Goal: Transaction & Acquisition: Obtain resource

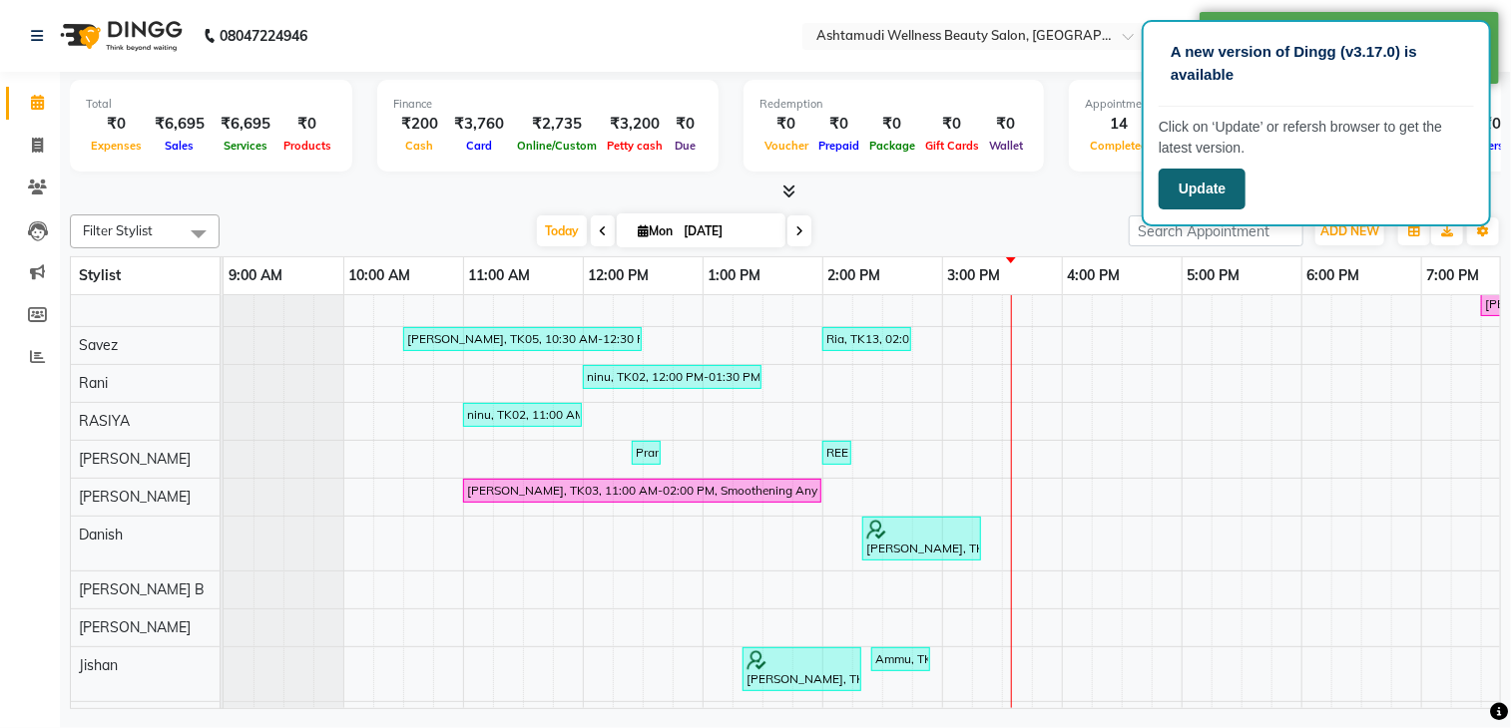
click at [1206, 199] on button "Update" at bounding box center [1201, 189] width 87 height 41
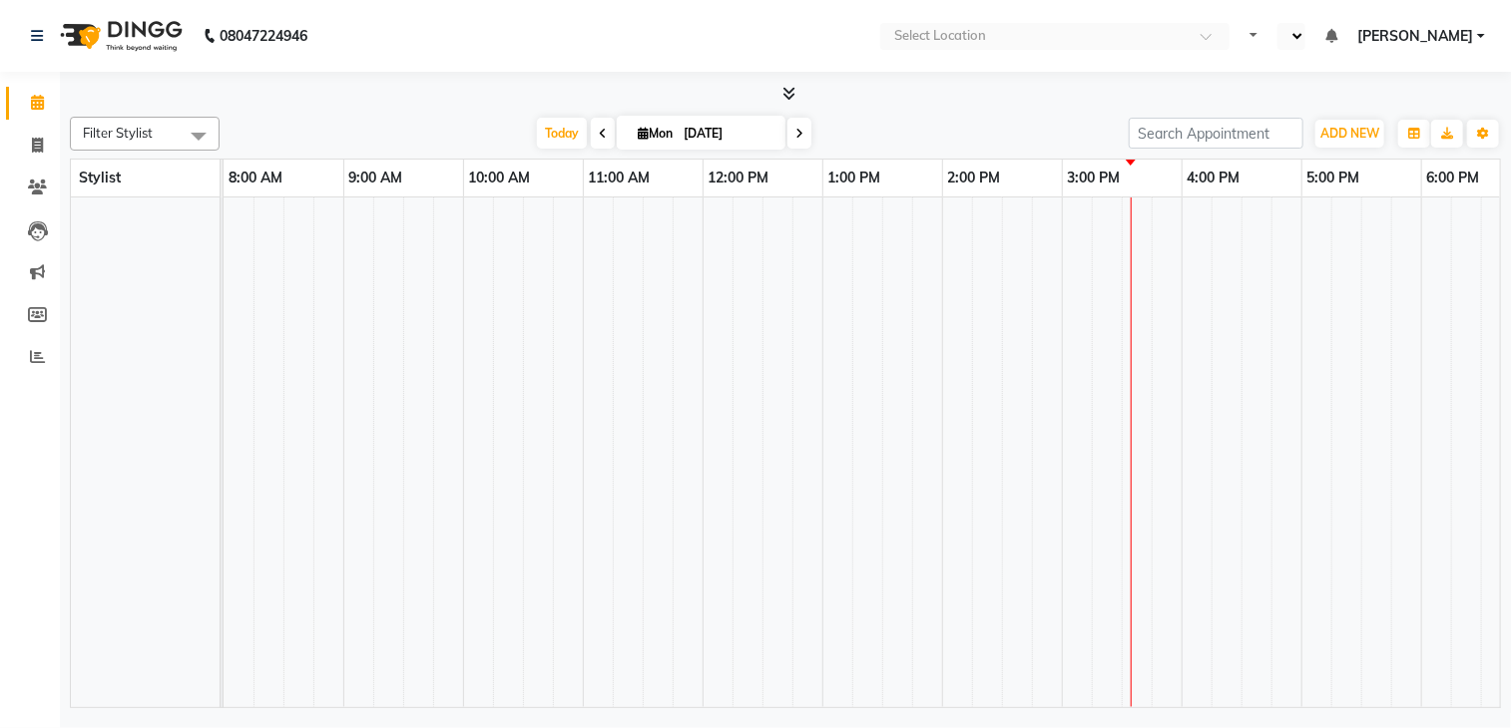
select select "en"
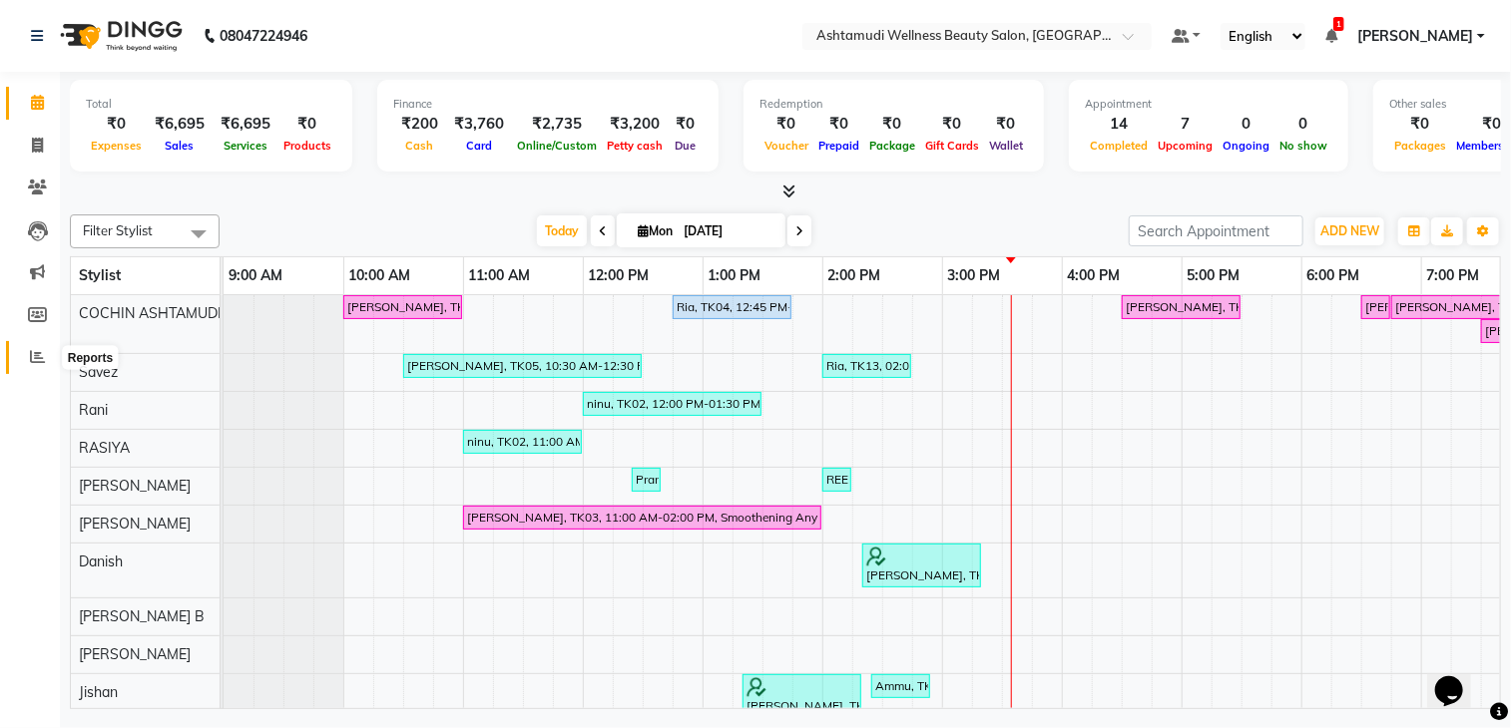
click at [34, 356] on icon at bounding box center [37, 356] width 15 height 15
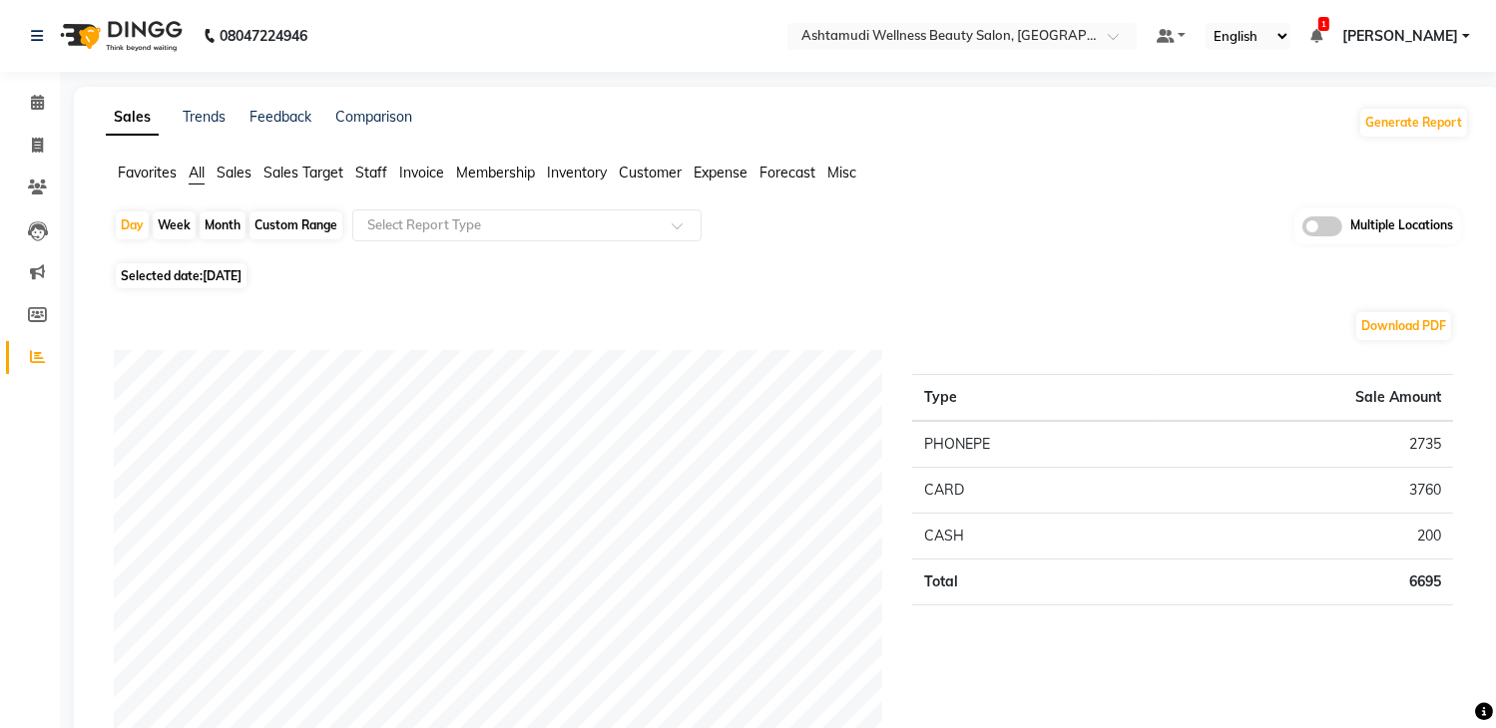
click at [1341, 230] on label at bounding box center [1322, 227] width 40 height 20
click at [1302, 229] on input "checkbox" at bounding box center [1302, 229] width 0 height 0
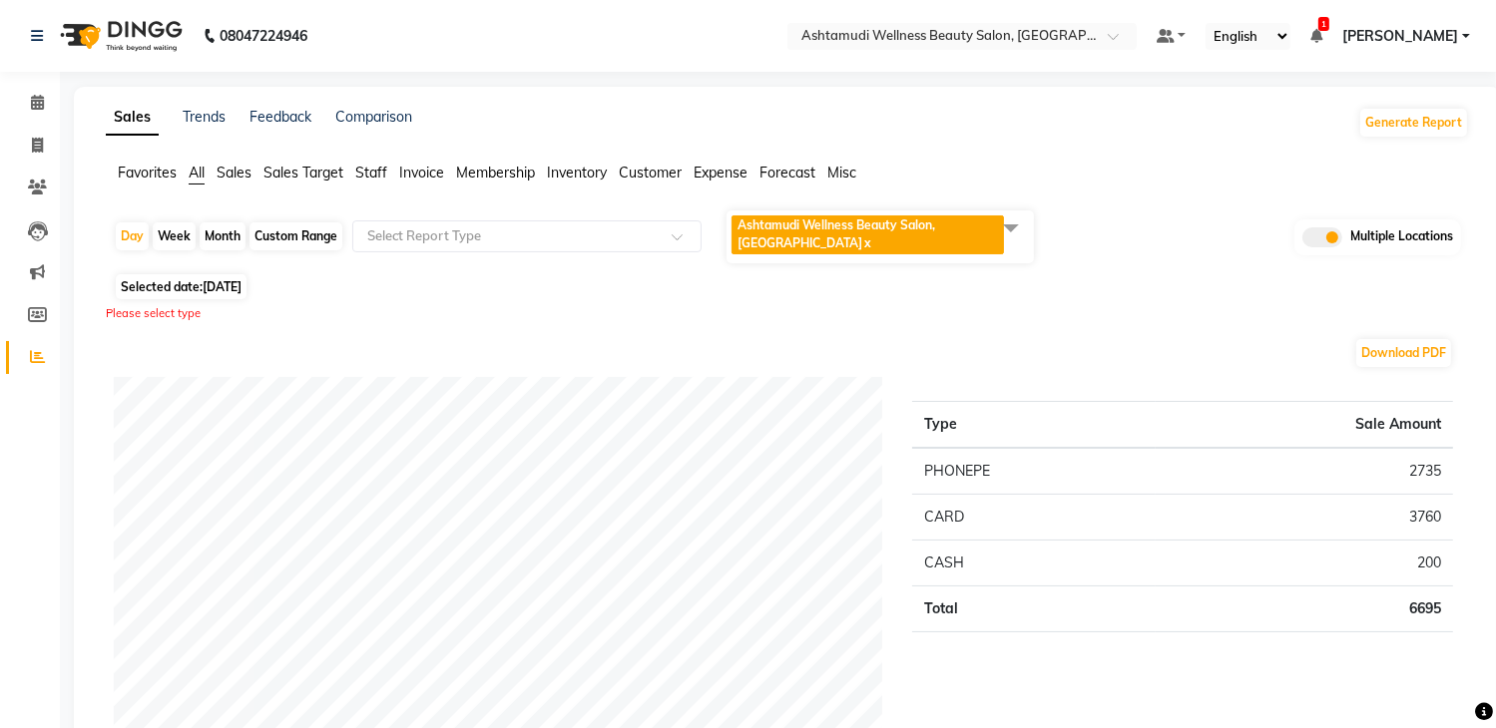
click at [1021, 252] on span "Ashtamudi Wellness Beauty Salon, COCHIN x" at bounding box center [879, 237] width 307 height 53
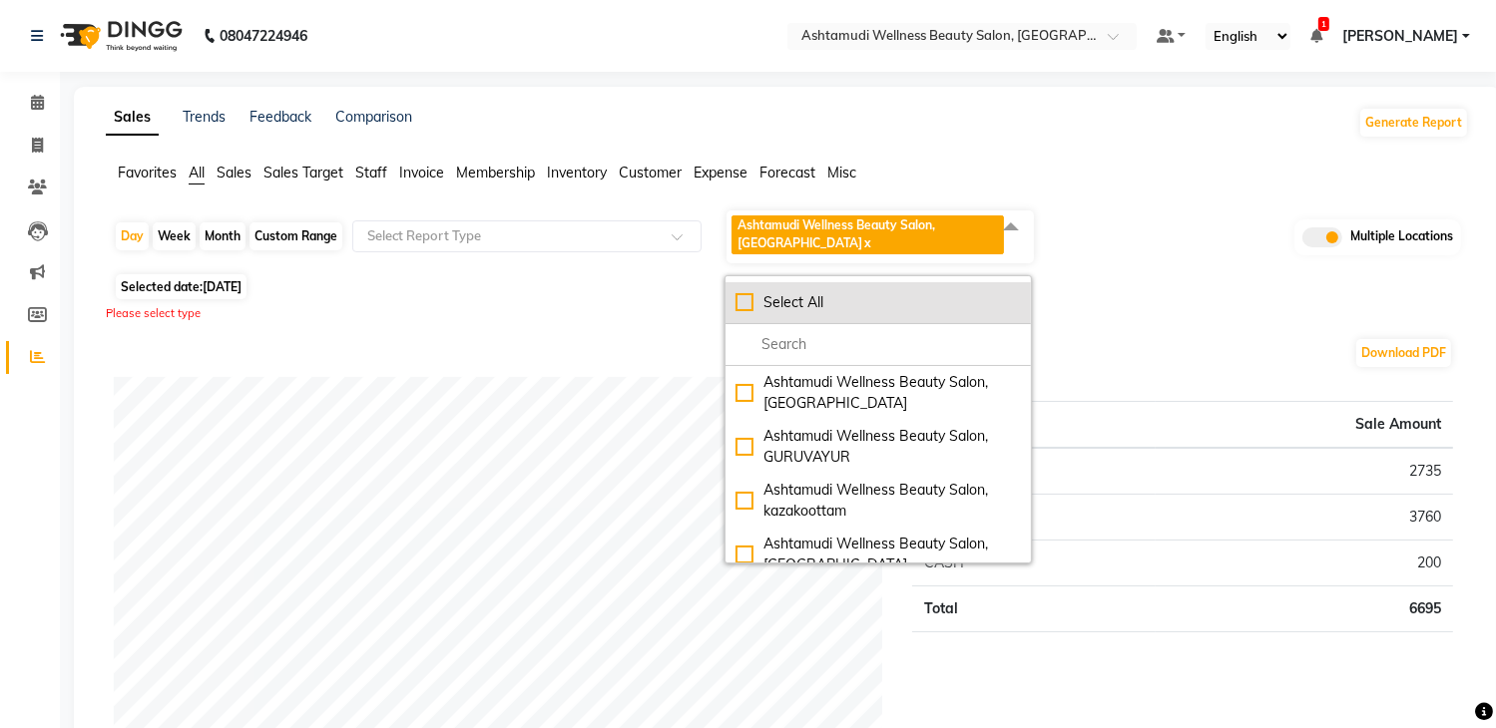
click at [910, 307] on div "Select All" at bounding box center [877, 302] width 285 height 21
checkbox input "true"
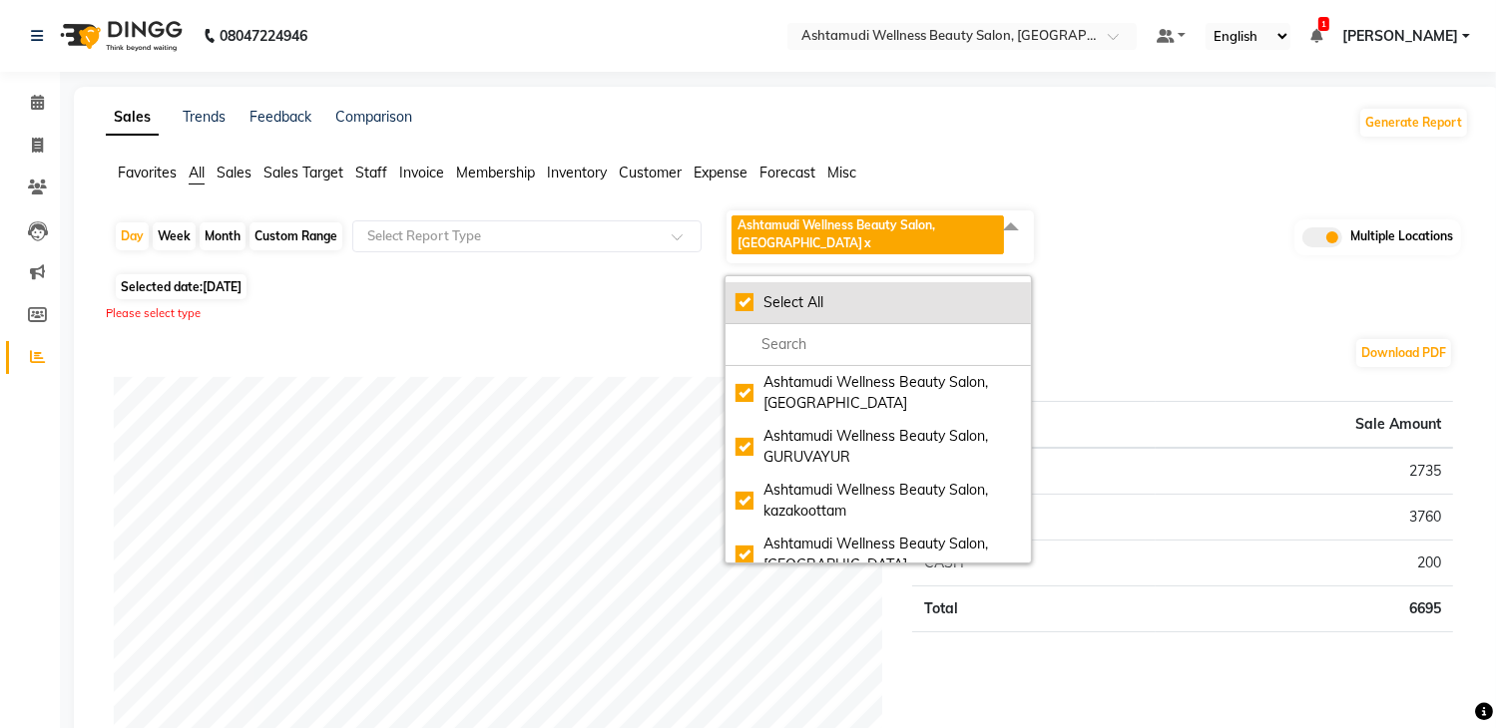
checkbox input "true"
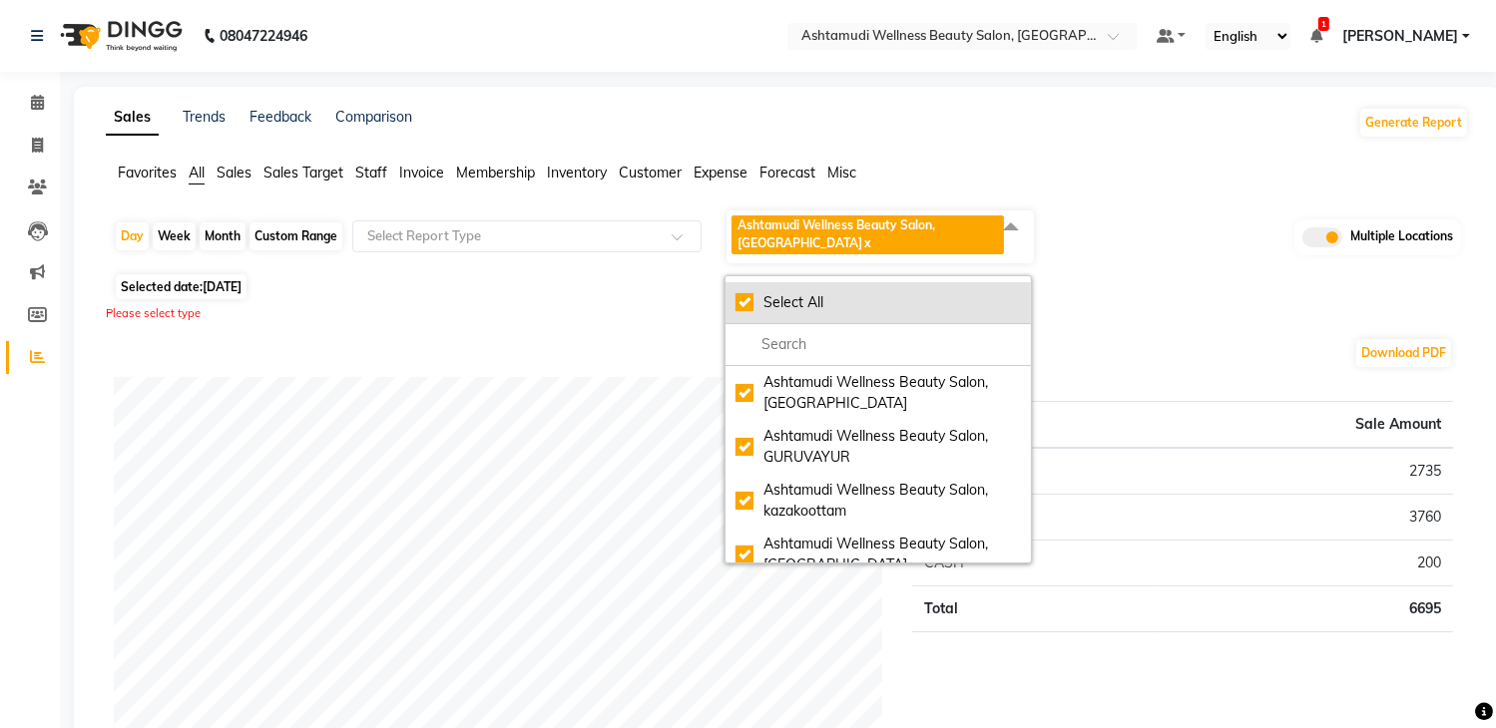
checkbox input "true"
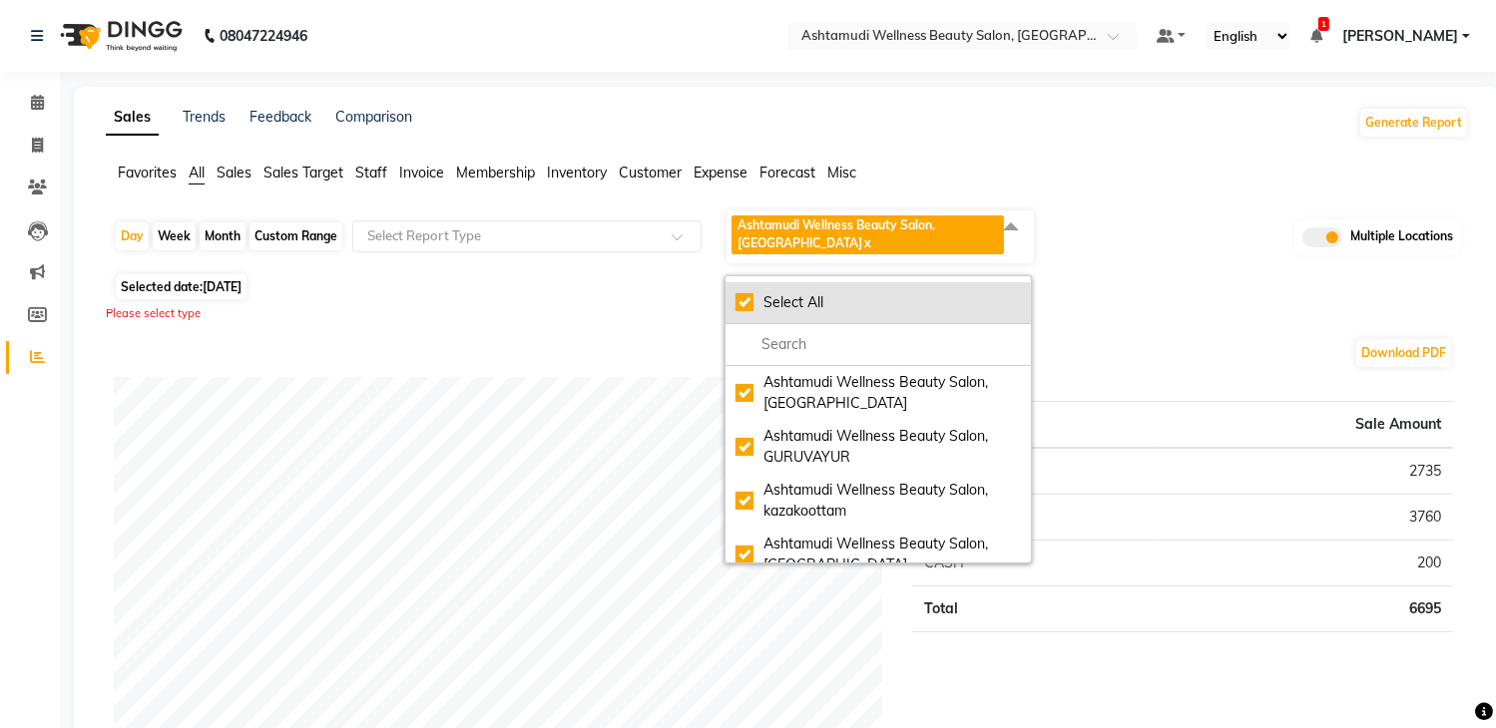
checkbox input "true"
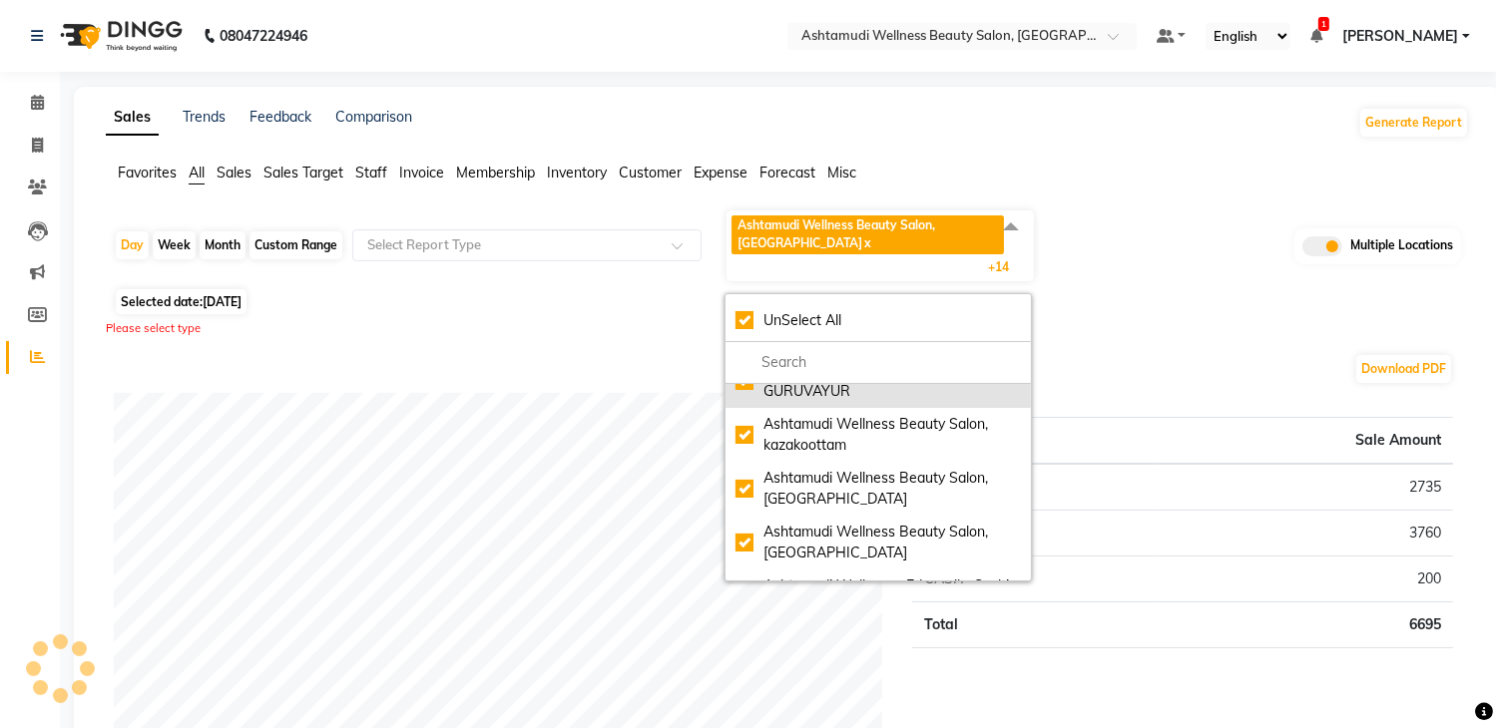
scroll to position [399, 0]
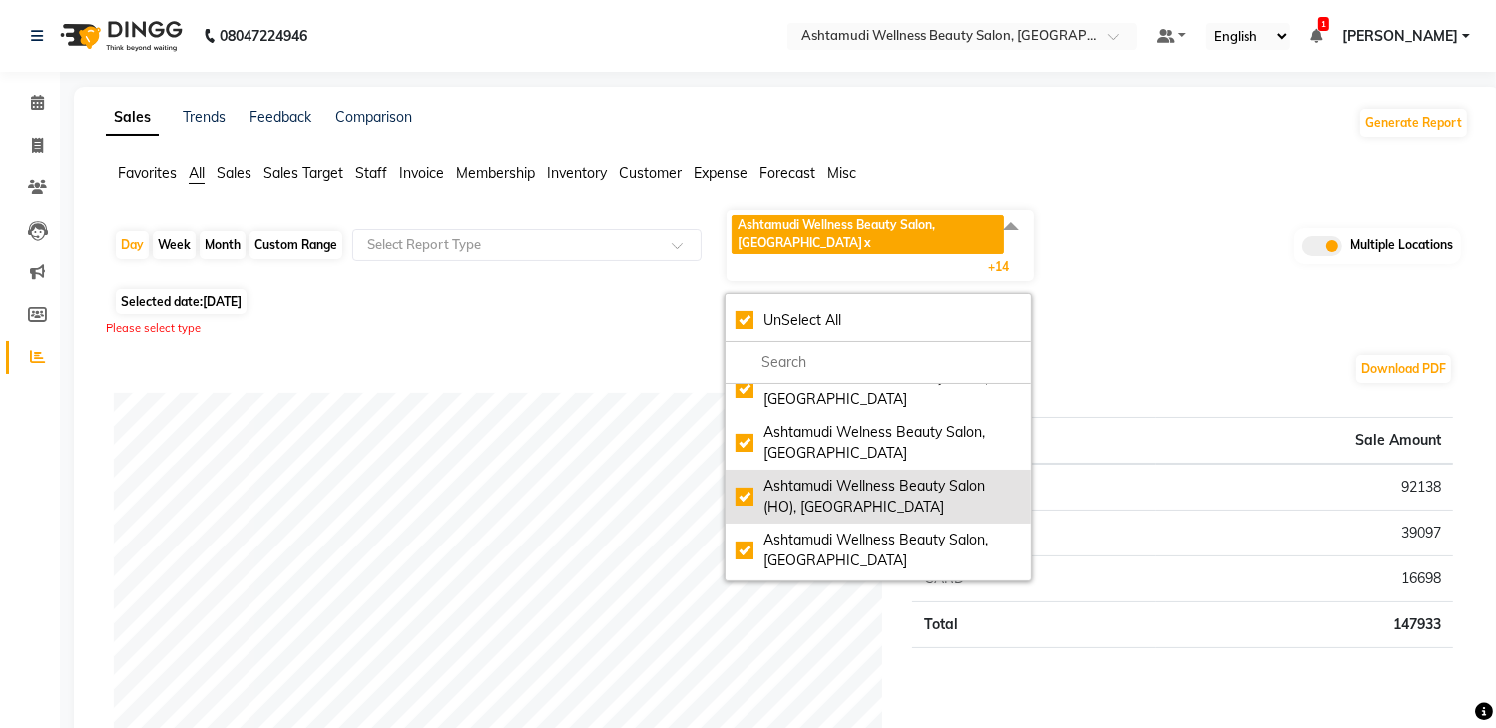
click at [850, 512] on div "Ashtamudi Wellness Beauty Salon (HO), Kottiyam" at bounding box center [877, 497] width 285 height 42
checkbox input "false"
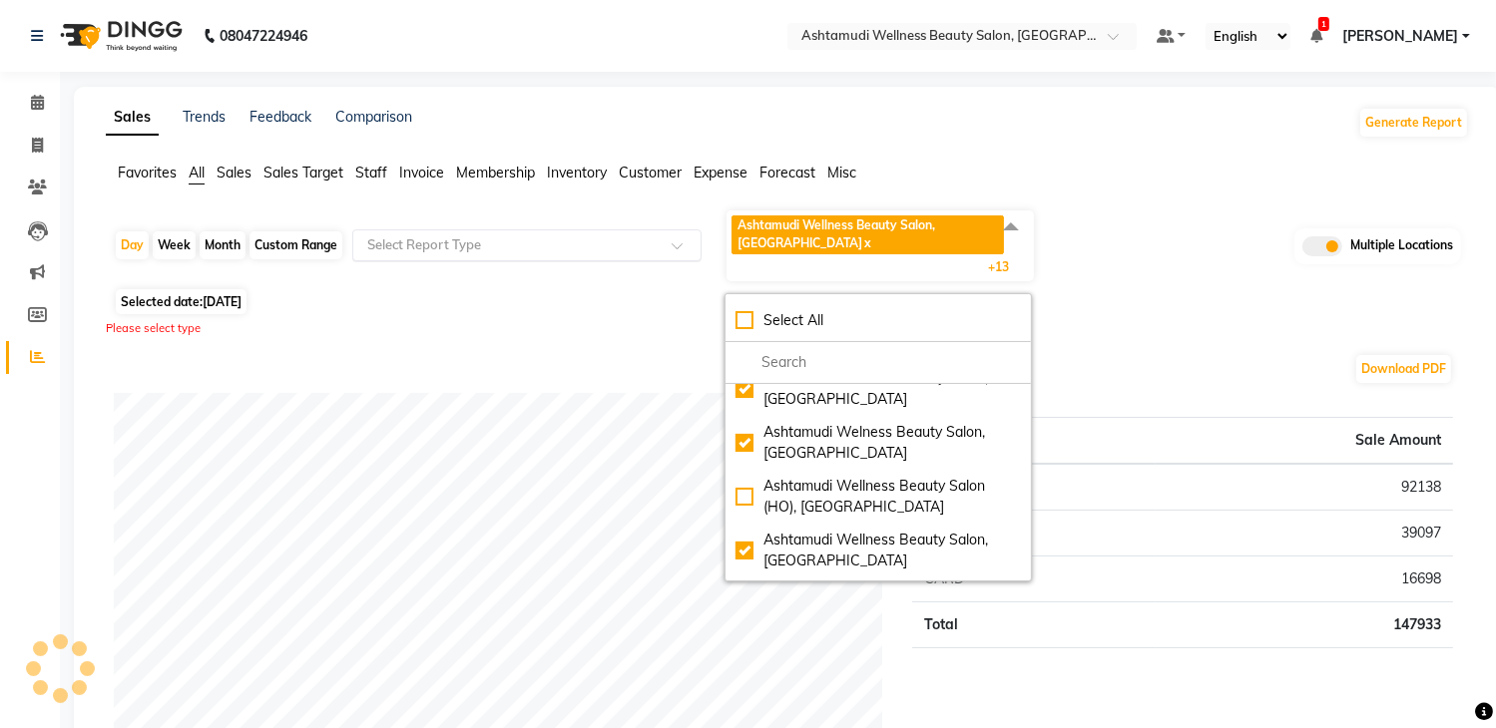
click at [565, 256] on div "Select Report Type" at bounding box center [526, 245] width 349 height 32
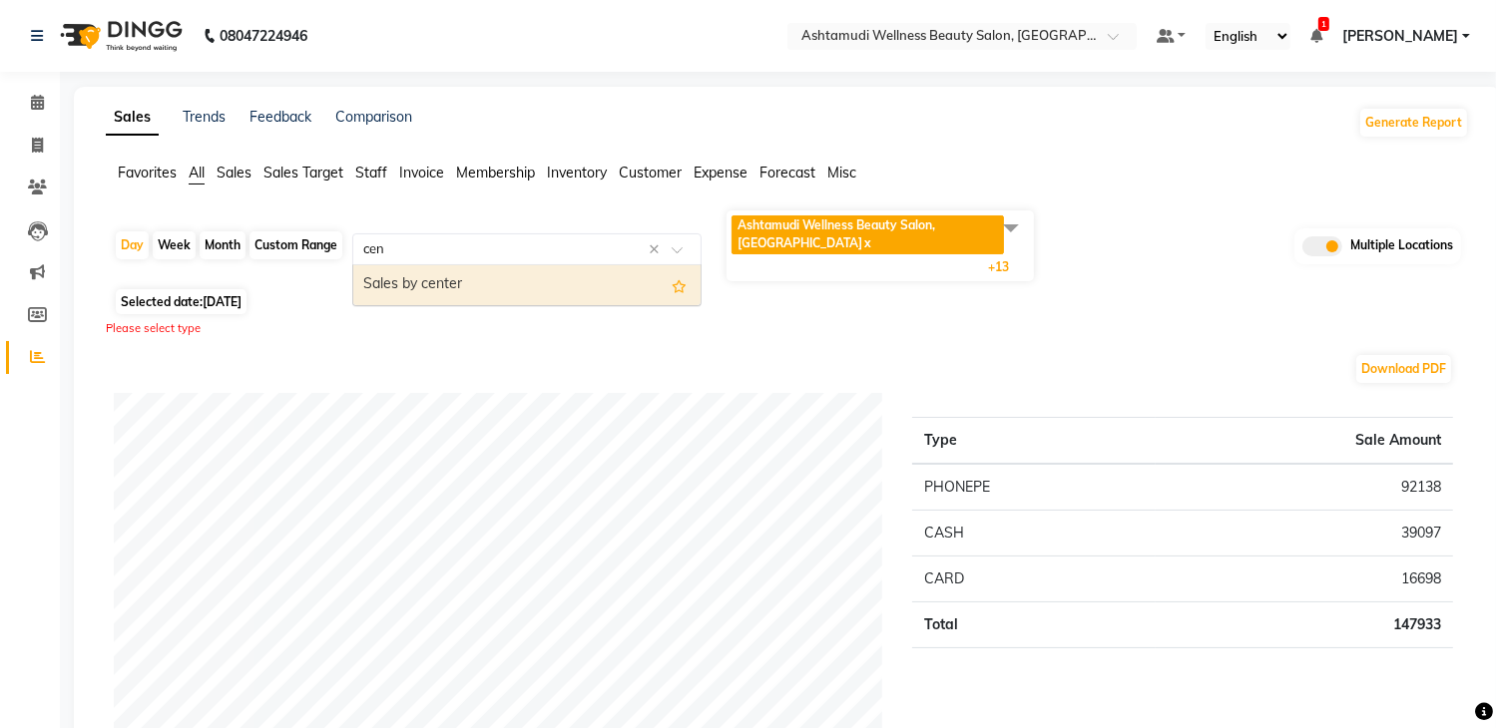
type input "cent"
click at [475, 266] on div "Sales by center" at bounding box center [526, 285] width 347 height 40
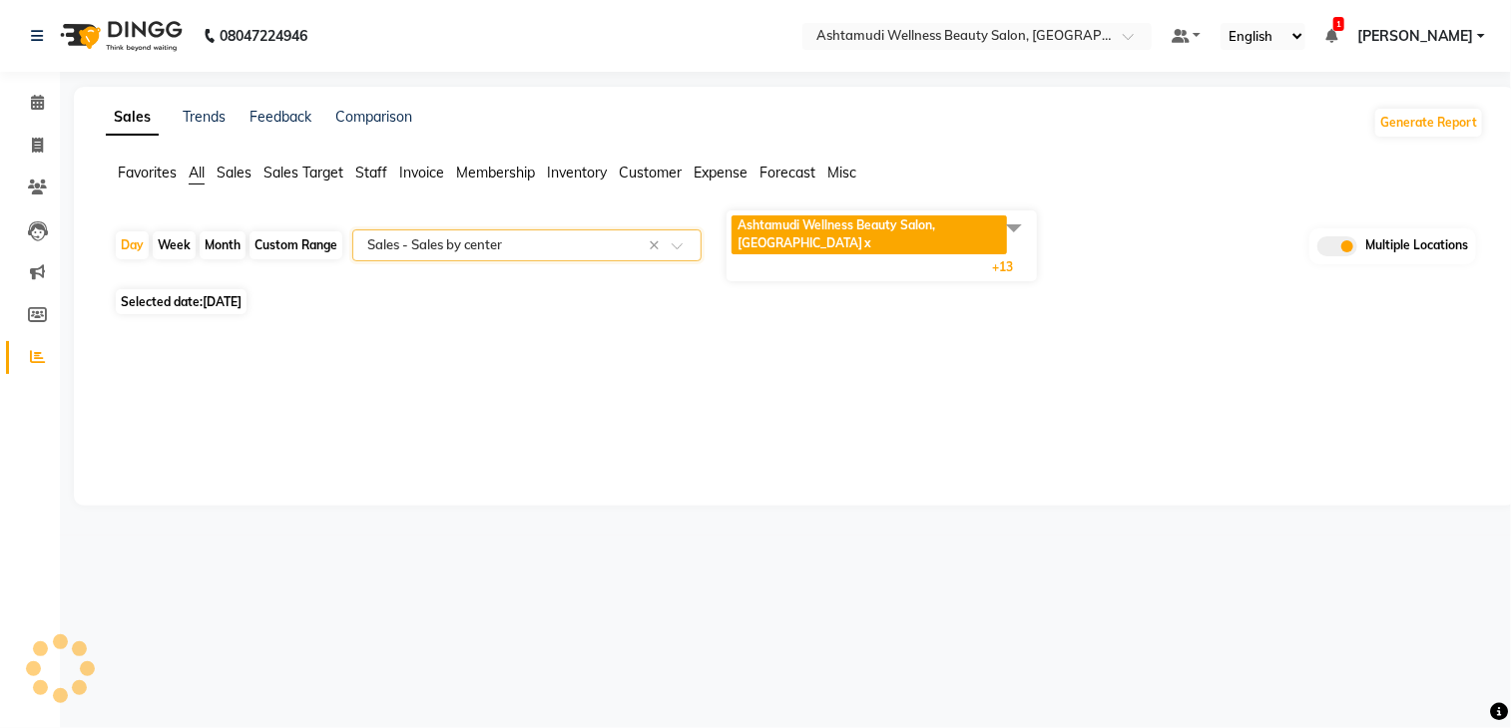
select select "full_report"
select select "csv"
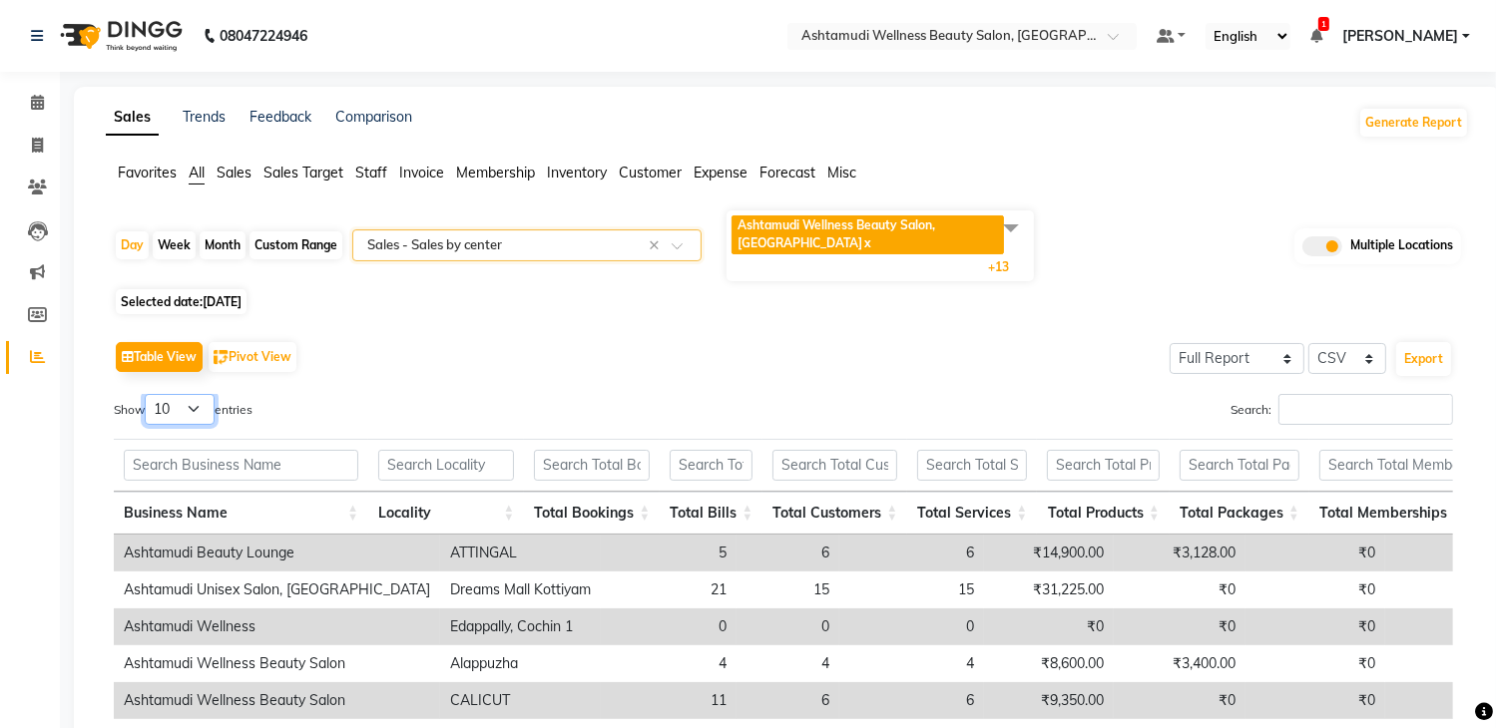
click at [177, 415] on select "10 25 50 100" at bounding box center [180, 409] width 70 height 31
select select "25"
click at [148, 394] on select "10 25 50 100" at bounding box center [180, 409] width 70 height 31
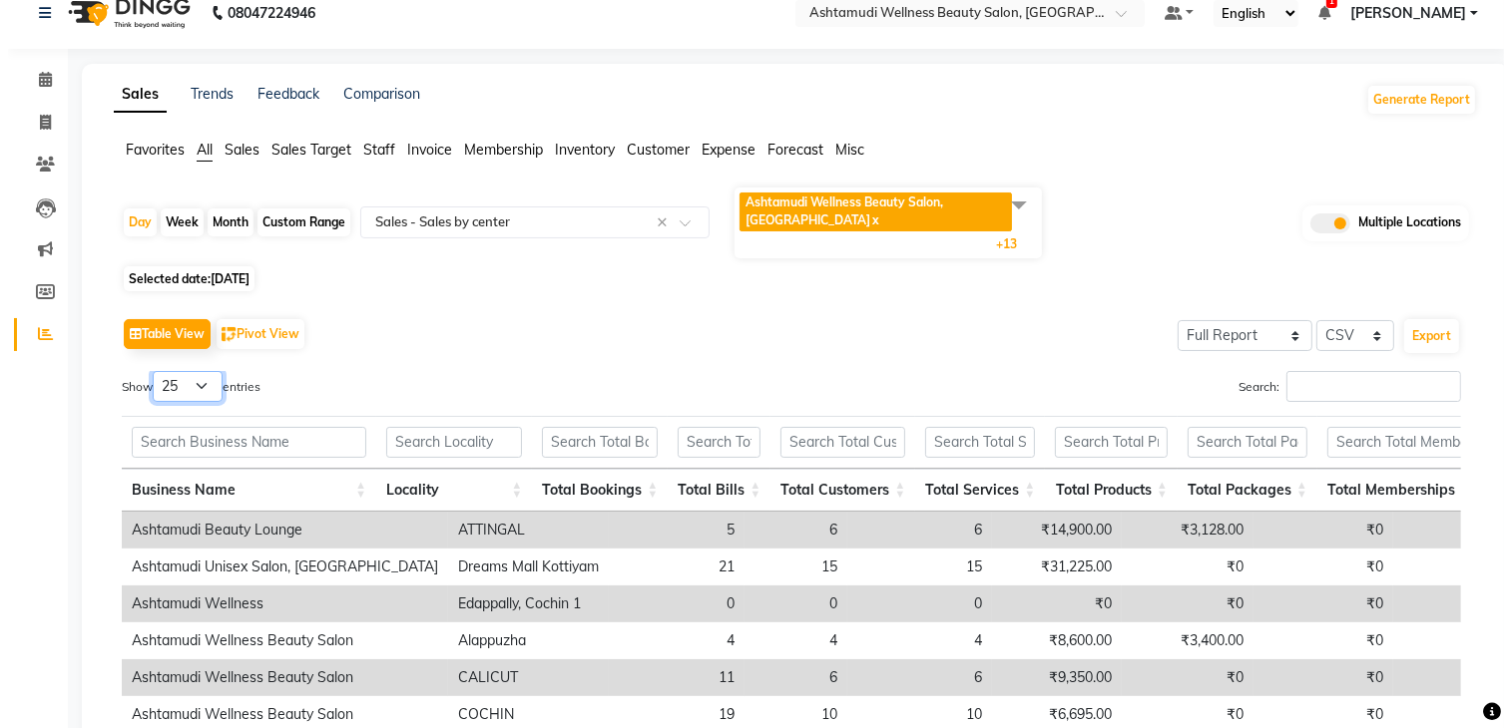
scroll to position [0, 0]
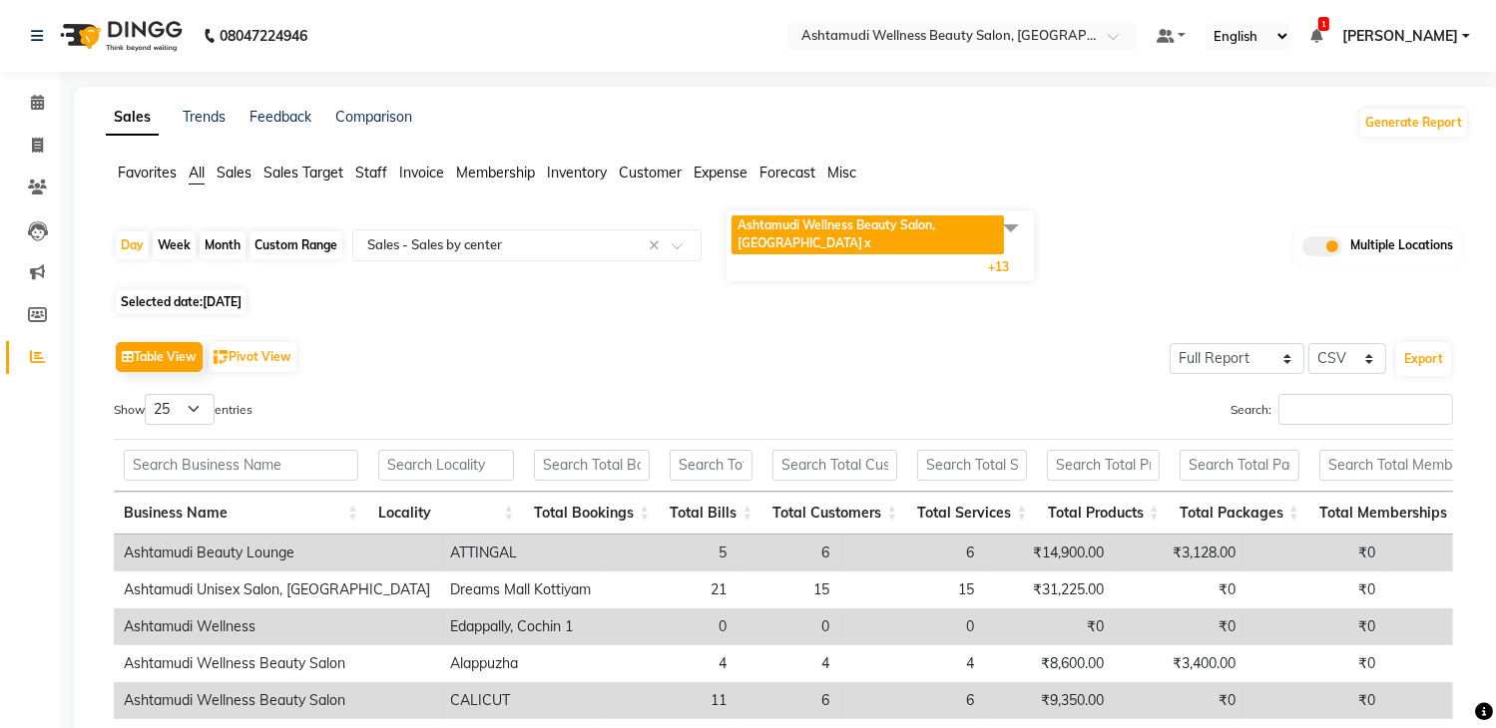
click at [165, 36] on img at bounding box center [119, 36] width 137 height 56
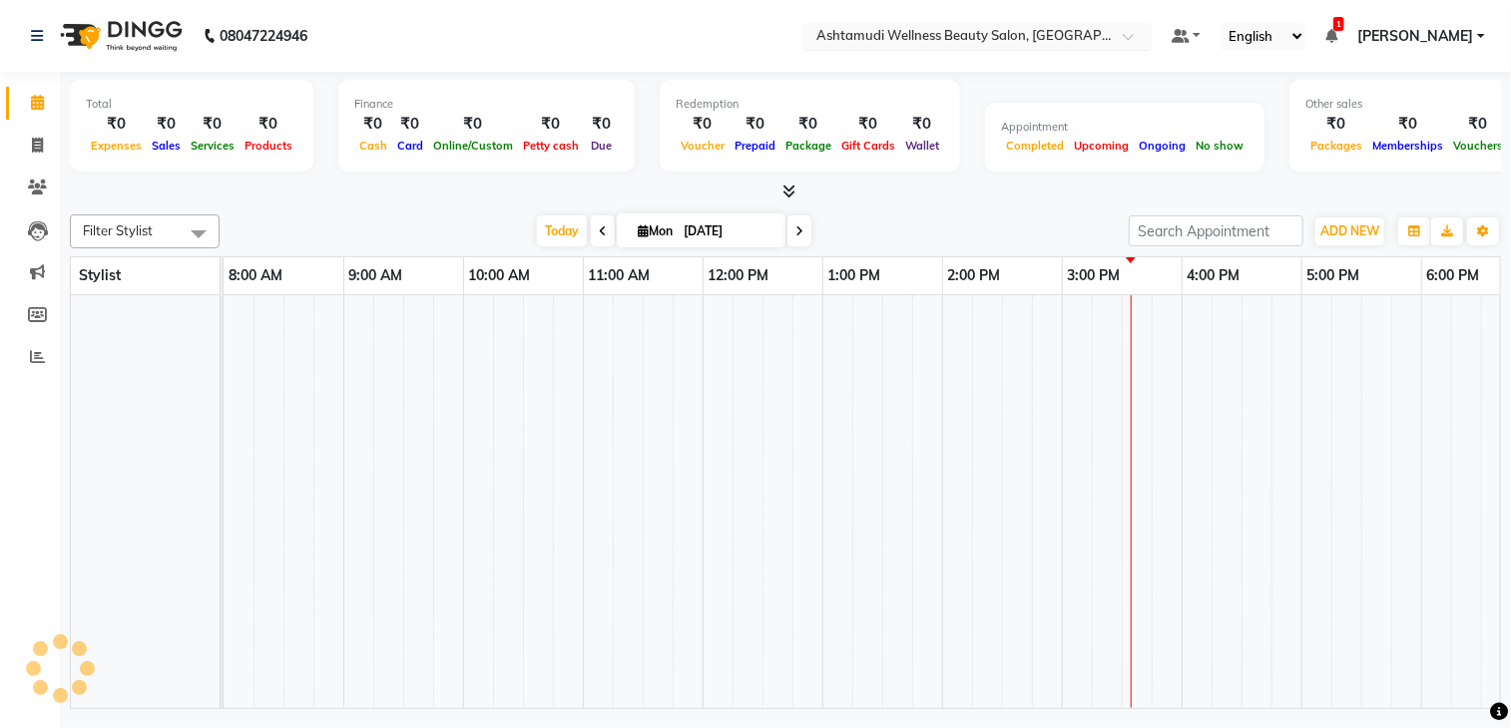
click at [918, 40] on input "text" at bounding box center [956, 38] width 289 height 20
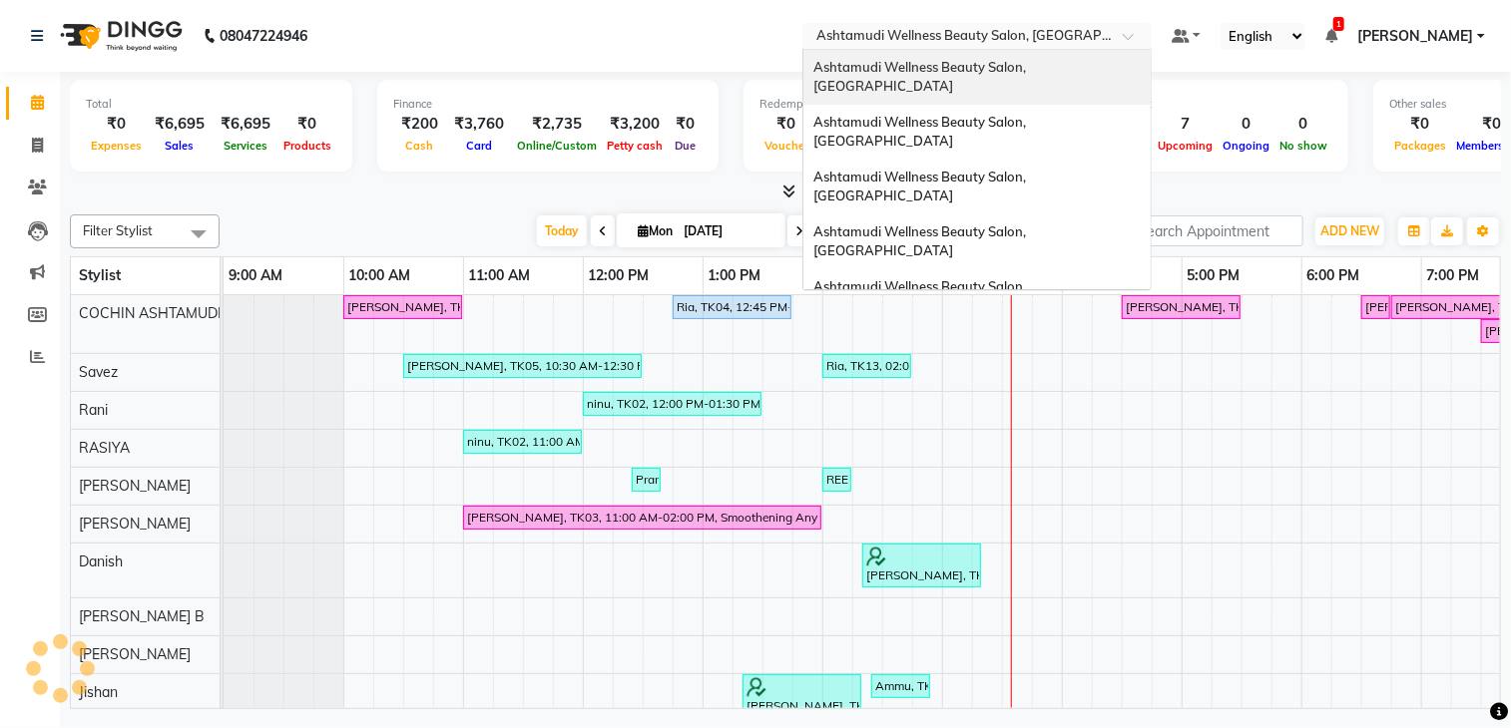
click at [976, 73] on span "Ashtamudi Wellness Beauty Salon, [GEOGRAPHIC_DATA]" at bounding box center [921, 77] width 216 height 36
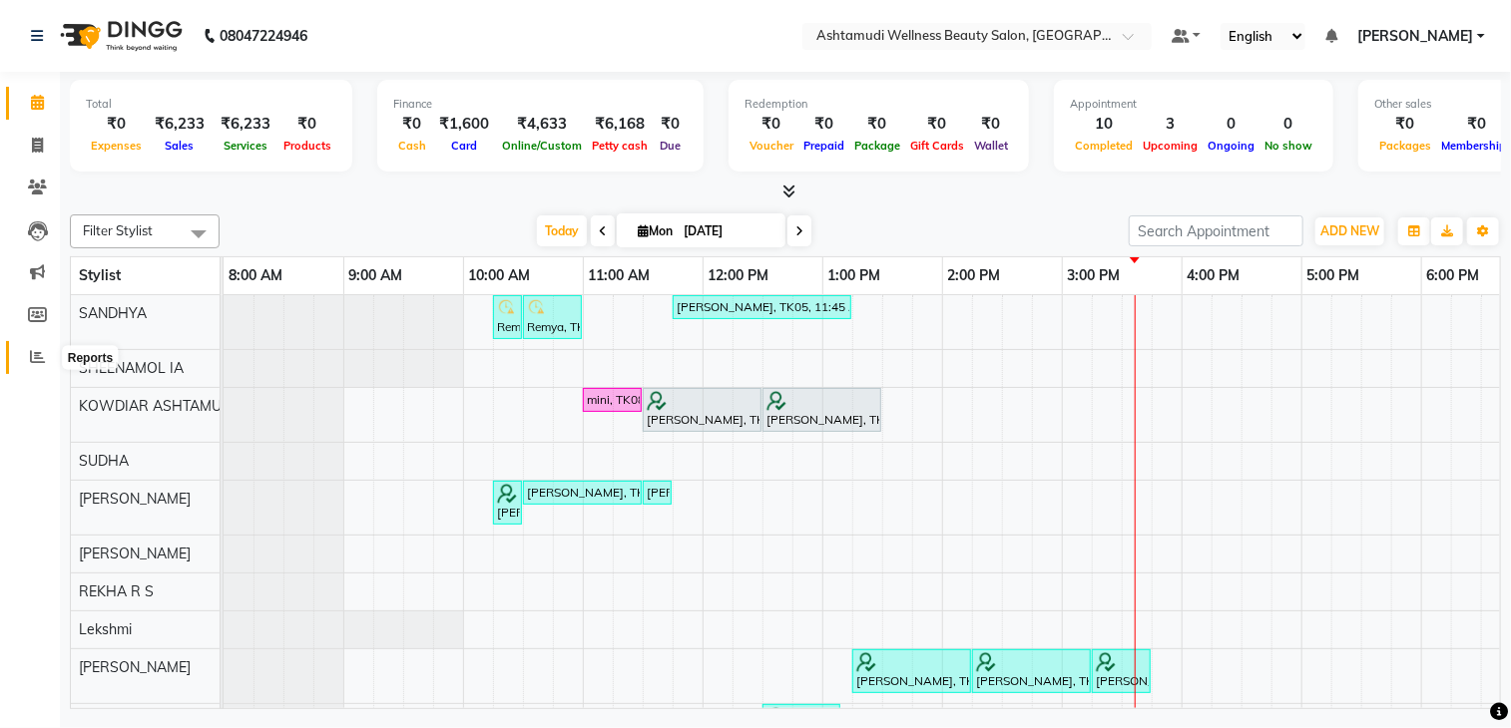
click at [27, 350] on span at bounding box center [37, 357] width 35 height 23
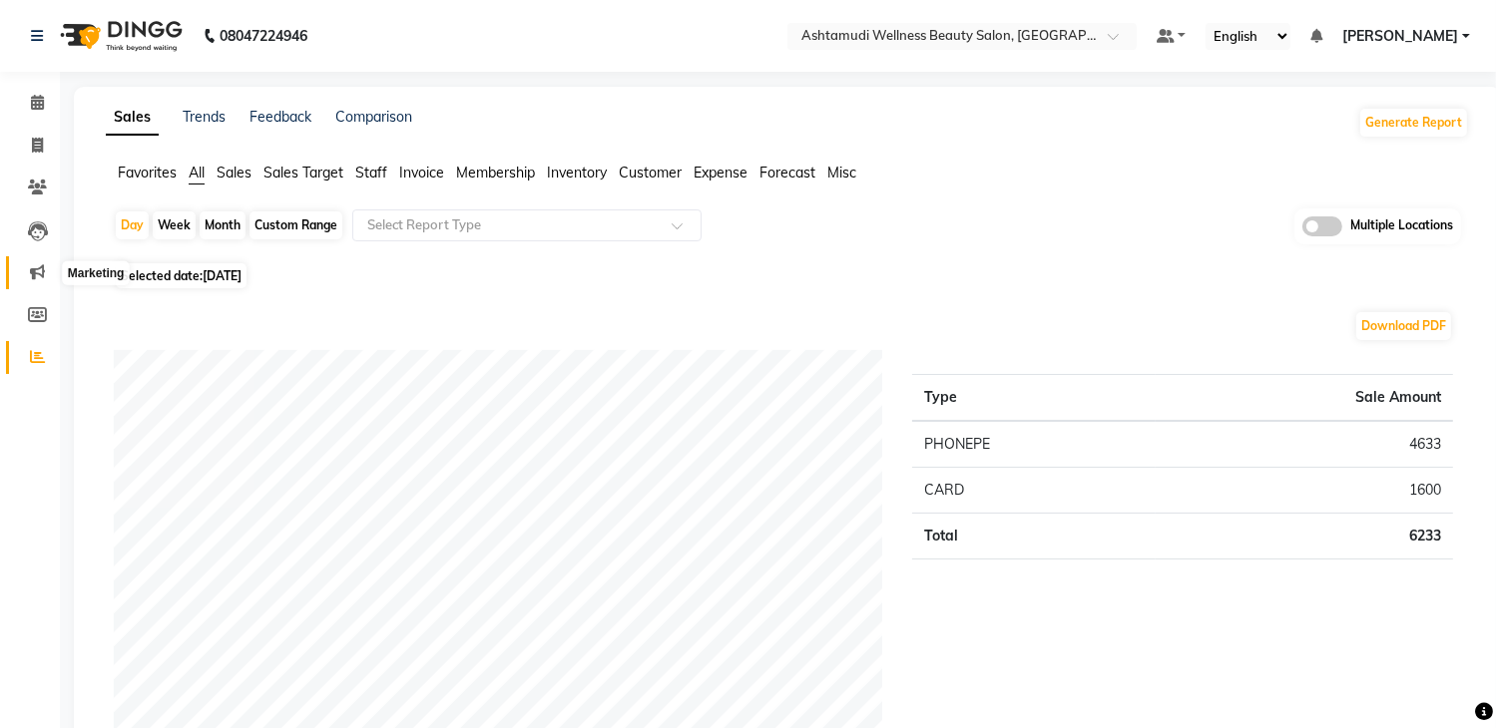
click at [36, 276] on icon at bounding box center [37, 271] width 15 height 15
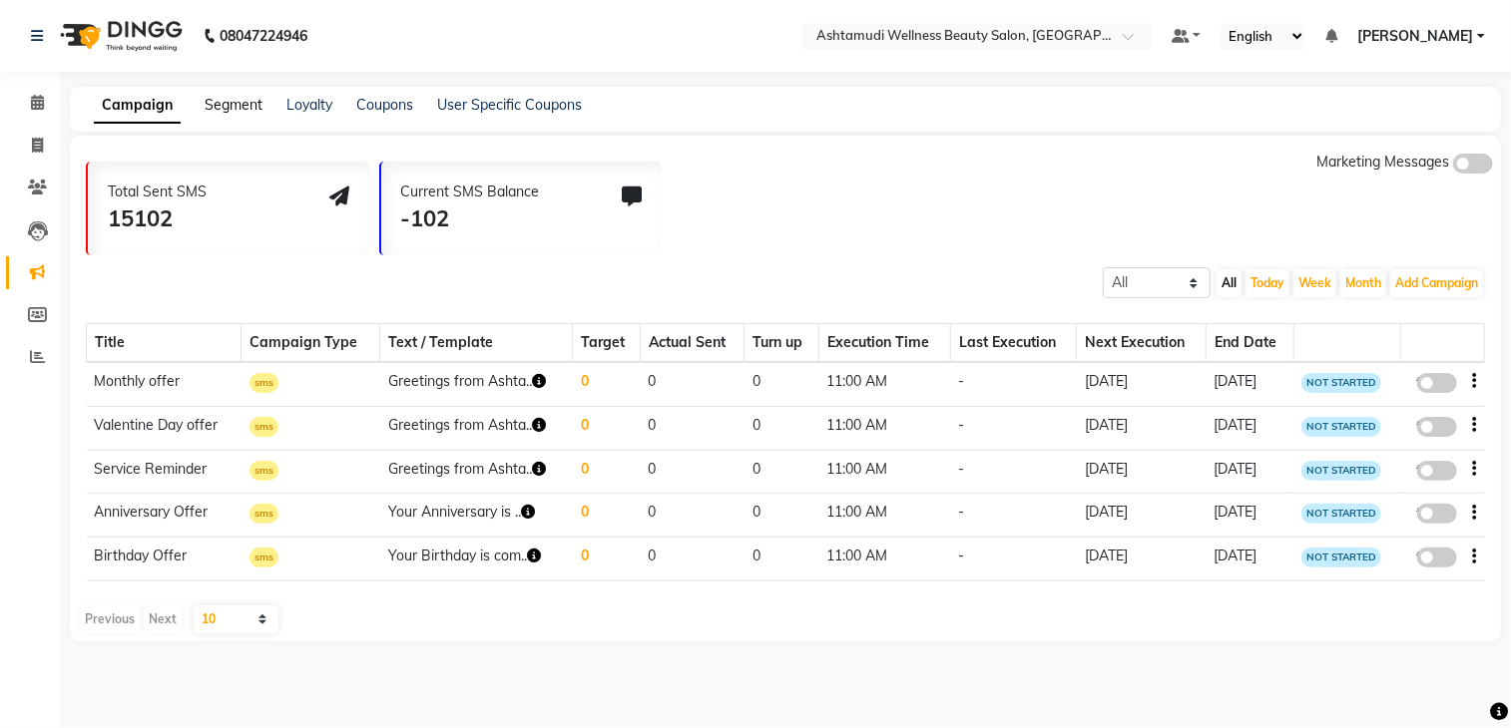
click at [247, 105] on link "Segment" at bounding box center [234, 105] width 58 height 18
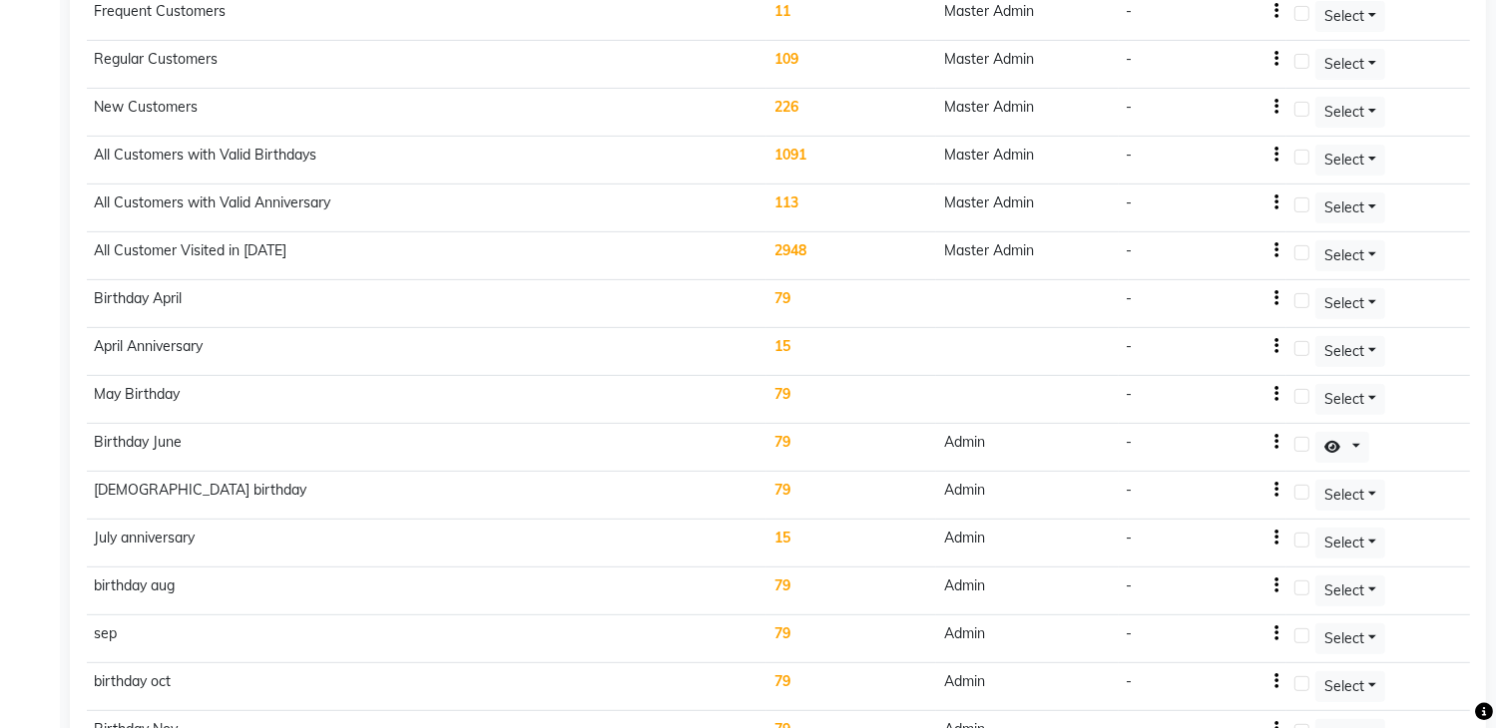
scroll to position [970, 0]
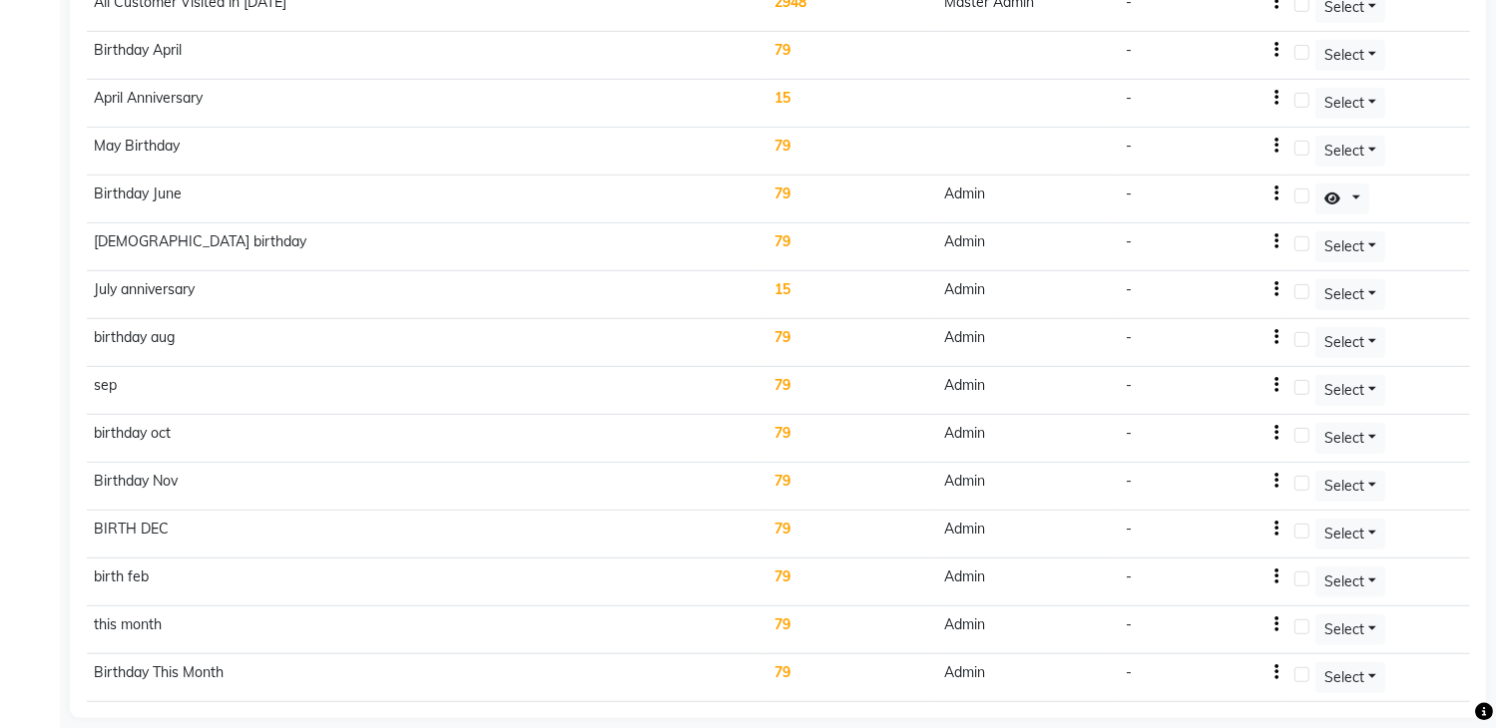
click at [796, 660] on td "79" at bounding box center [851, 679] width 170 height 48
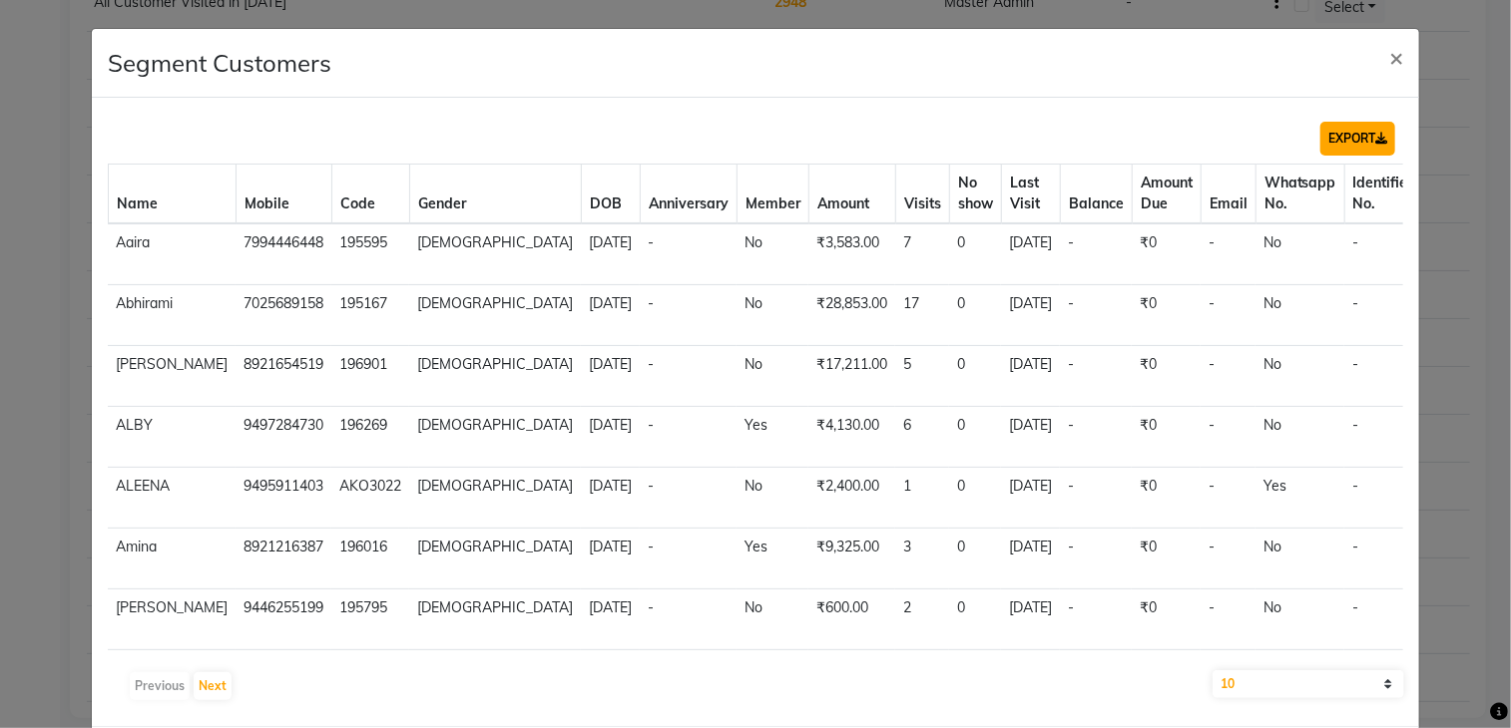
click at [1346, 126] on button "EXPORT" at bounding box center [1357, 139] width 75 height 34
click at [1389, 53] on button "×" at bounding box center [1396, 57] width 46 height 56
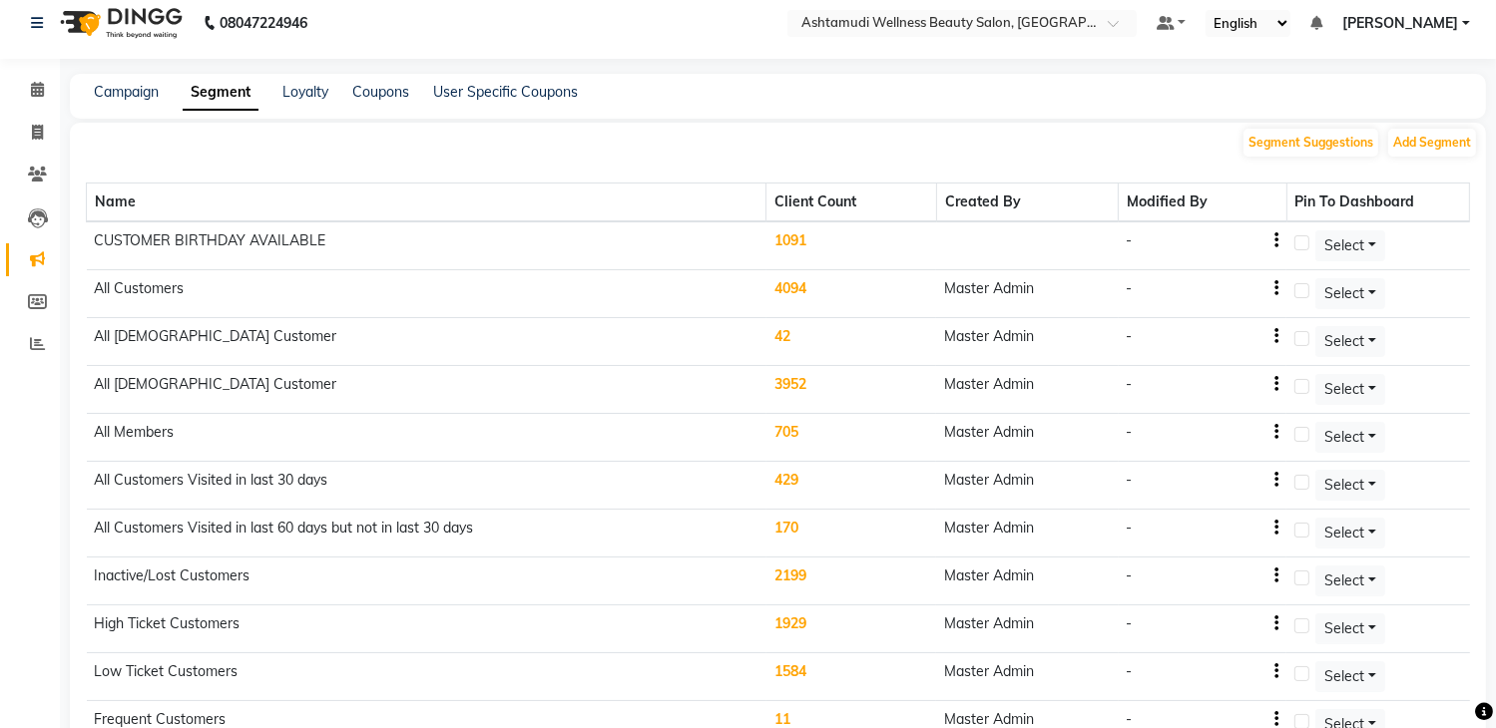
scroll to position [0, 0]
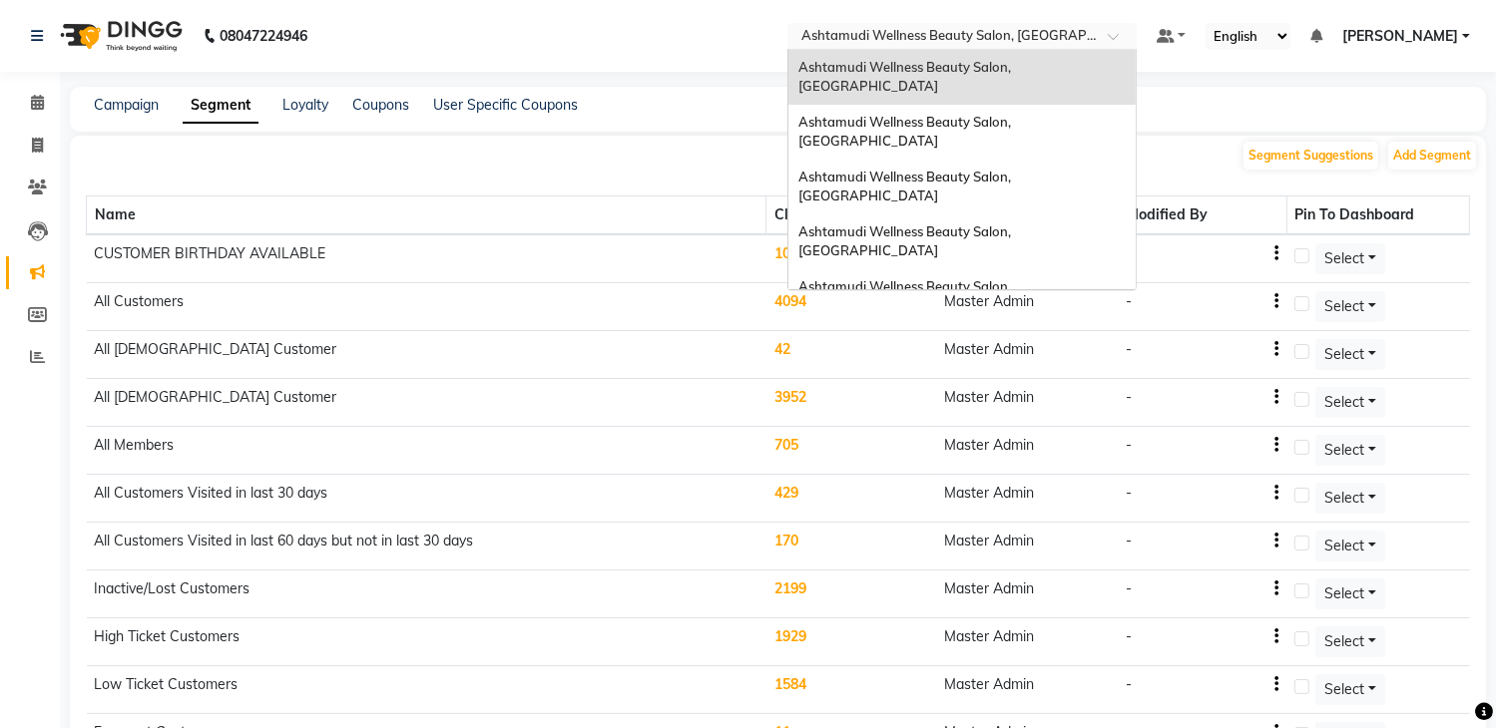
click at [909, 41] on input "text" at bounding box center [941, 38] width 289 height 20
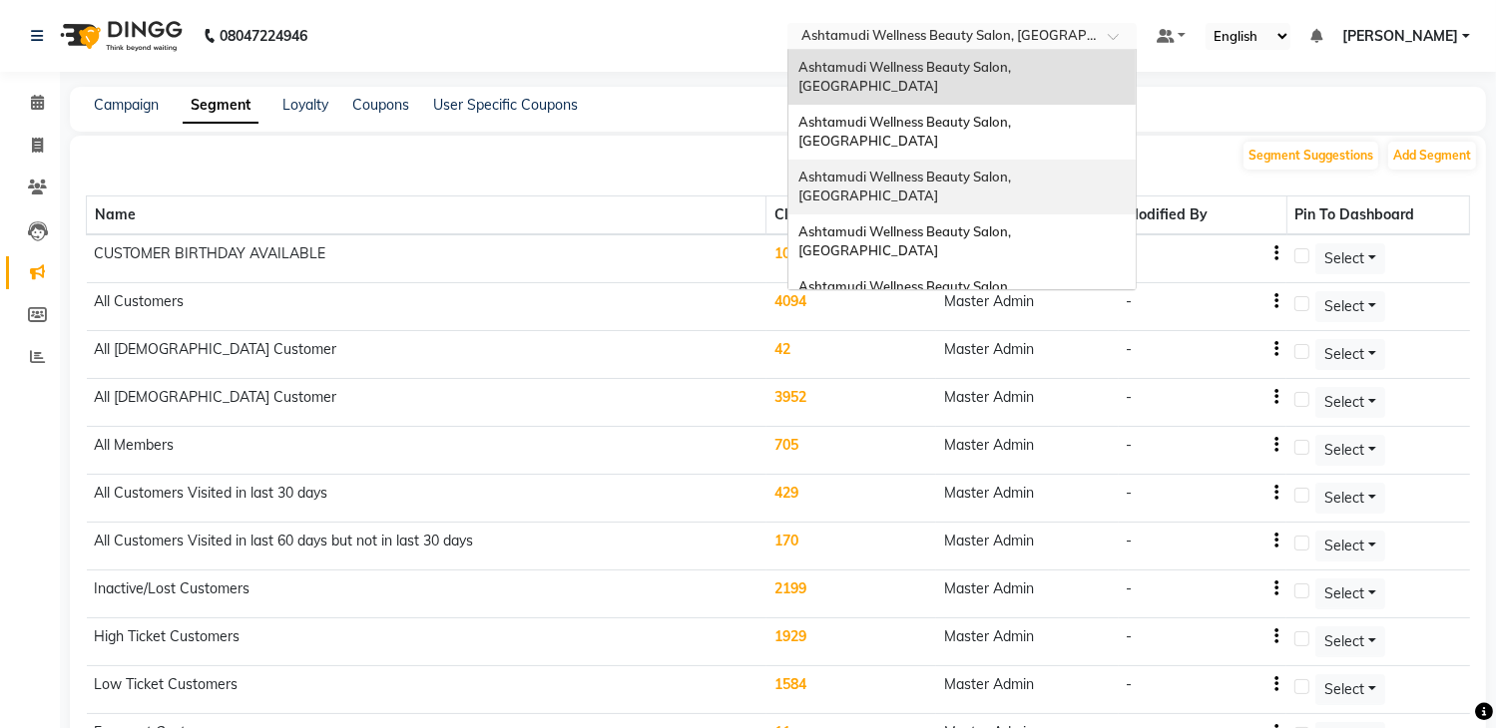
click at [911, 160] on div "Ashtamudi Wellness Beauty Salon, Kazakoottam" at bounding box center [961, 187] width 347 height 55
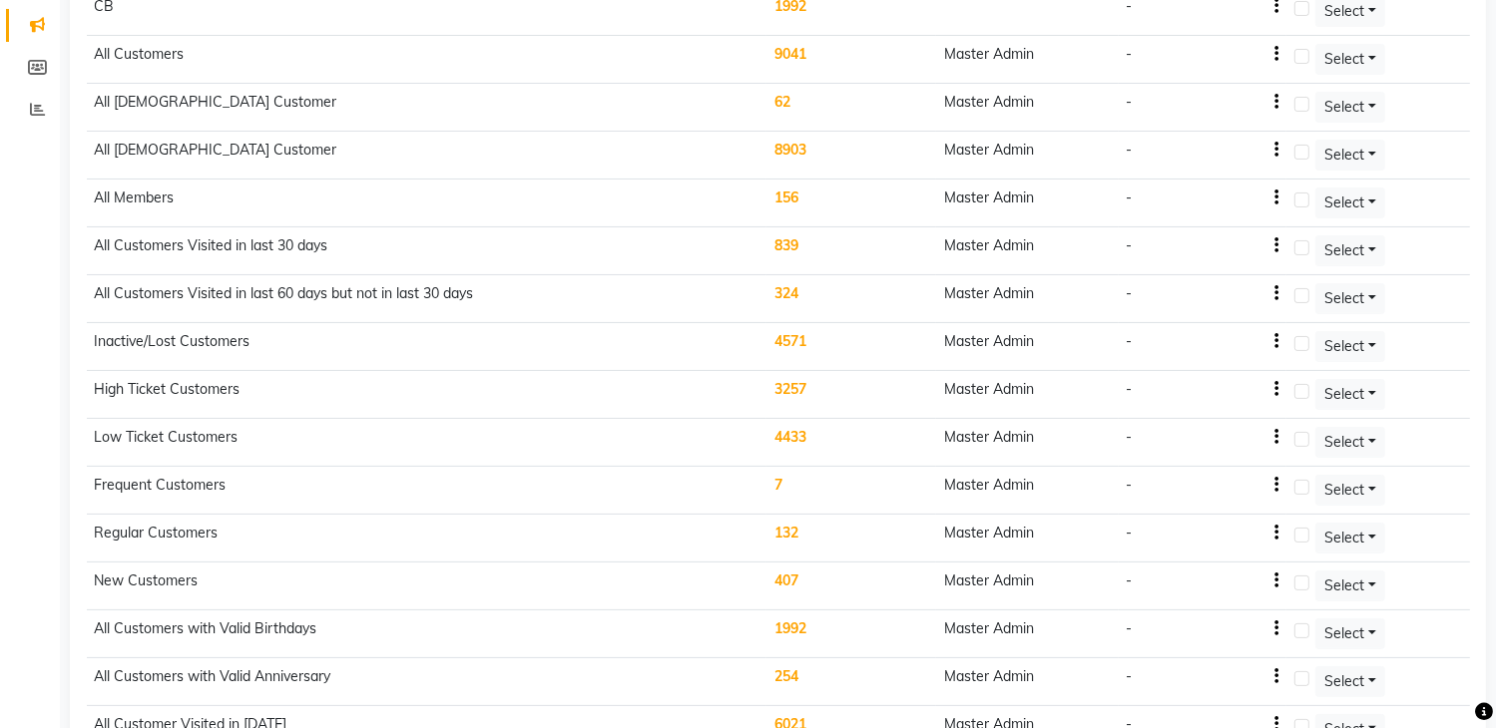
scroll to position [403, 0]
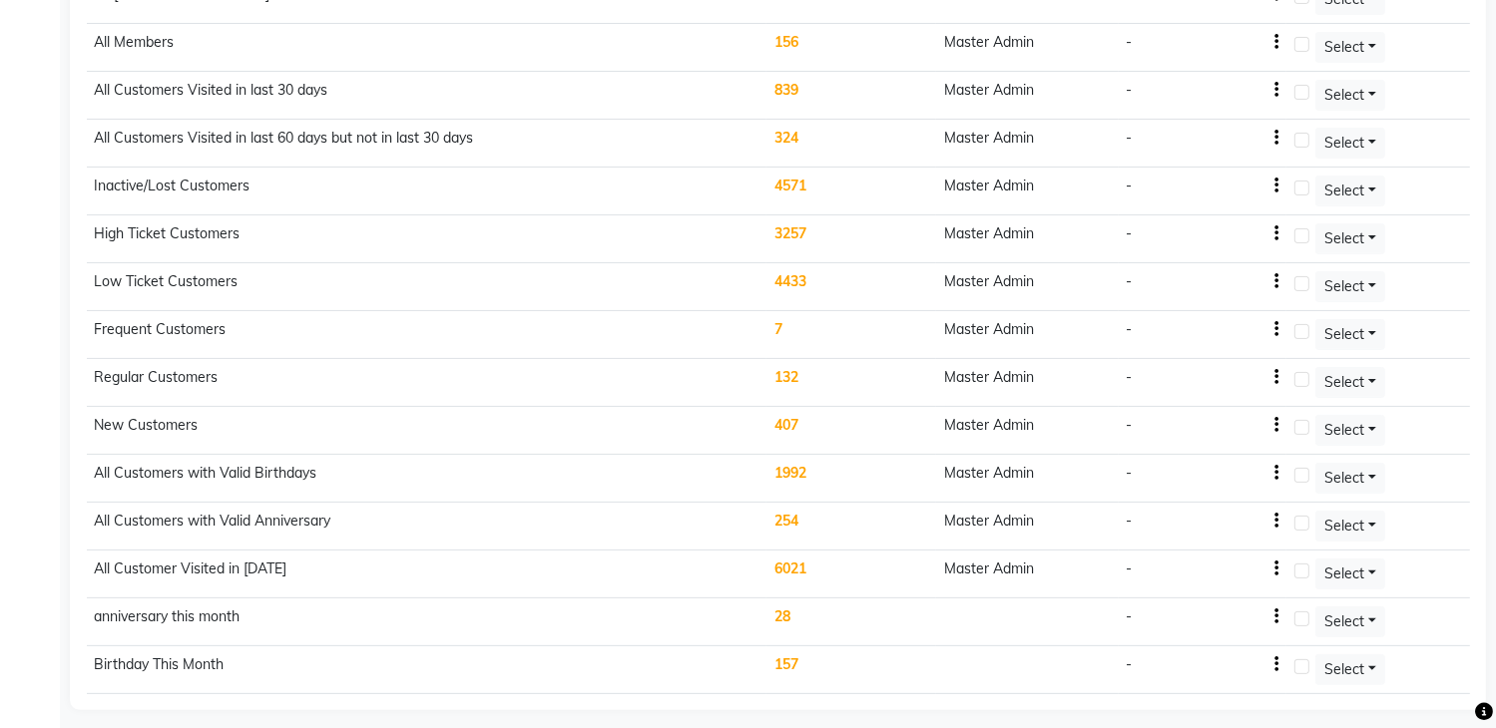
click at [794, 659] on td "157" at bounding box center [851, 671] width 170 height 48
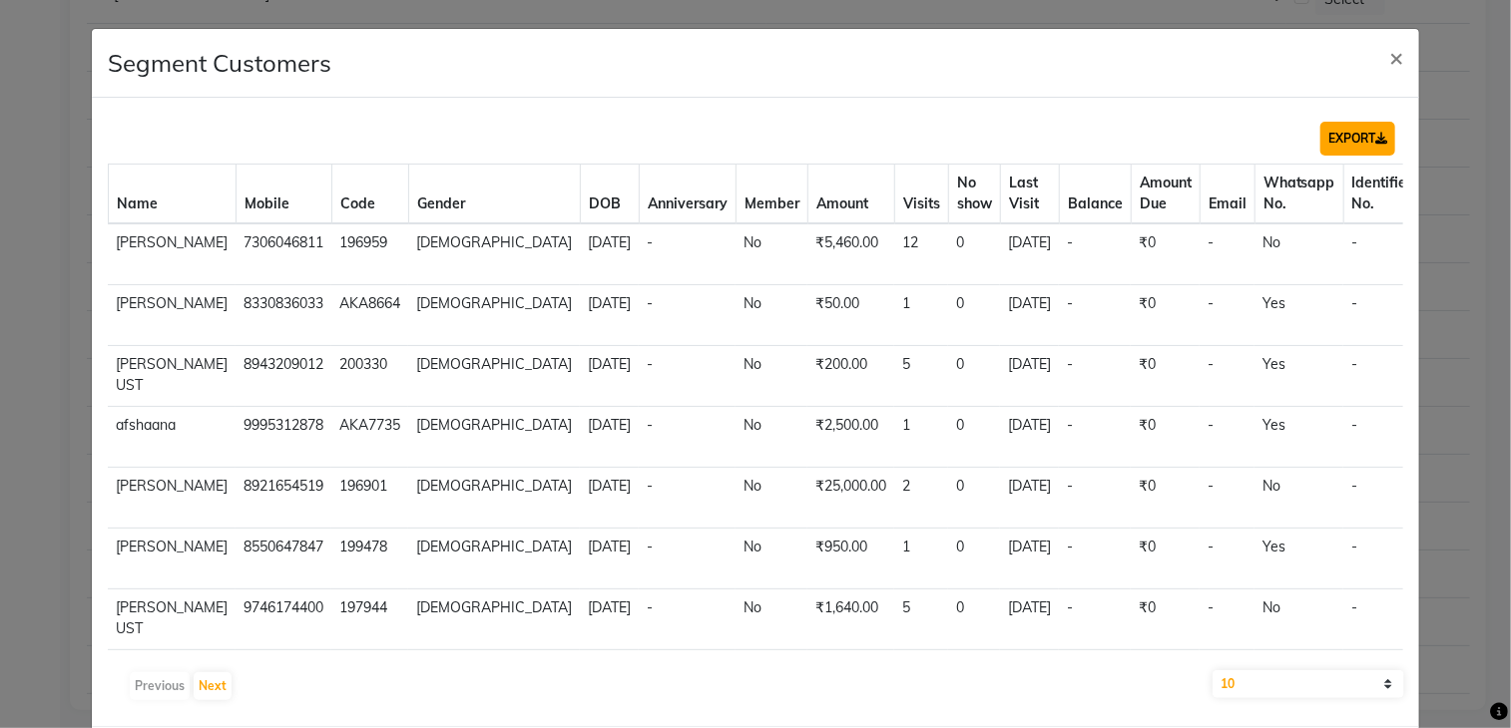
click at [1345, 128] on button "EXPORT" at bounding box center [1357, 139] width 75 height 34
click at [1389, 52] on span "×" at bounding box center [1396, 57] width 14 height 30
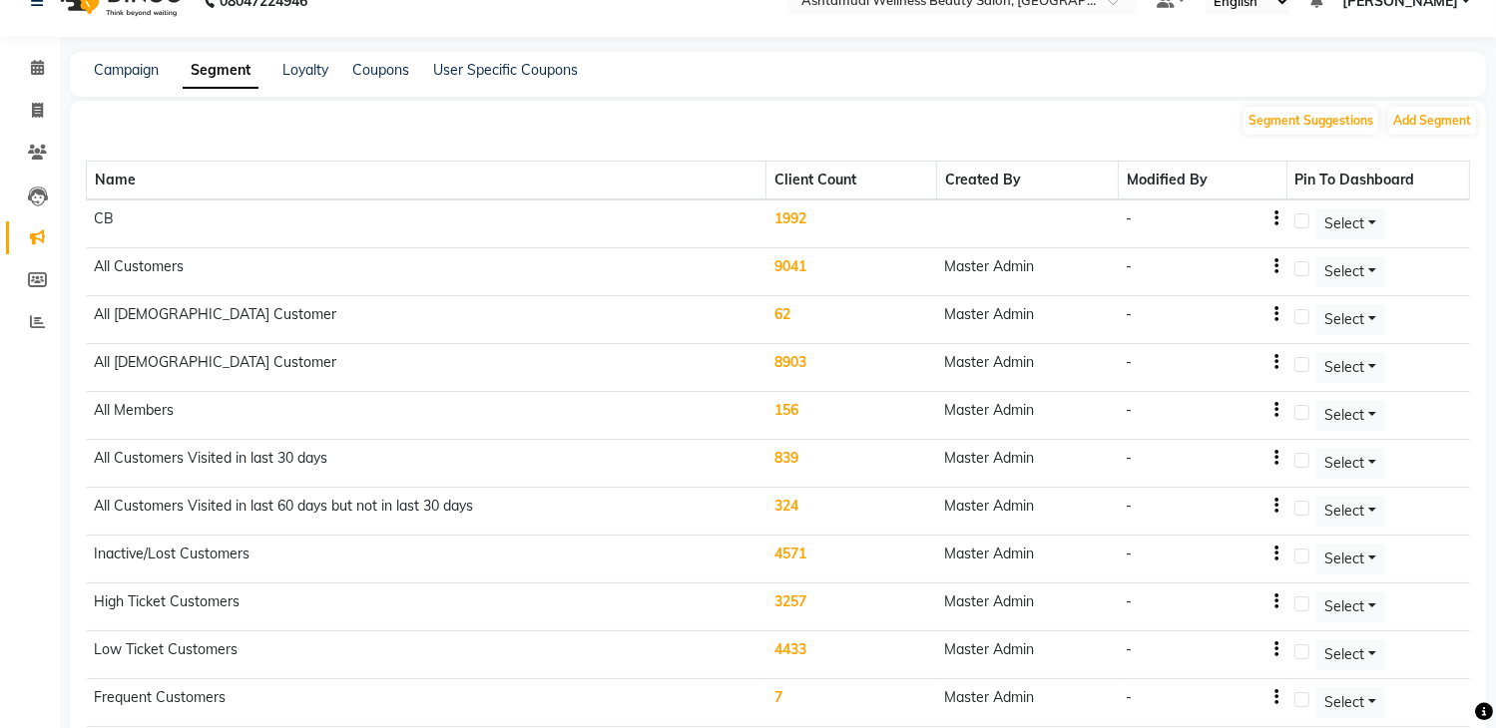
scroll to position [0, 0]
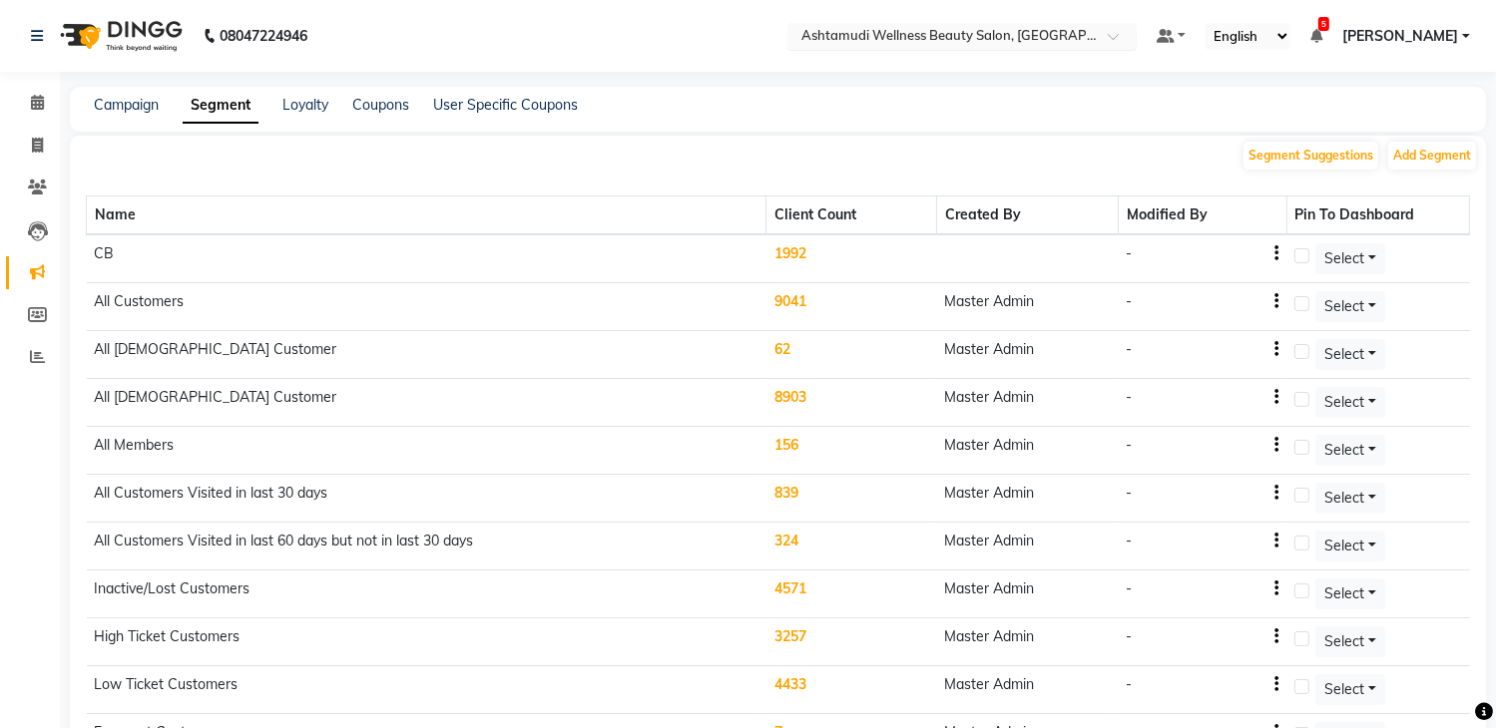
click at [958, 36] on input "text" at bounding box center [941, 38] width 289 height 20
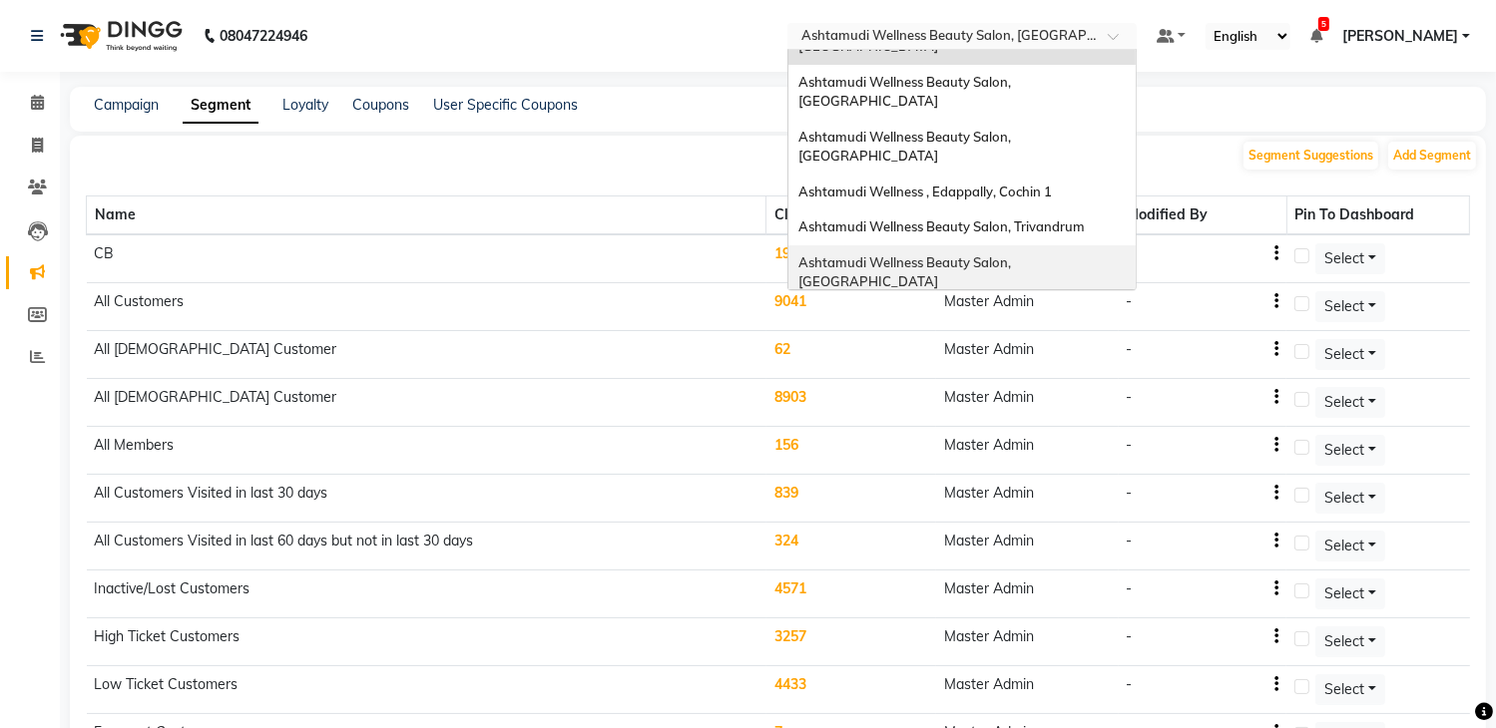
scroll to position [112, 0]
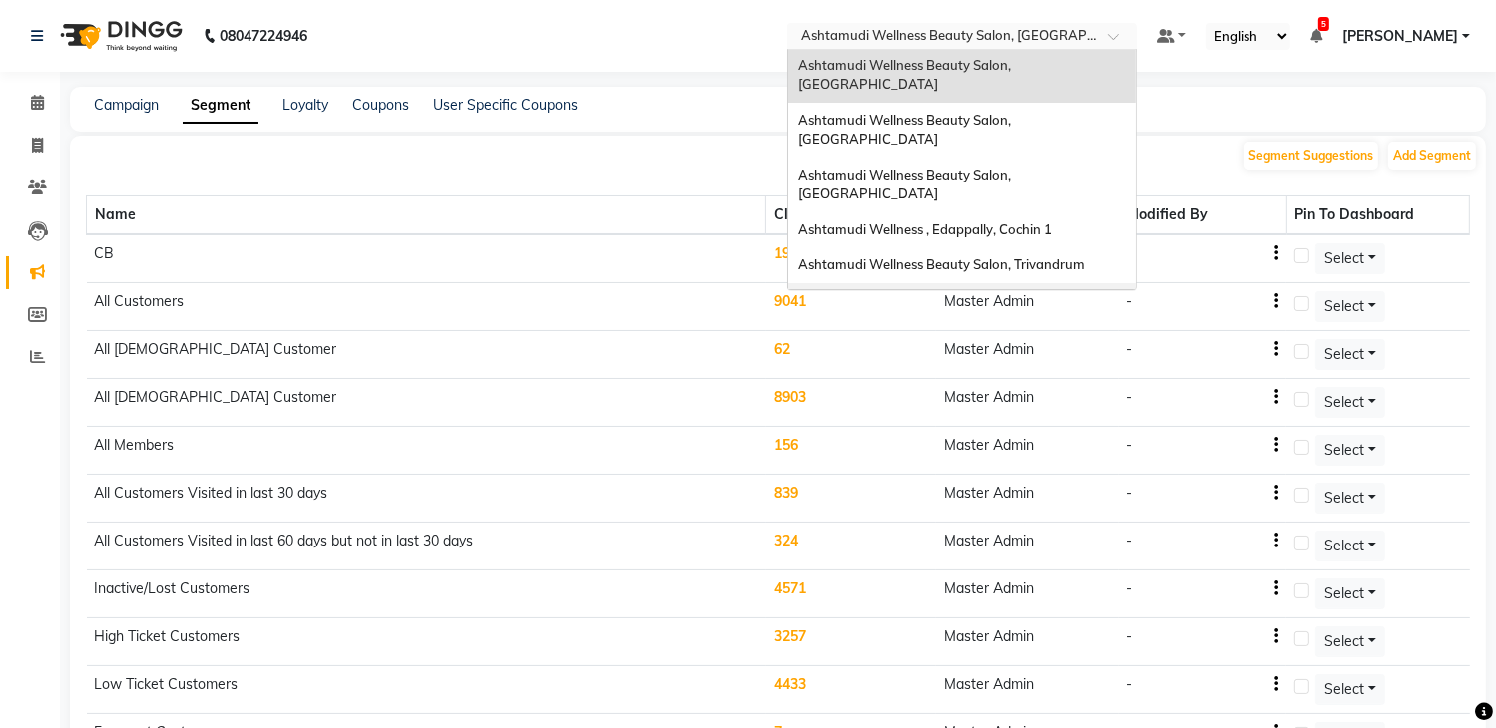
click at [1000, 283] on div "Ashtamudi Wellness Beauty Salon, Thiruvalla" at bounding box center [961, 310] width 347 height 55
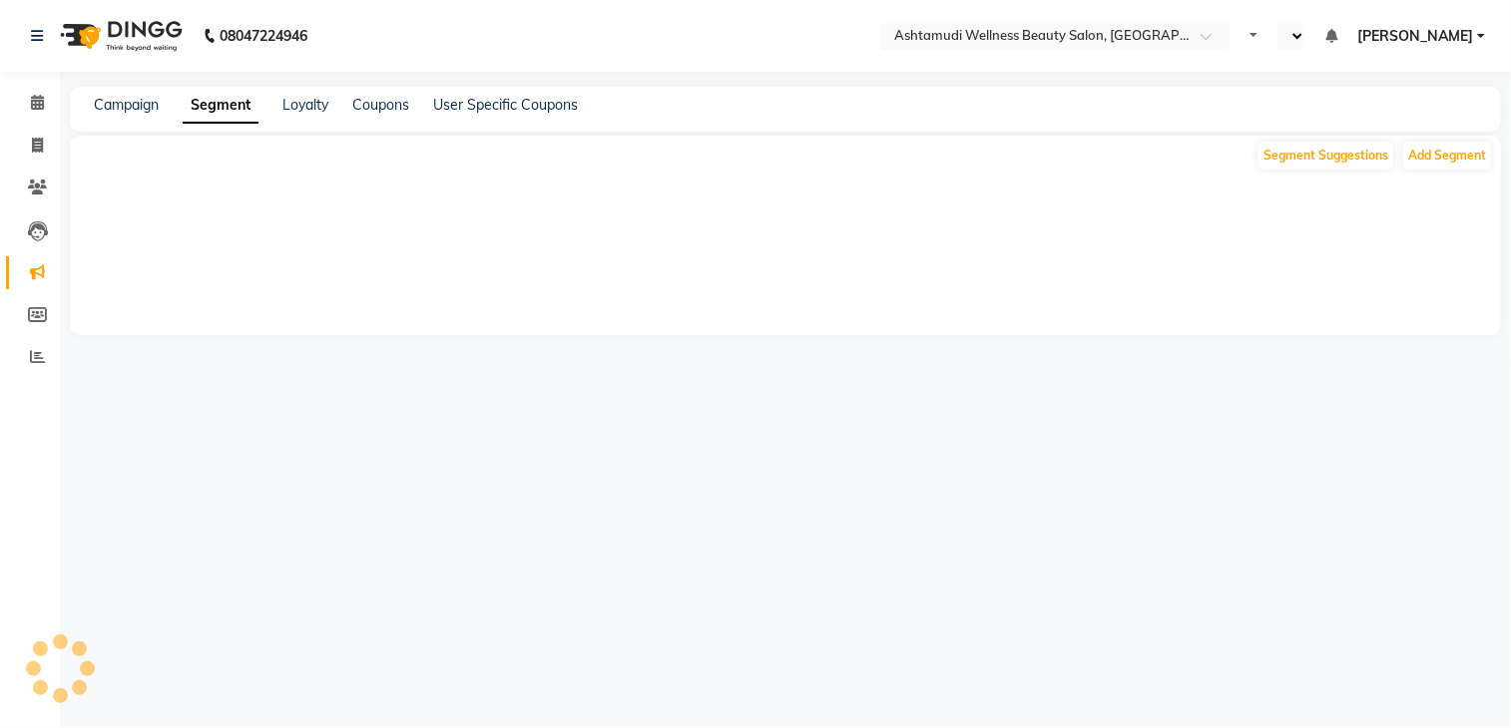
select select "en"
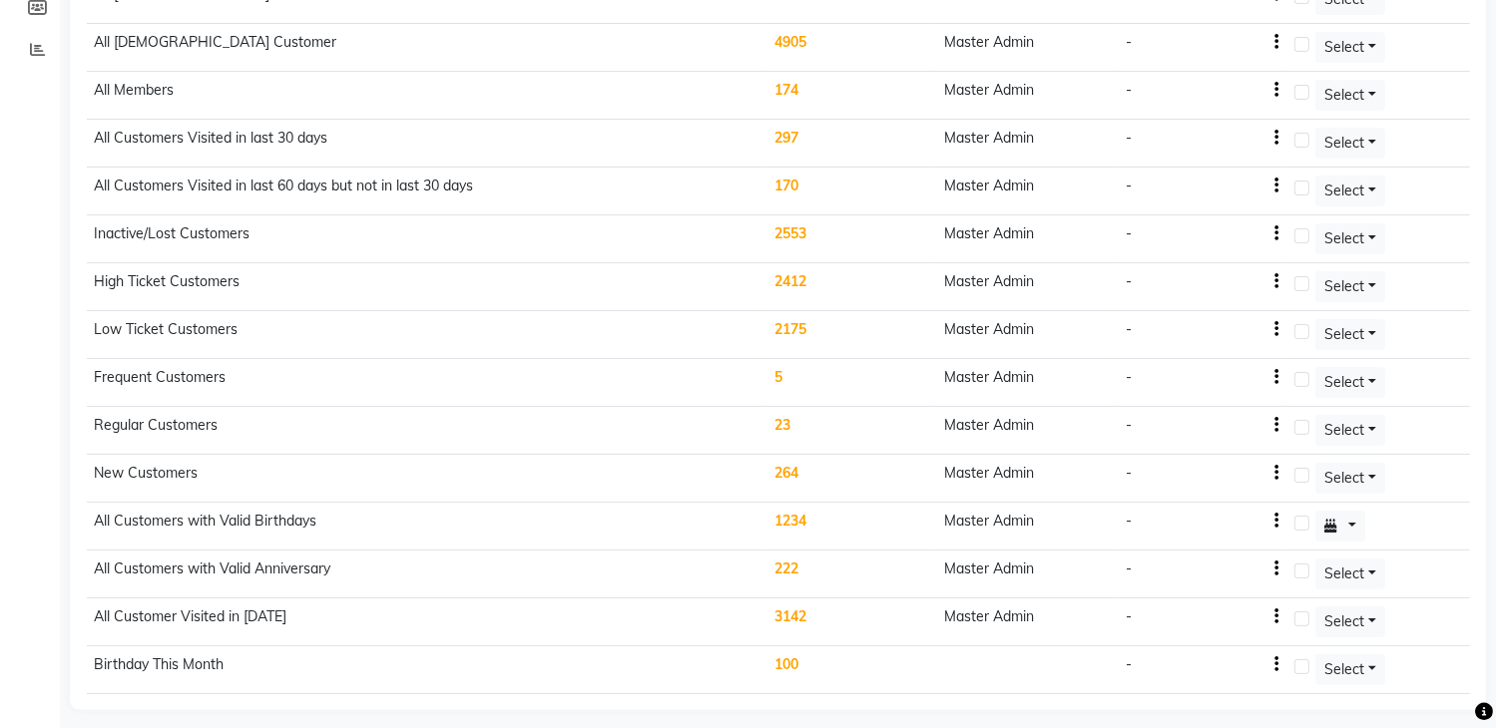
scroll to position [308, 0]
click at [788, 646] on td "100" at bounding box center [851, 670] width 170 height 48
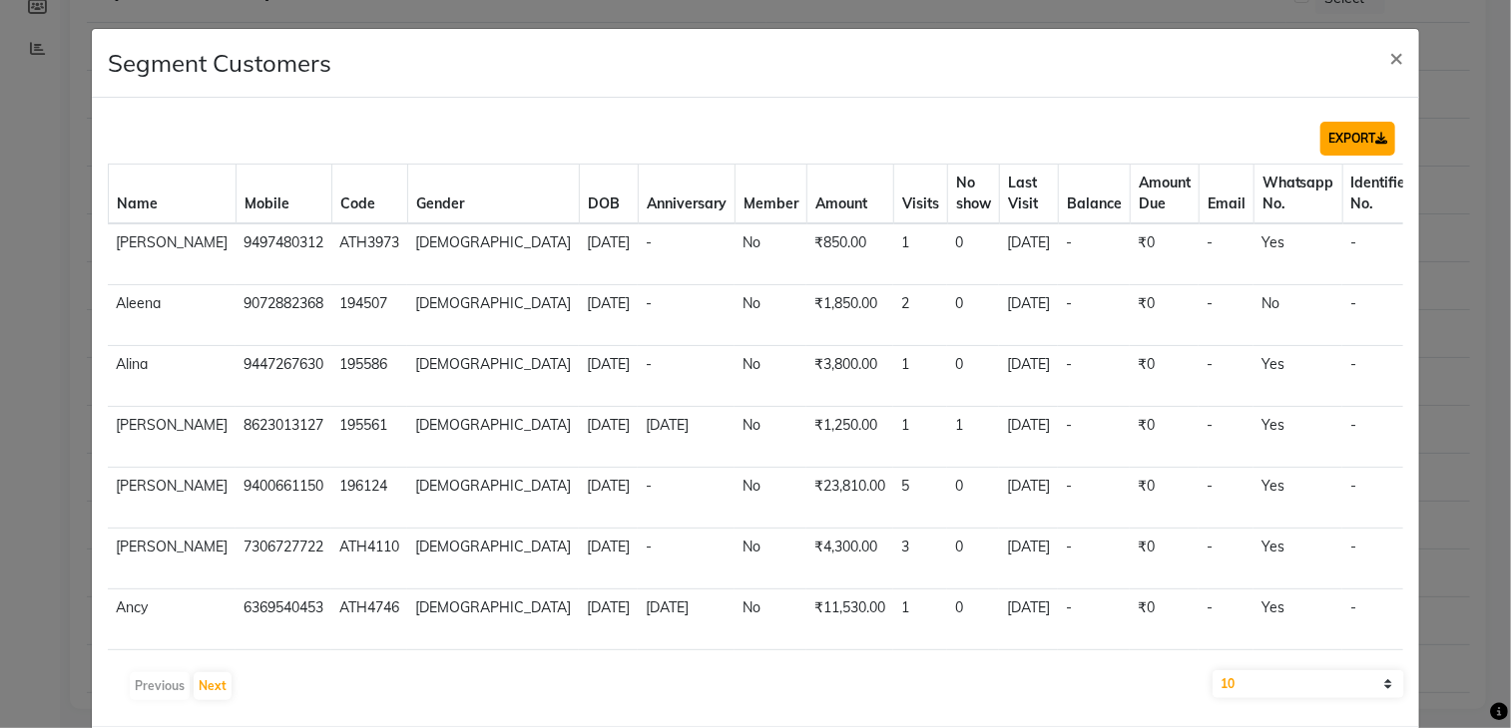
click at [1320, 145] on button "EXPORT" at bounding box center [1357, 139] width 75 height 34
click at [1389, 62] on span "×" at bounding box center [1396, 57] width 14 height 30
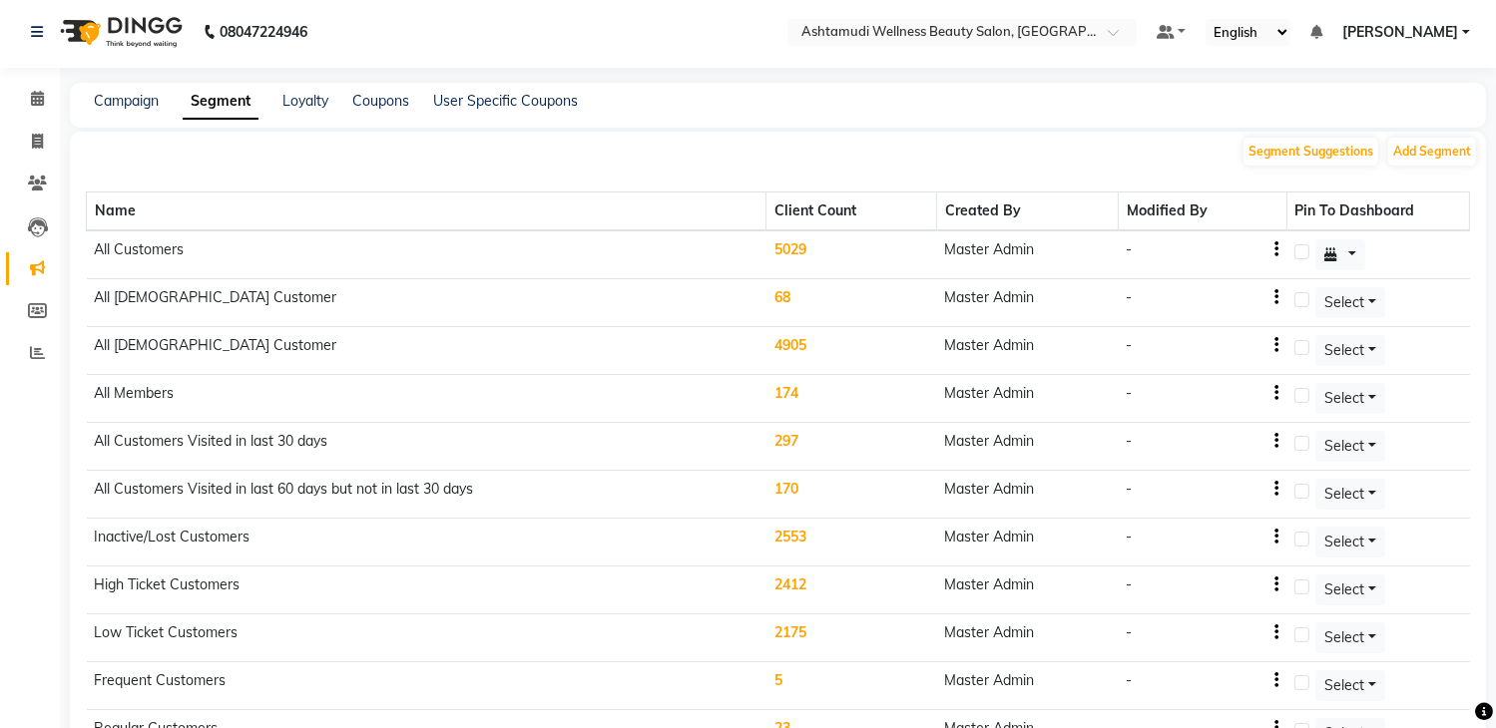
scroll to position [0, 0]
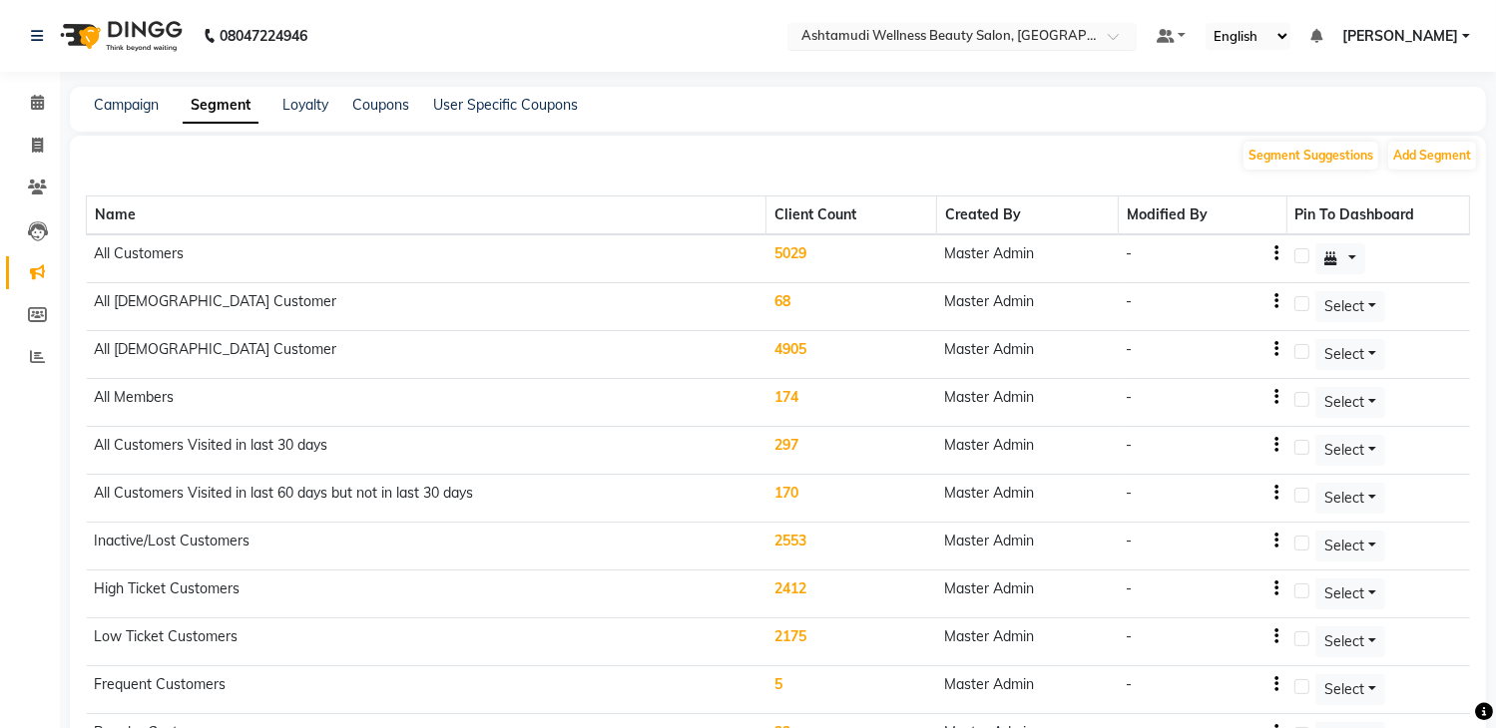
click at [1051, 37] on input "text" at bounding box center [941, 38] width 289 height 20
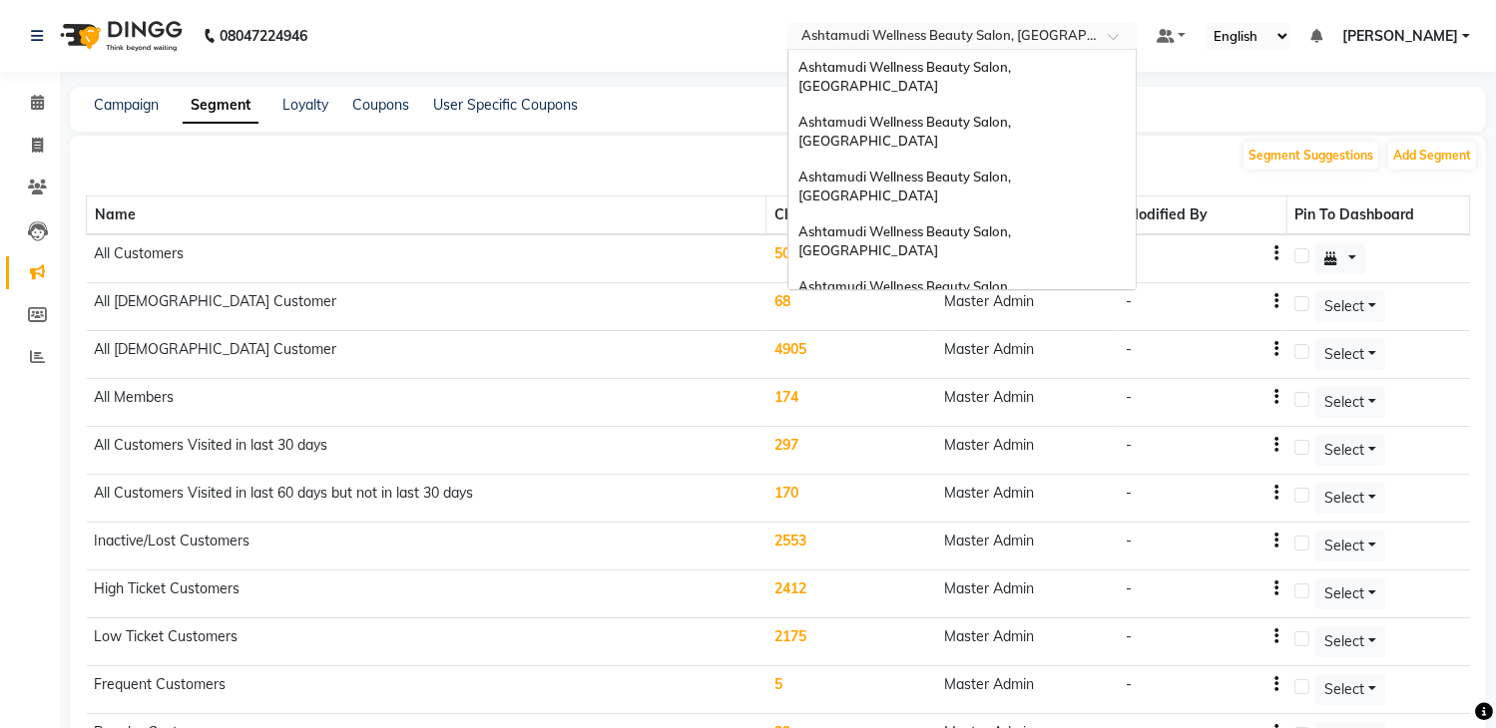
scroll to position [247, 0]
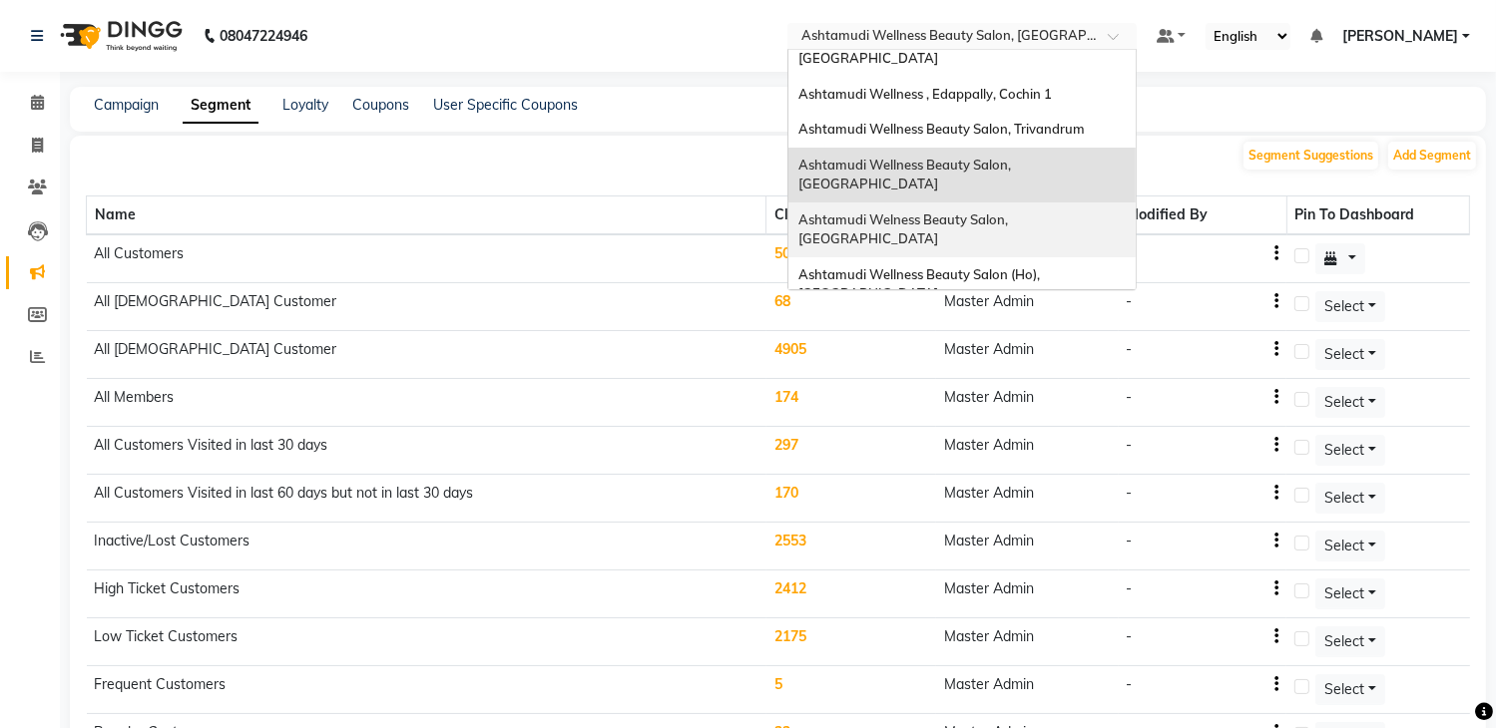
click at [1038, 203] on div "Ashtamudi Welness Beauty Salon, [GEOGRAPHIC_DATA]" at bounding box center [961, 230] width 347 height 55
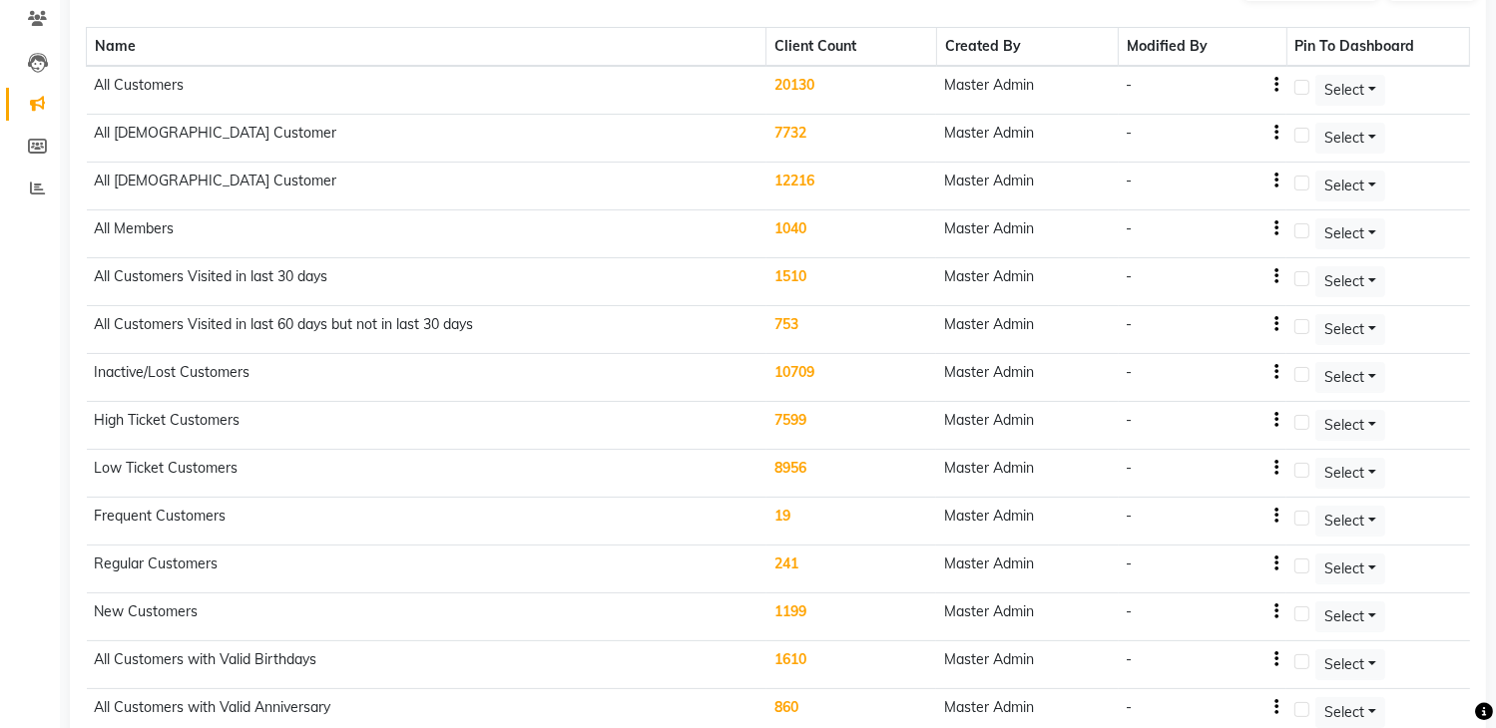
scroll to position [545, 0]
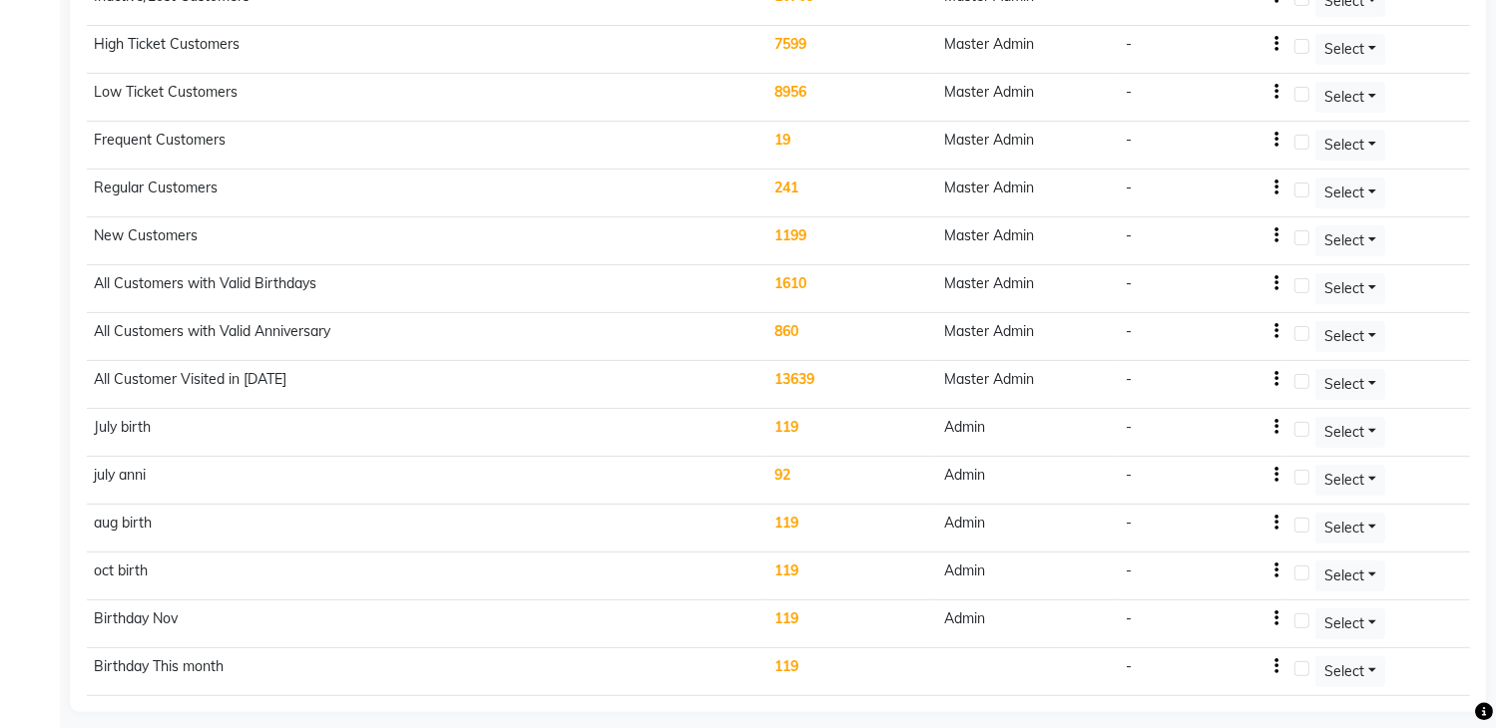
click at [798, 659] on td "119" at bounding box center [851, 673] width 170 height 48
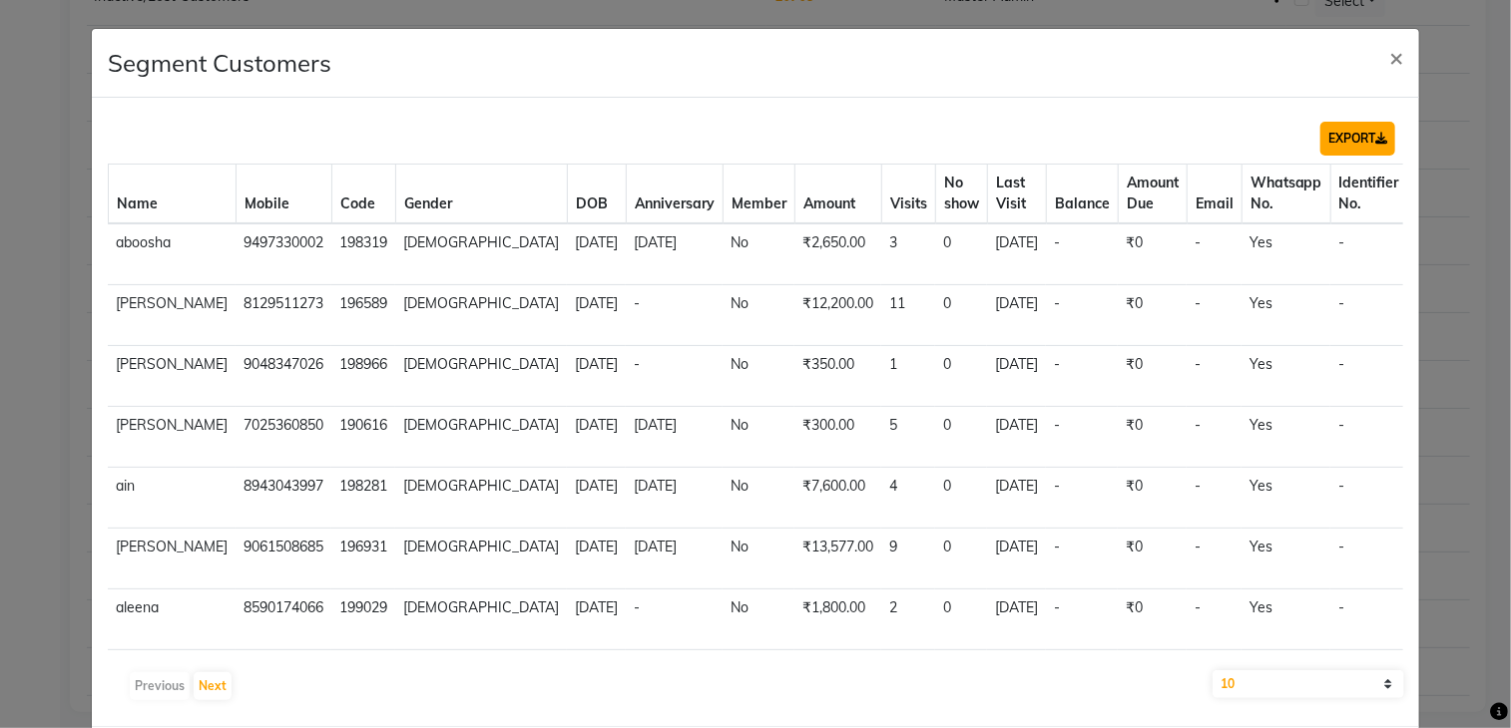
click at [1340, 138] on button "EXPORT" at bounding box center [1357, 139] width 75 height 34
click at [1389, 57] on span "×" at bounding box center [1396, 57] width 14 height 30
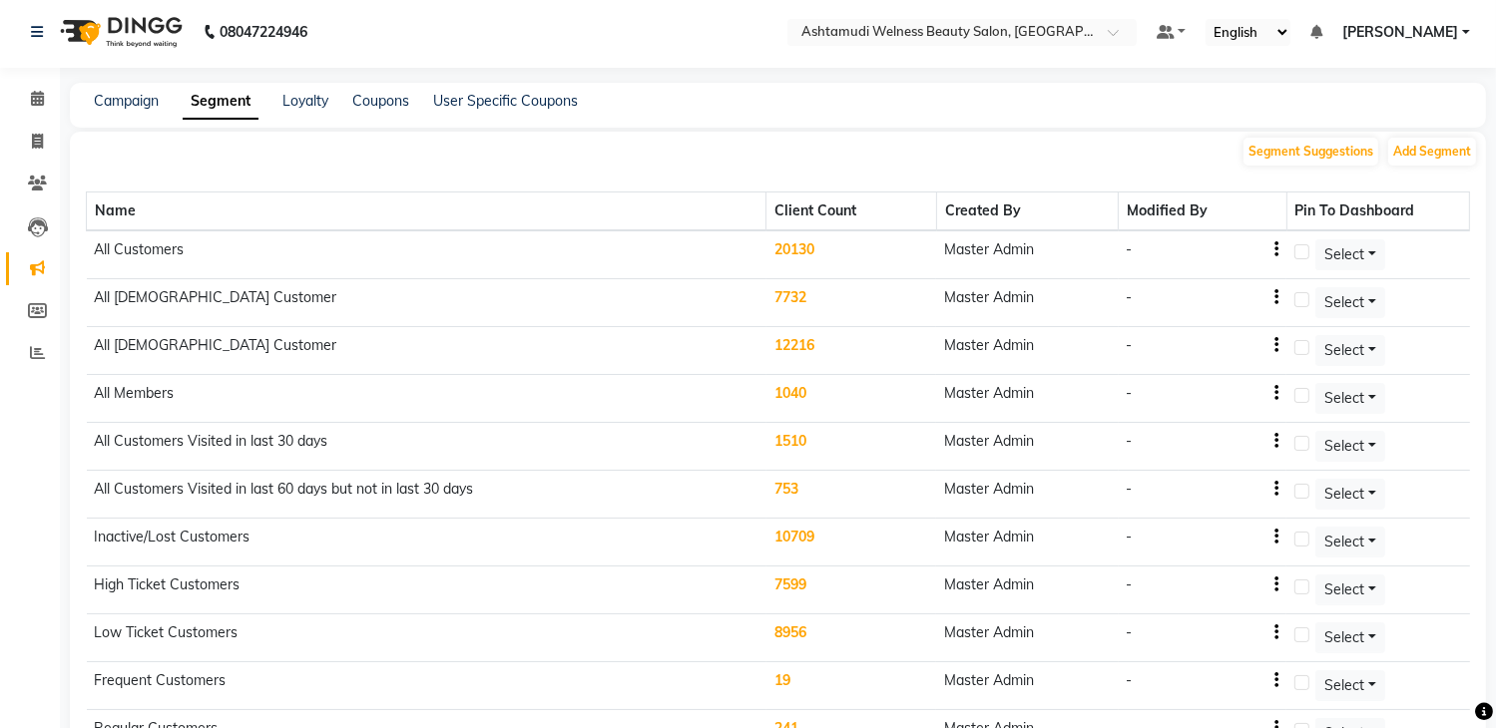
scroll to position [0, 0]
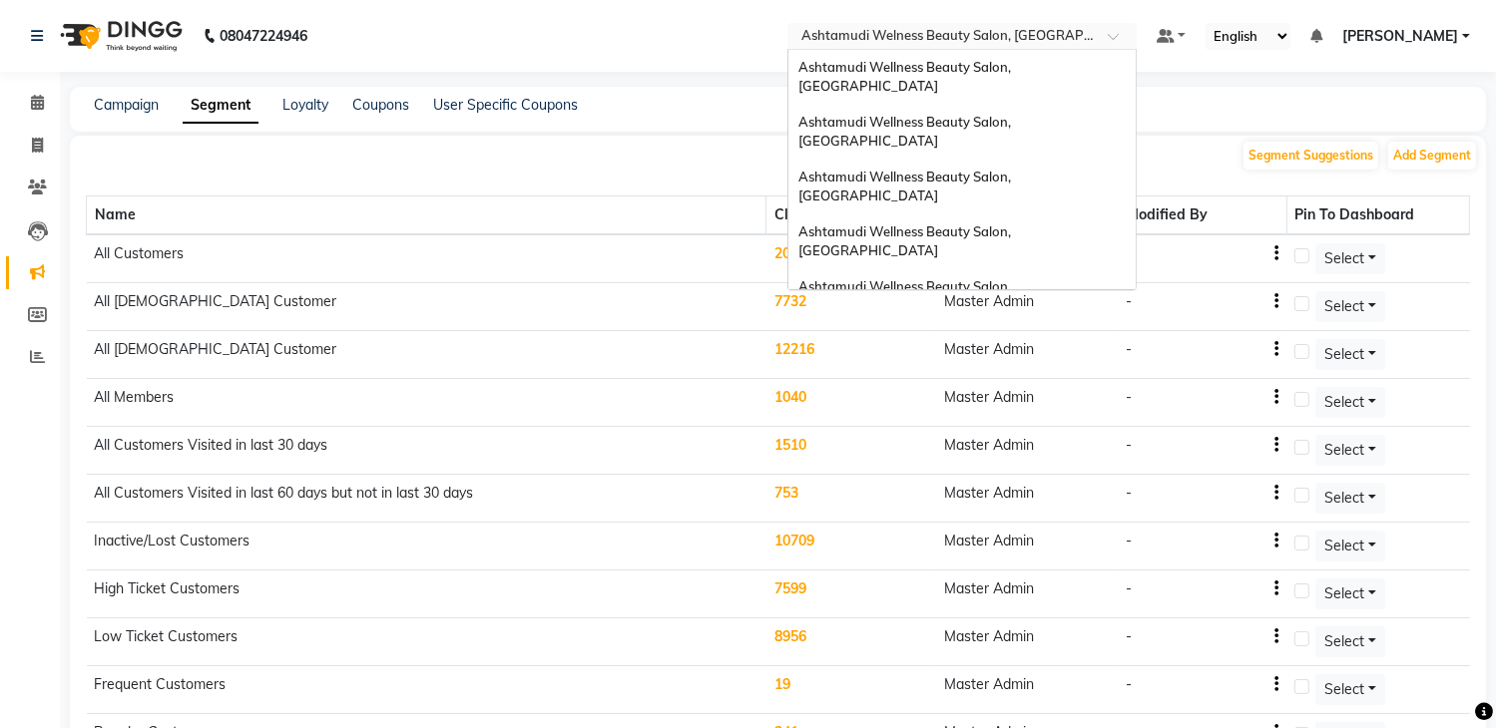
click at [990, 35] on input "text" at bounding box center [941, 38] width 289 height 20
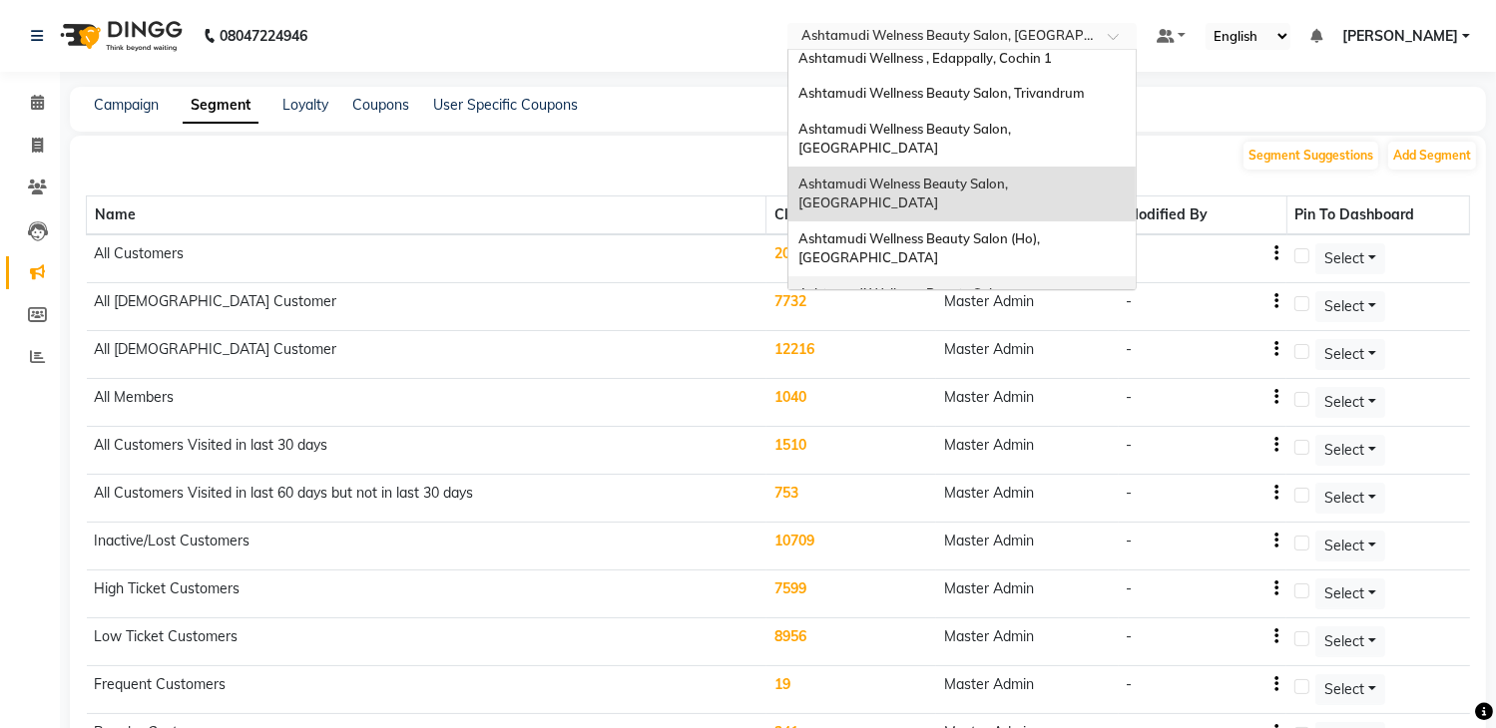
click at [1014, 285] on span "Ashtamudi Wellness Beauty Salon, [GEOGRAPHIC_DATA]" at bounding box center [906, 303] width 216 height 36
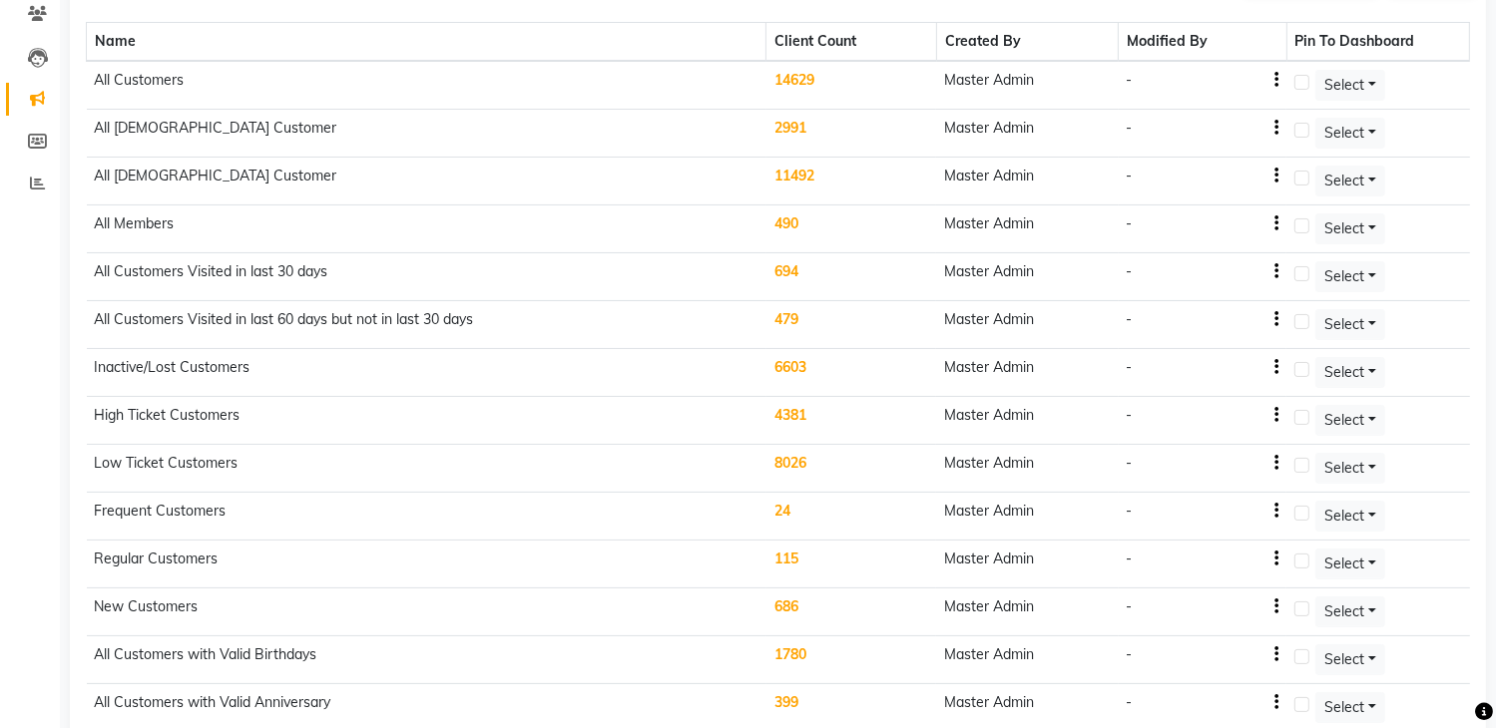
scroll to position [355, 0]
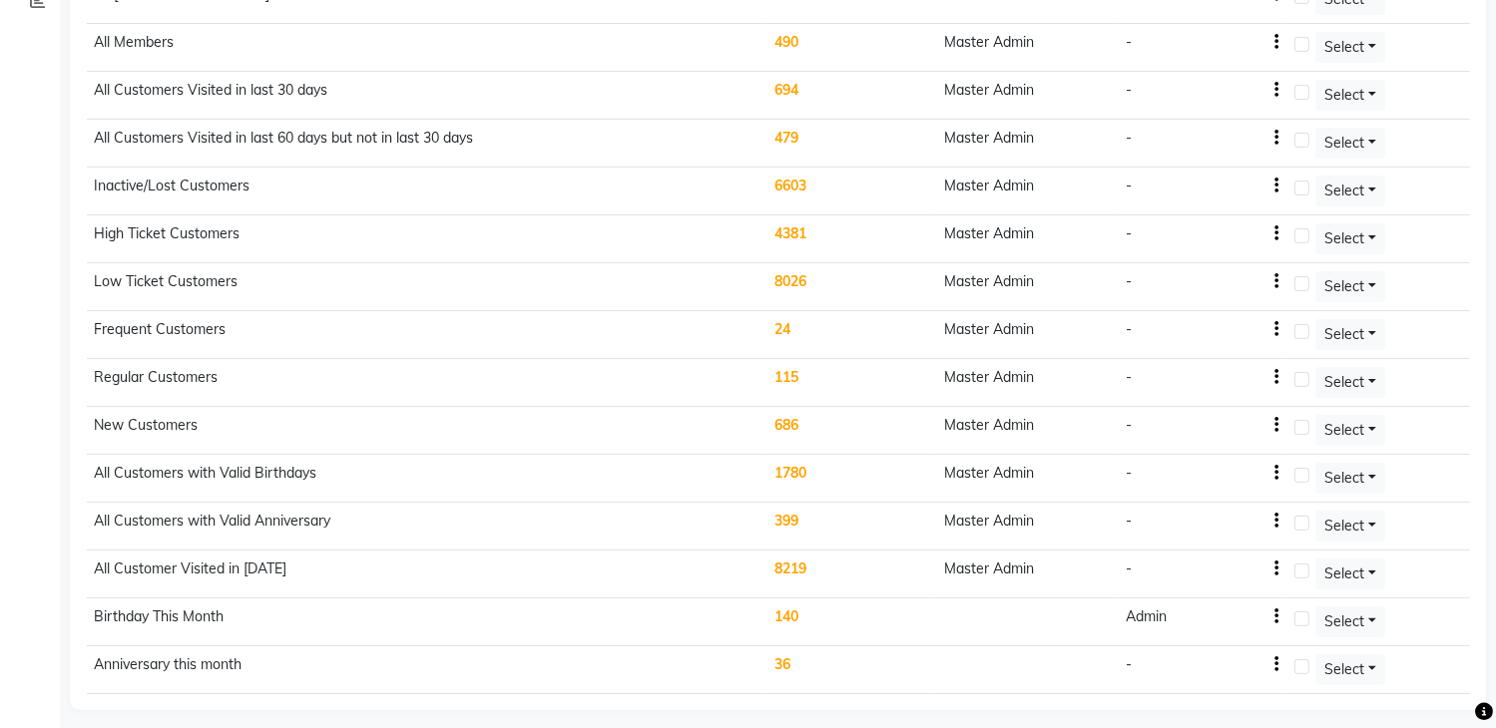
click at [794, 609] on td "140" at bounding box center [851, 623] width 170 height 48
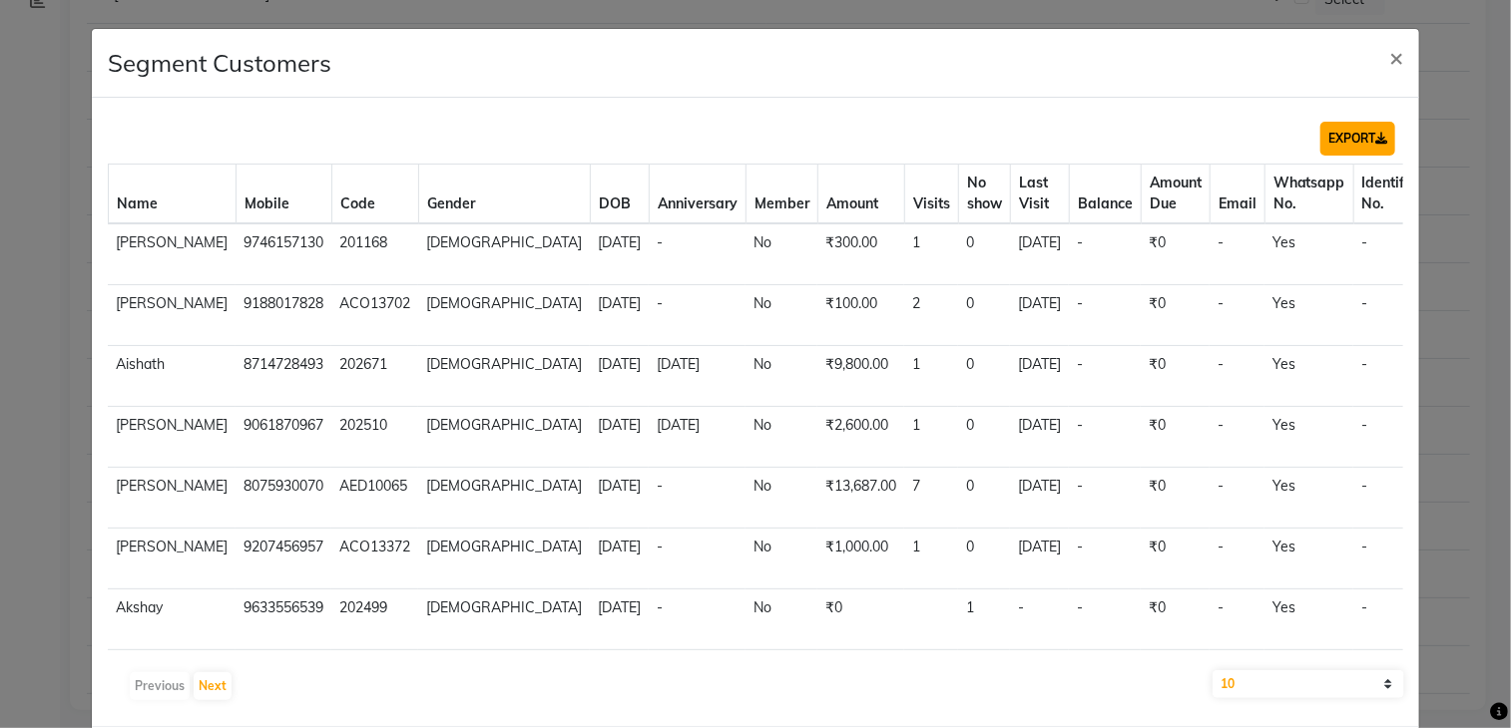
click at [1325, 131] on button "EXPORT" at bounding box center [1357, 139] width 75 height 34
click at [1389, 59] on span "×" at bounding box center [1396, 57] width 14 height 30
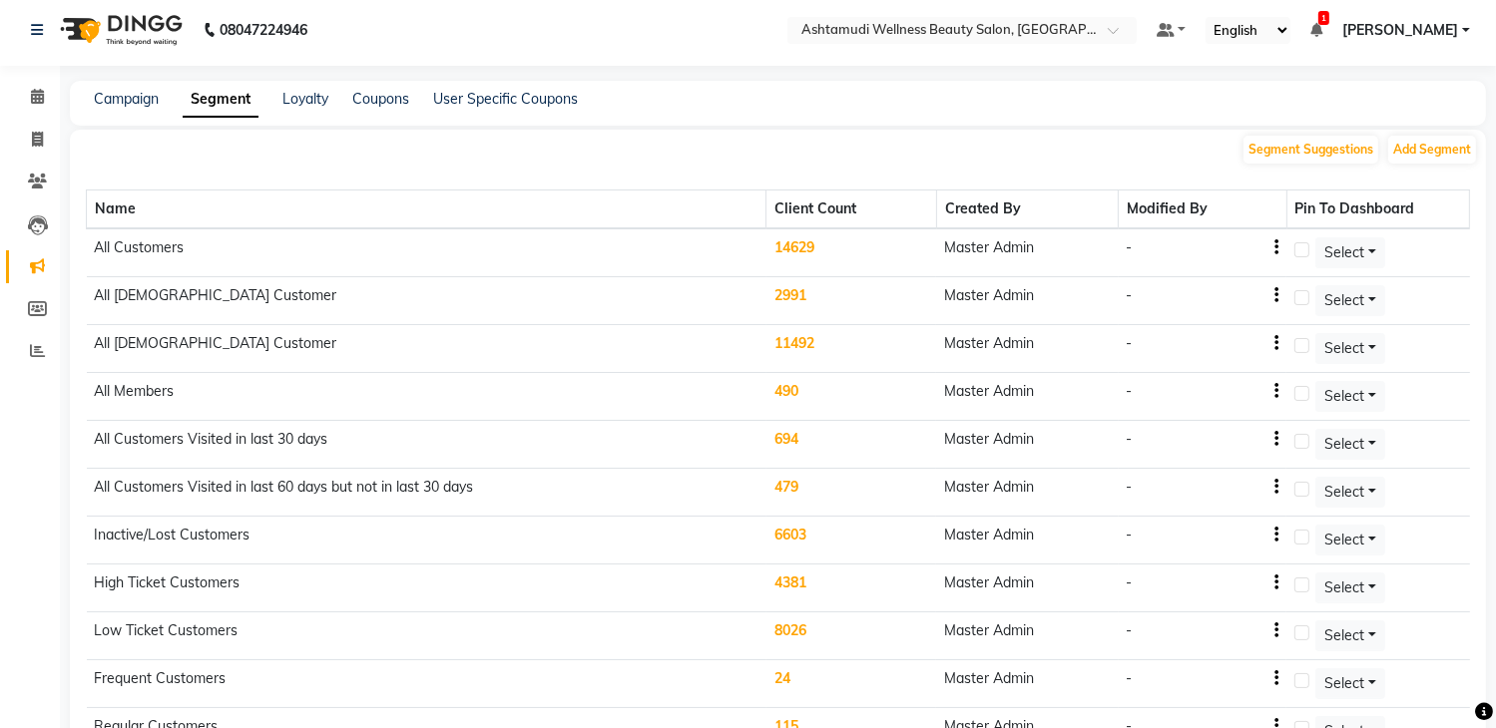
scroll to position [0, 0]
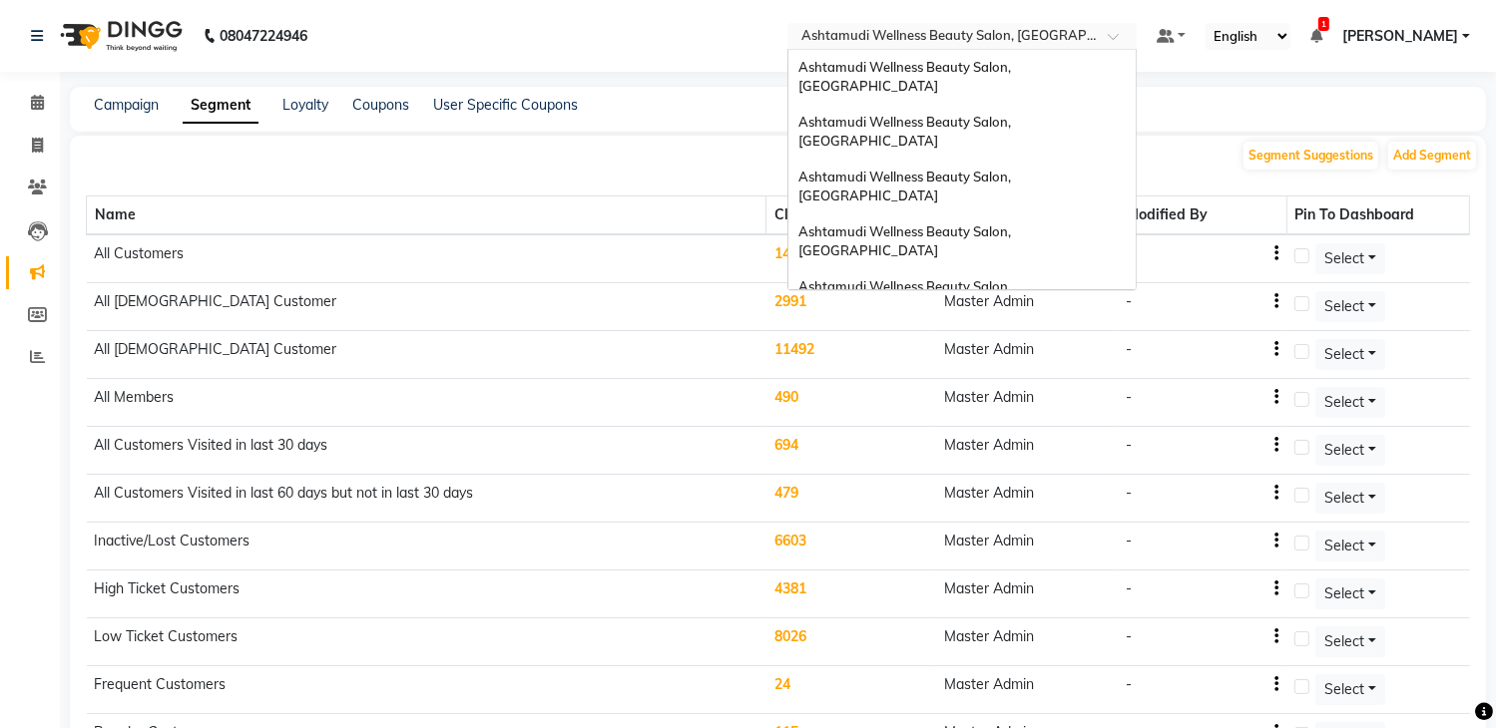
click at [992, 25] on div "Select Location × Ashtamudi Wellness Beauty Salon, Cochin" at bounding box center [961, 36] width 349 height 27
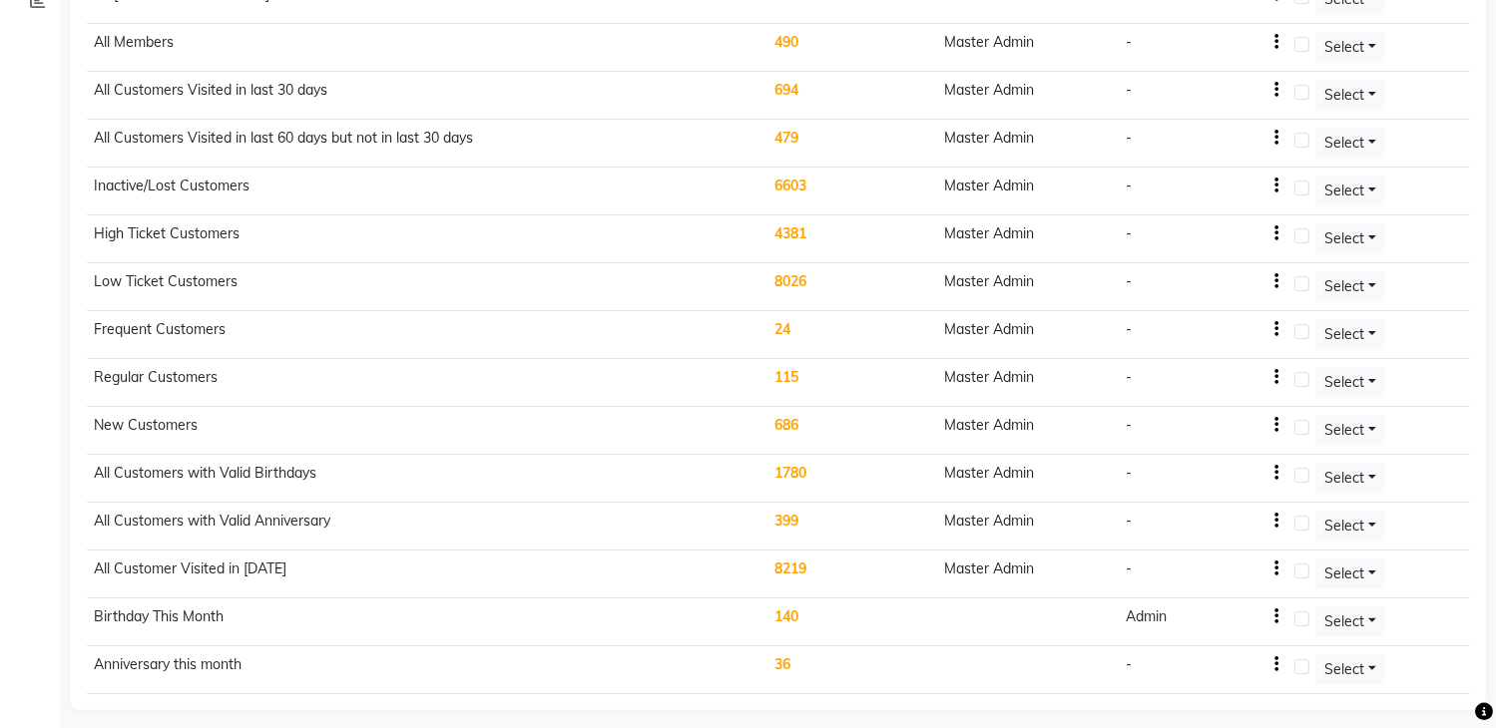
scroll to position [355, 0]
click at [804, 613] on td "140" at bounding box center [851, 623] width 170 height 48
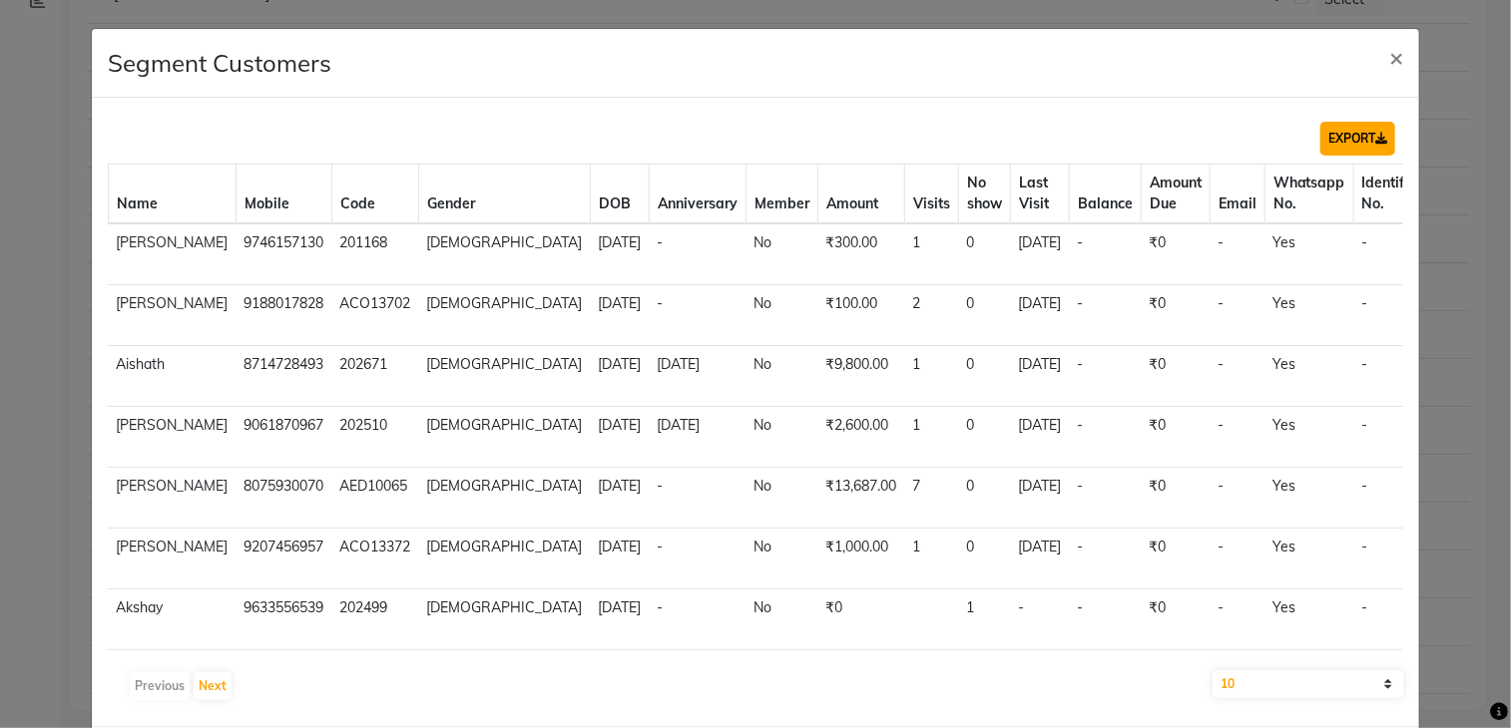
click at [1338, 129] on button "EXPORT" at bounding box center [1357, 139] width 75 height 34
click at [1389, 65] on span "×" at bounding box center [1396, 57] width 14 height 30
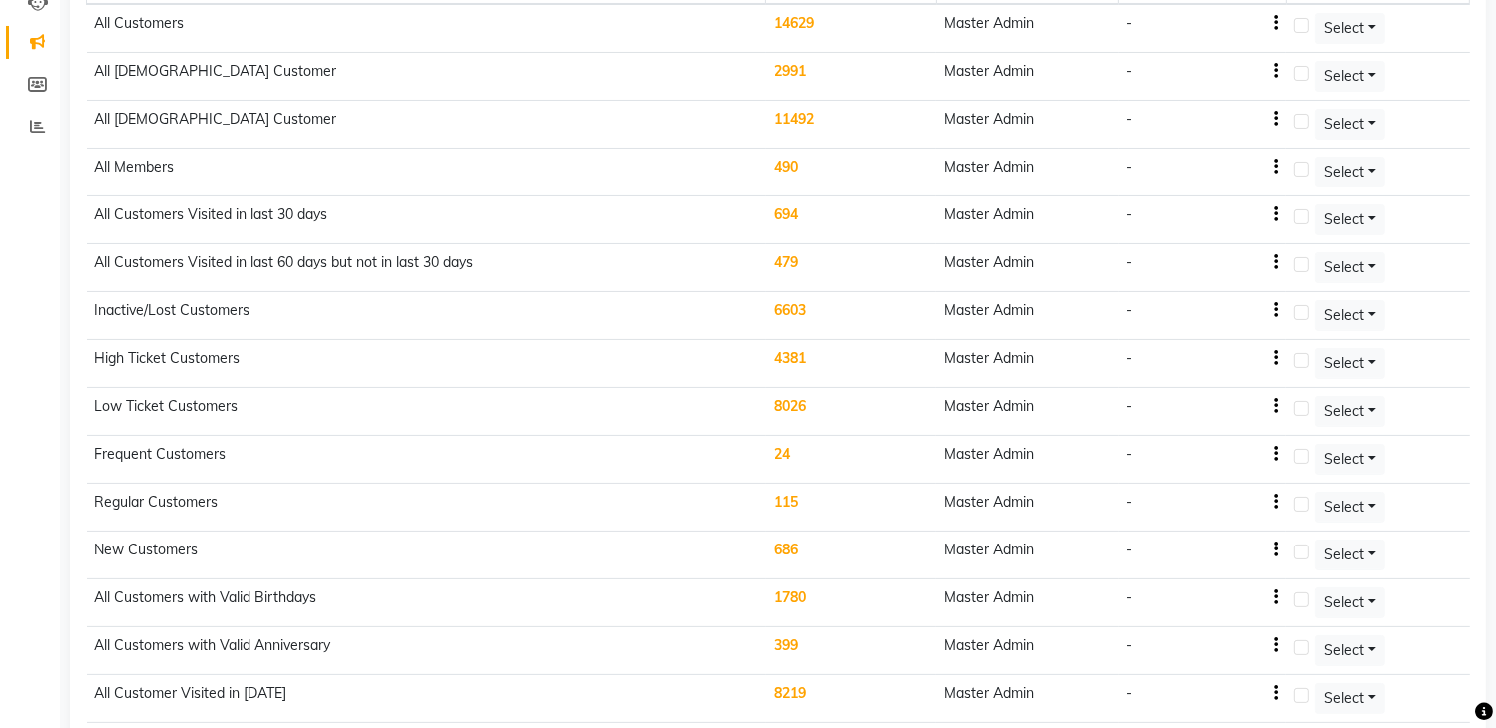
scroll to position [0, 0]
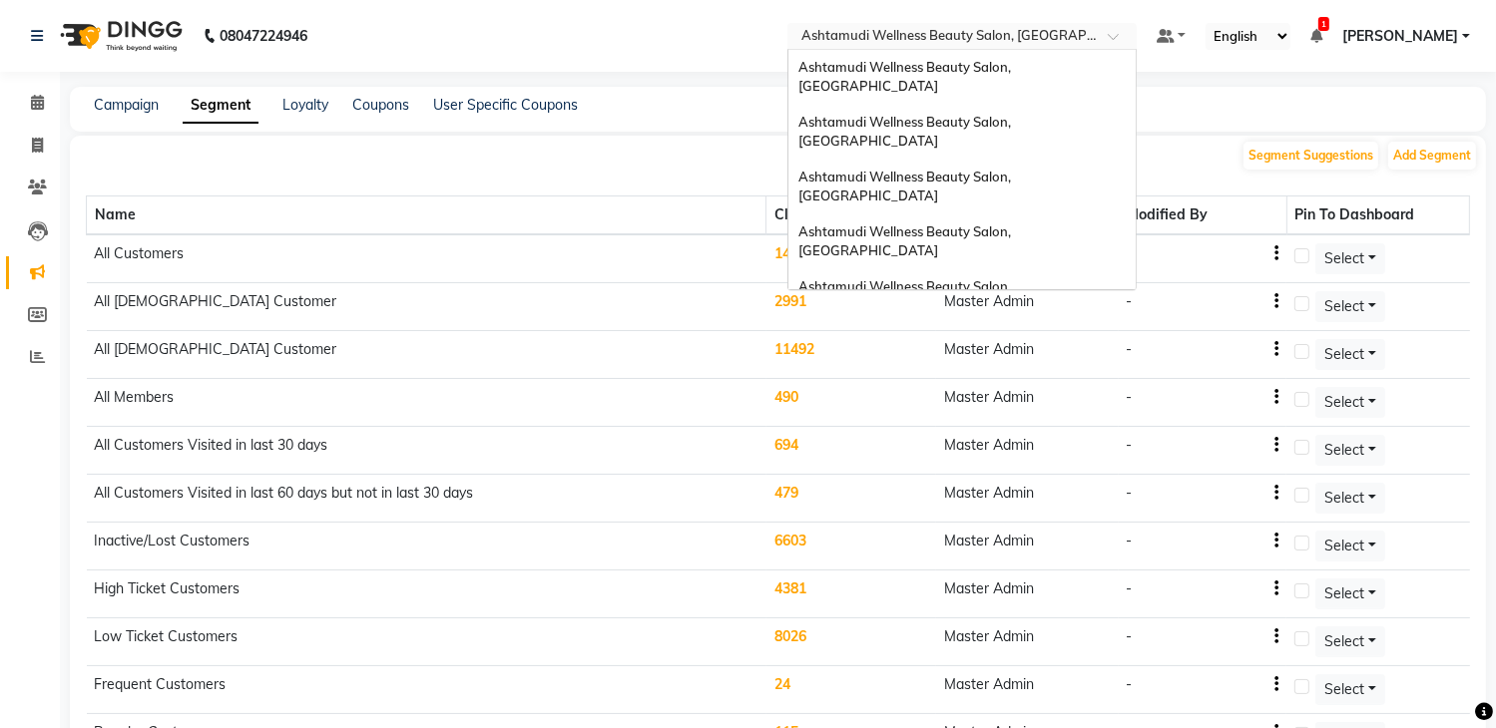
click at [994, 34] on input "text" at bounding box center [941, 38] width 289 height 20
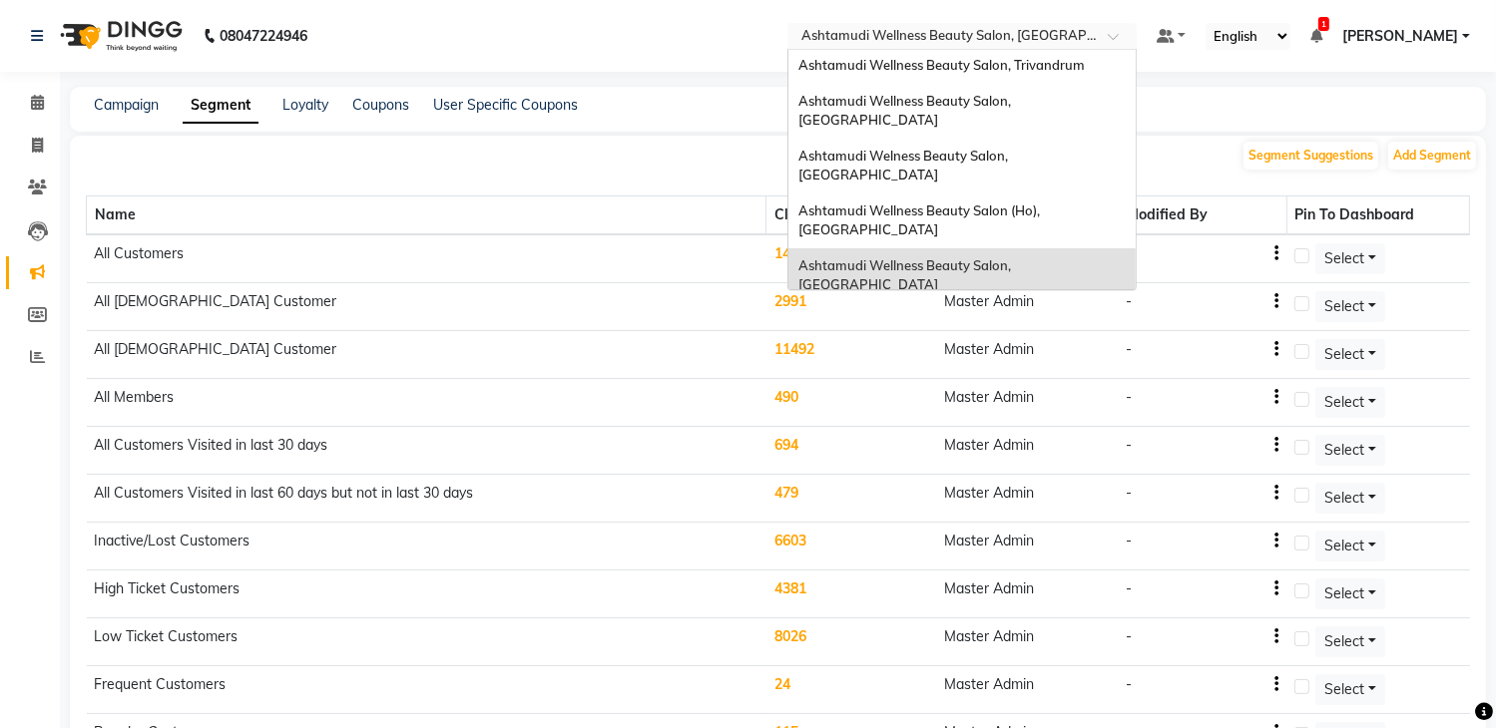
click at [975, 312] on span "Ashtamudi Wellness Beauty Salon, [GEOGRAPHIC_DATA]" at bounding box center [906, 330] width 216 height 36
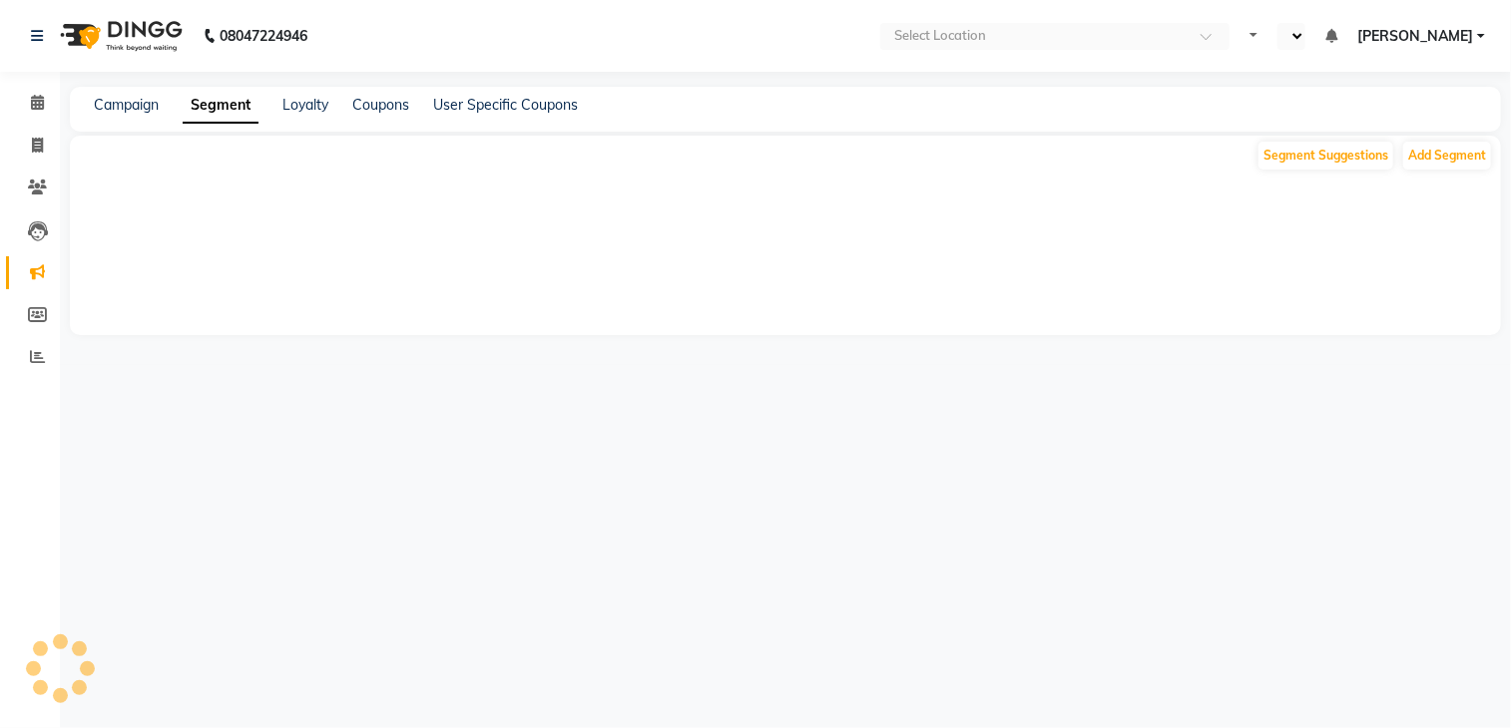
select select "en"
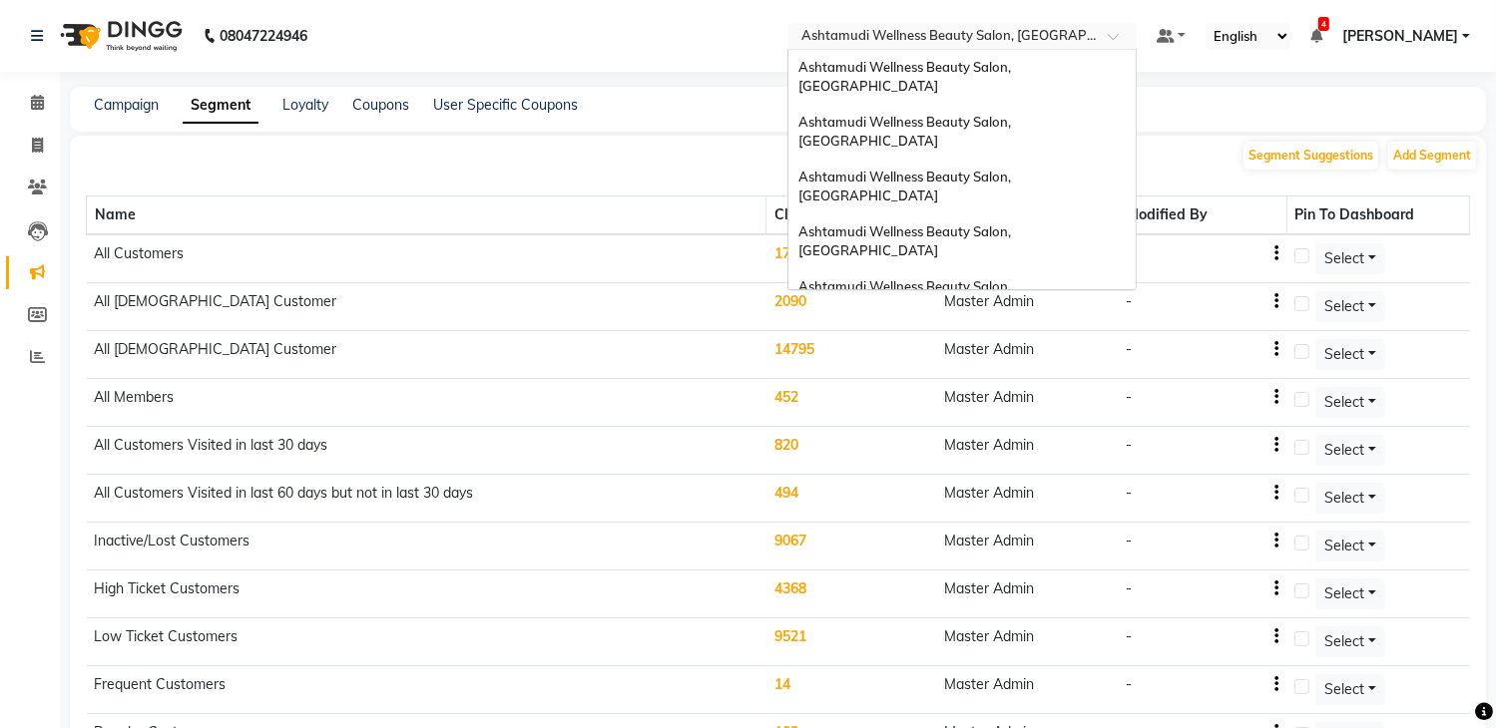
click at [1025, 26] on div "× Ashtamudi Wellness Beauty Salon, [GEOGRAPHIC_DATA]" at bounding box center [951, 36] width 300 height 20
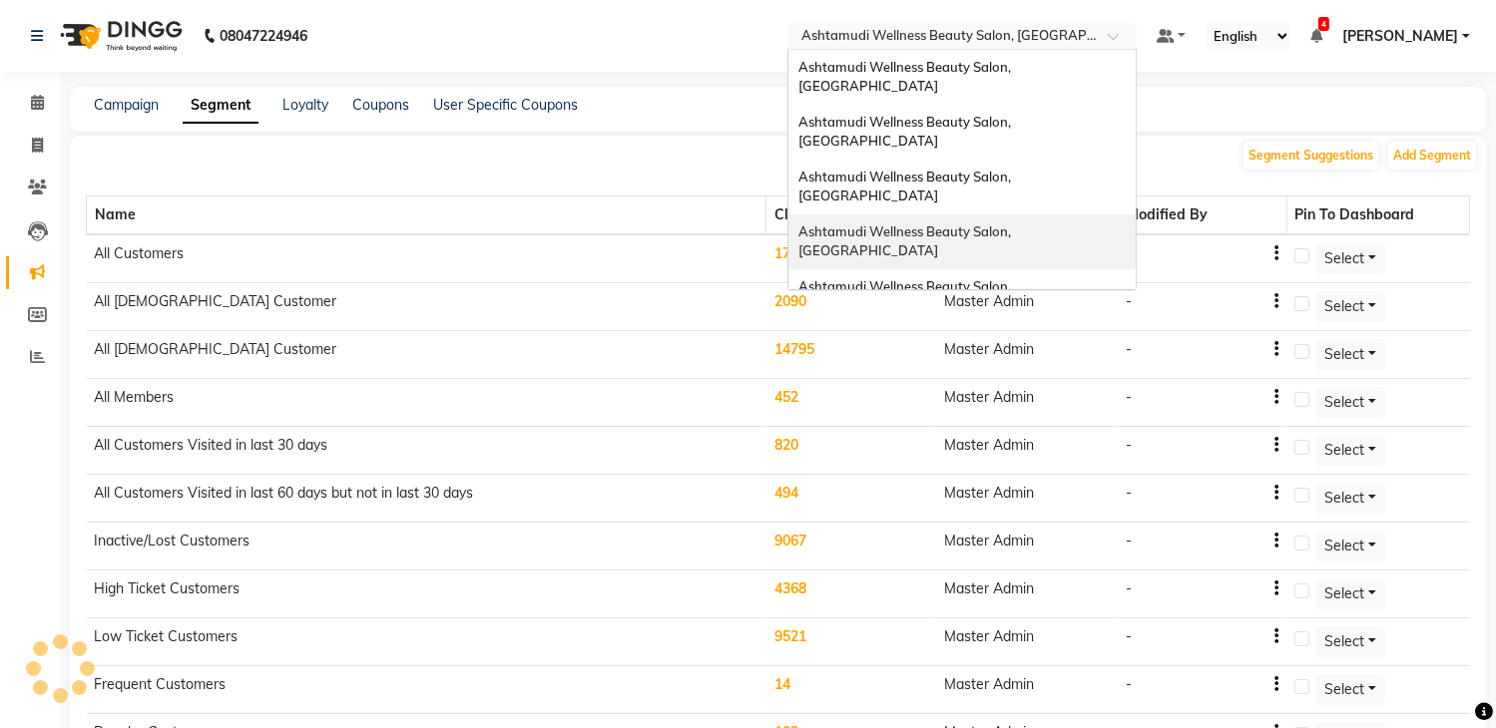
click at [1051, 215] on div "Ashtamudi Wellness Beauty Salon, [GEOGRAPHIC_DATA]" at bounding box center [961, 242] width 347 height 55
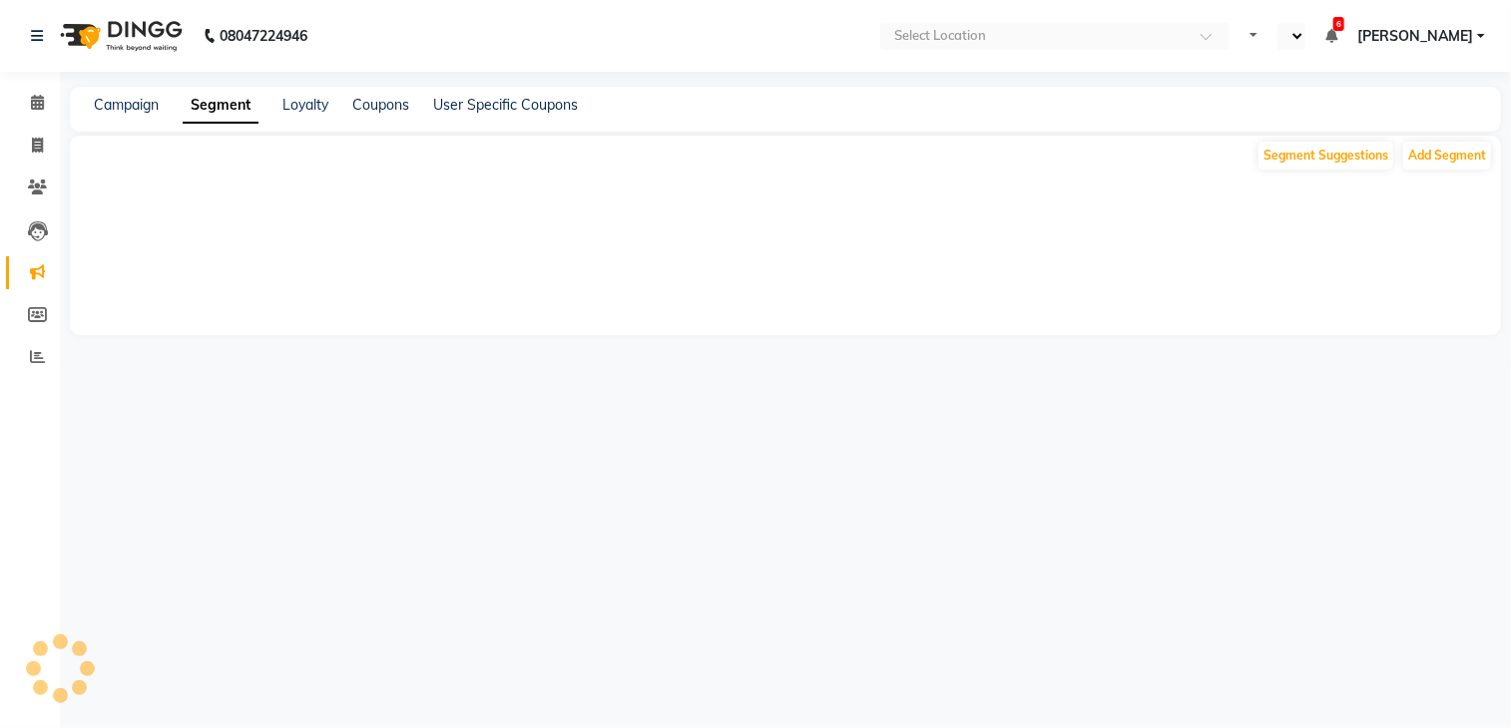
select select "en"
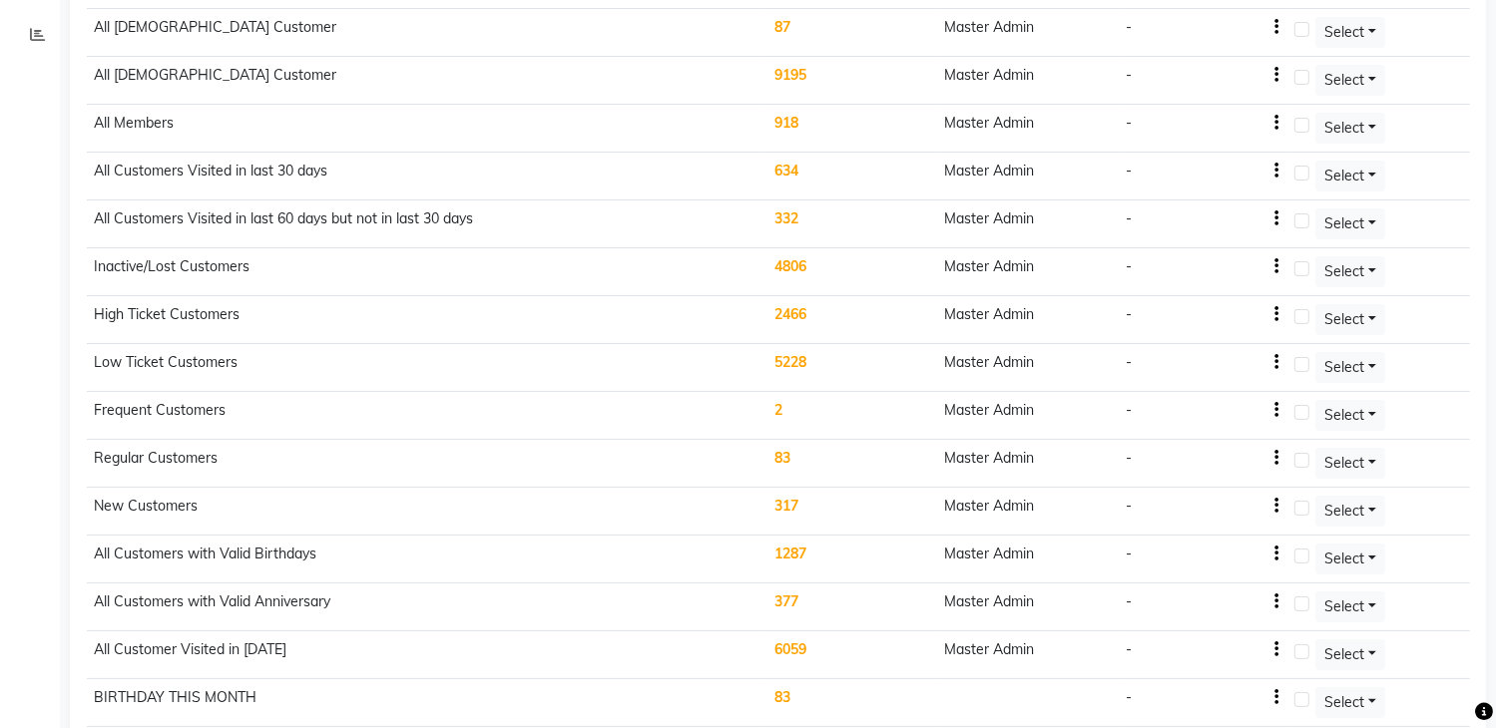
scroll to position [355, 0]
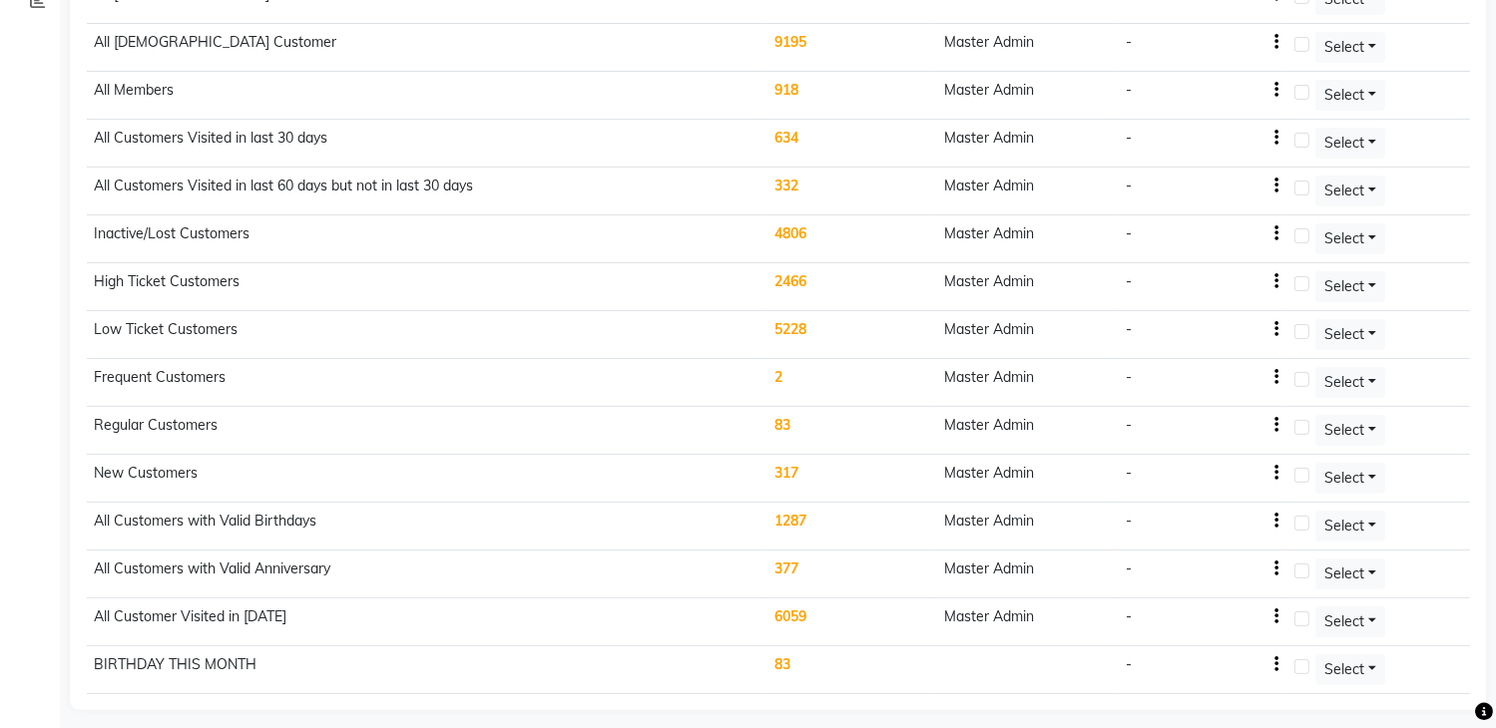
click at [785, 664] on td "83" at bounding box center [851, 671] width 170 height 48
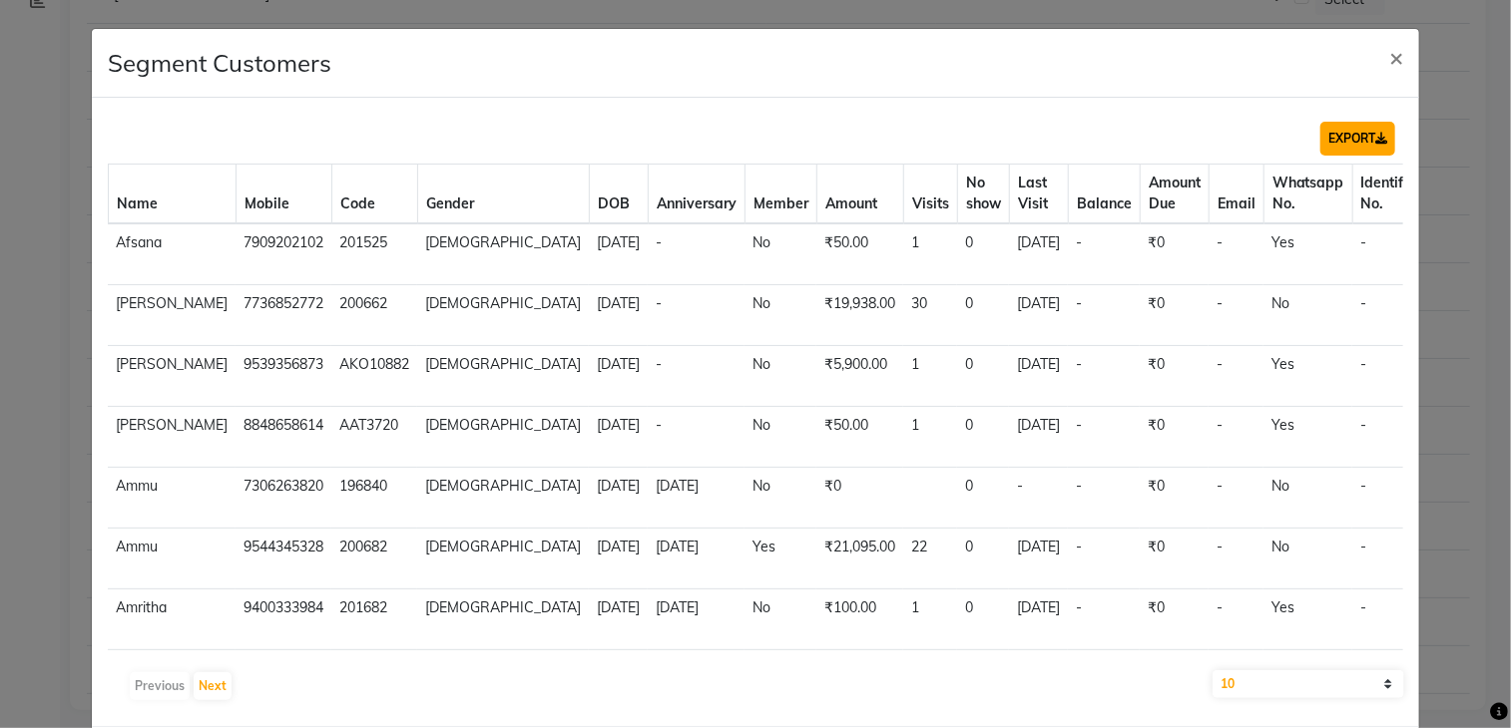
click at [1352, 137] on button "EXPORT" at bounding box center [1357, 139] width 75 height 34
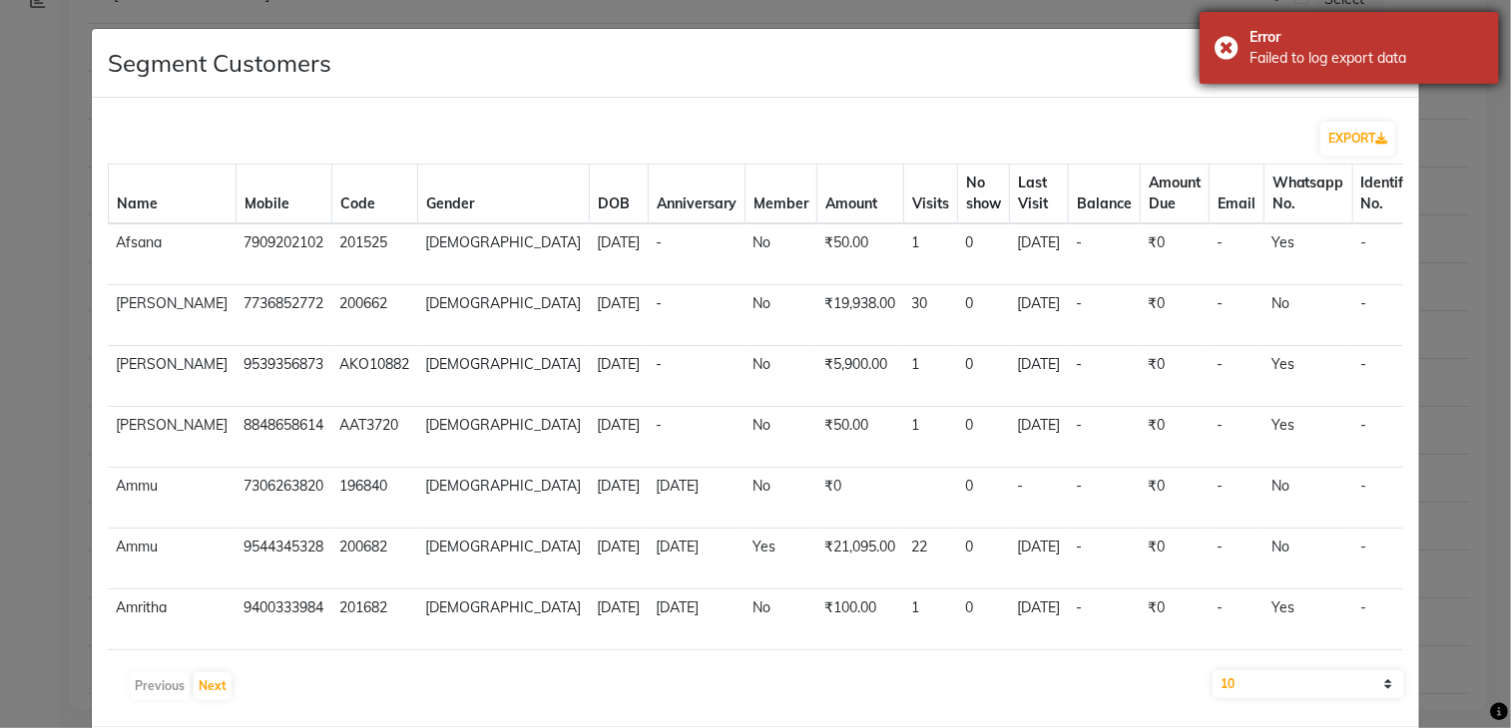
click at [1229, 48] on div "Error Failed to log export data" at bounding box center [1348, 48] width 299 height 72
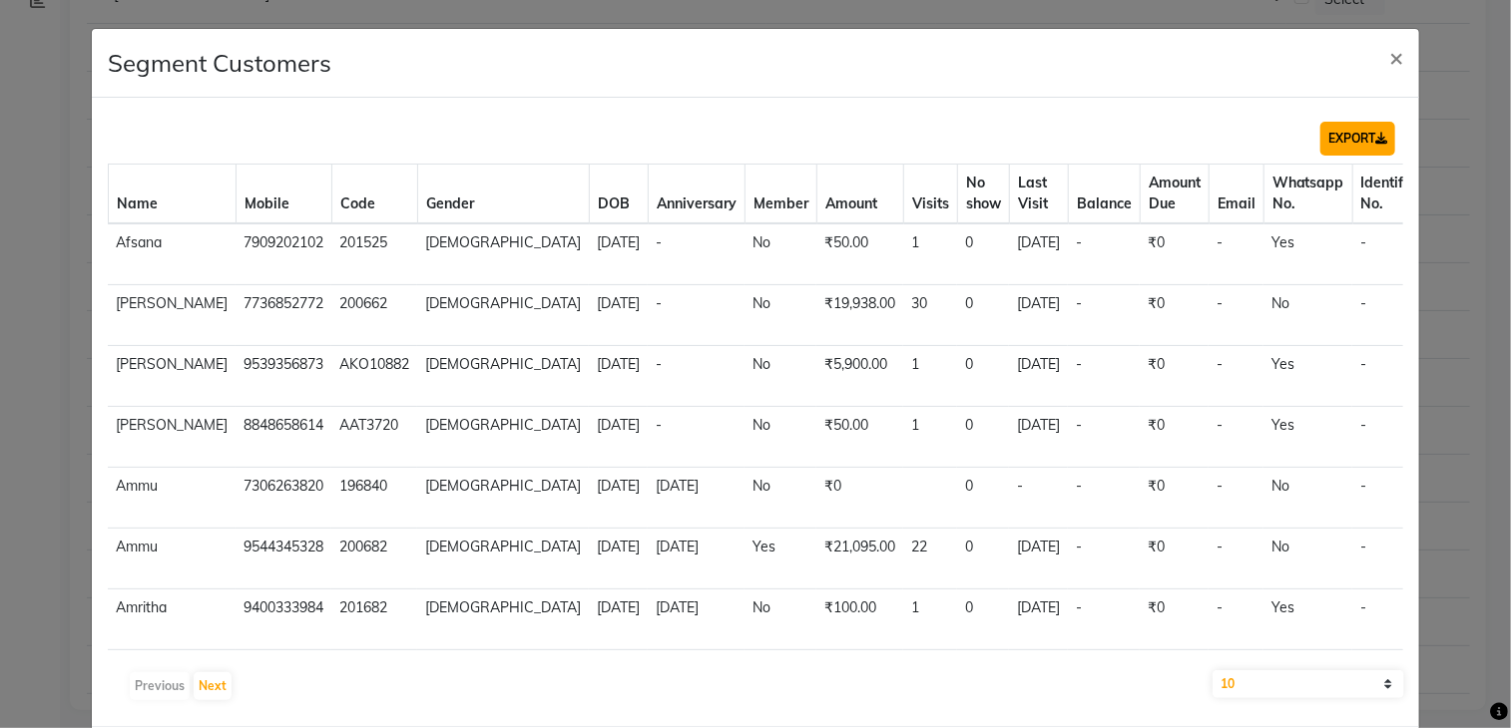
click at [1344, 137] on button "EXPORT" at bounding box center [1357, 139] width 75 height 34
click at [1389, 53] on span "×" at bounding box center [1396, 57] width 14 height 30
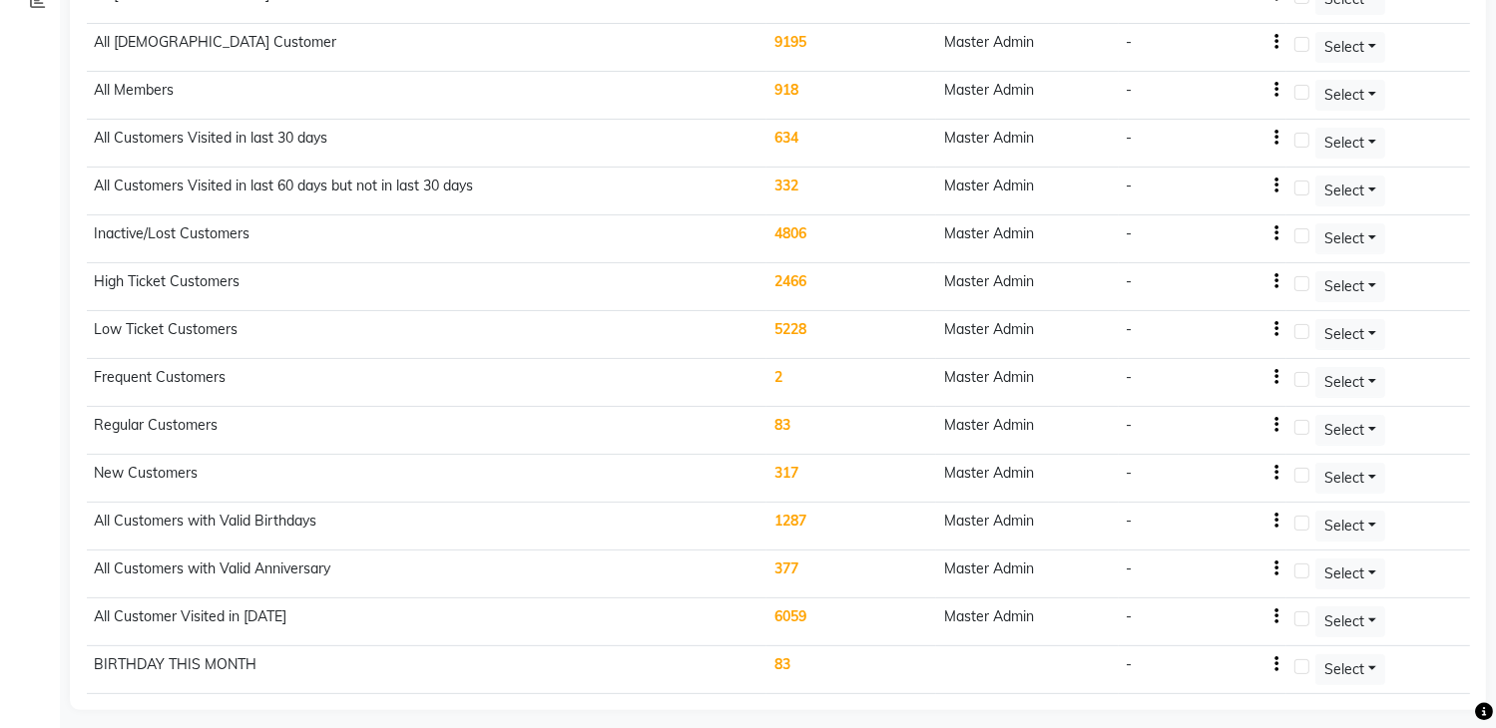
scroll to position [0, 0]
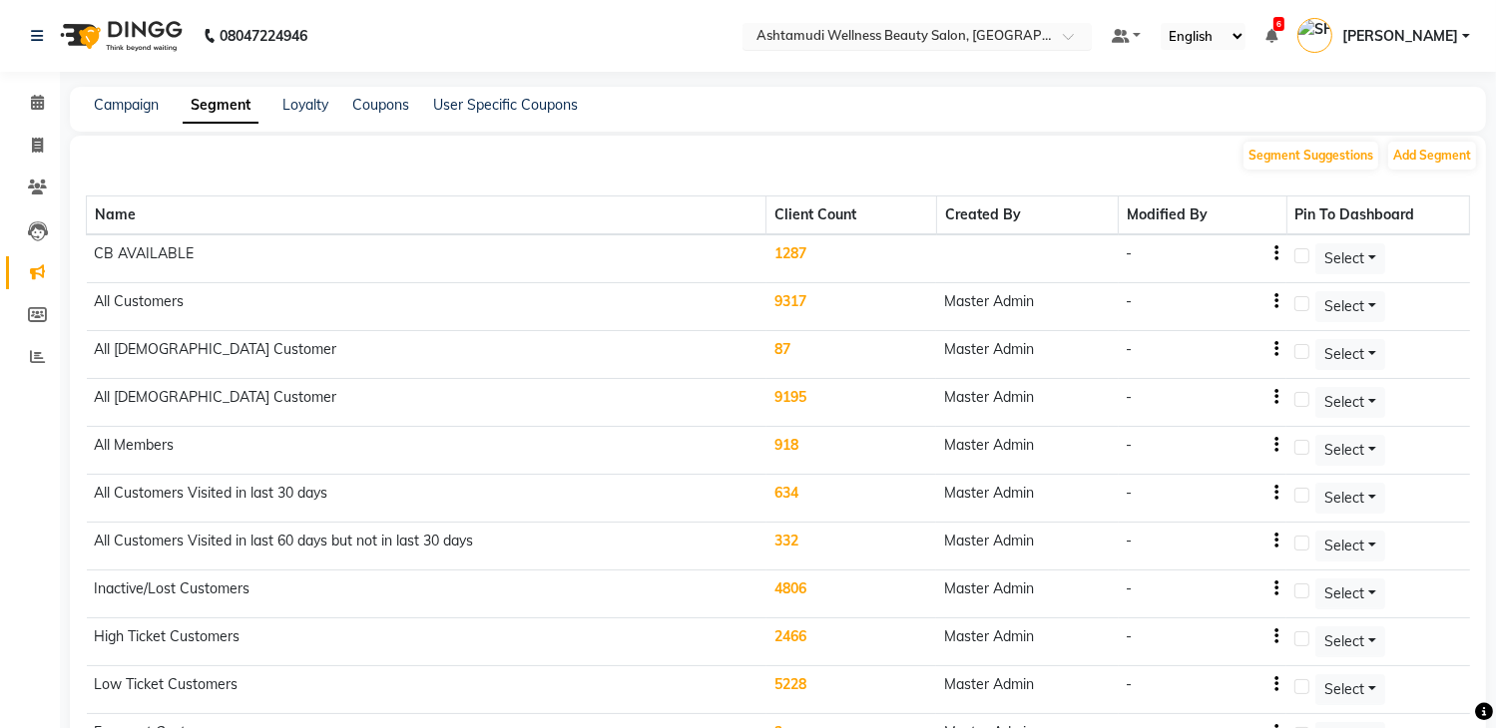
click at [982, 36] on input "text" at bounding box center [896, 38] width 289 height 20
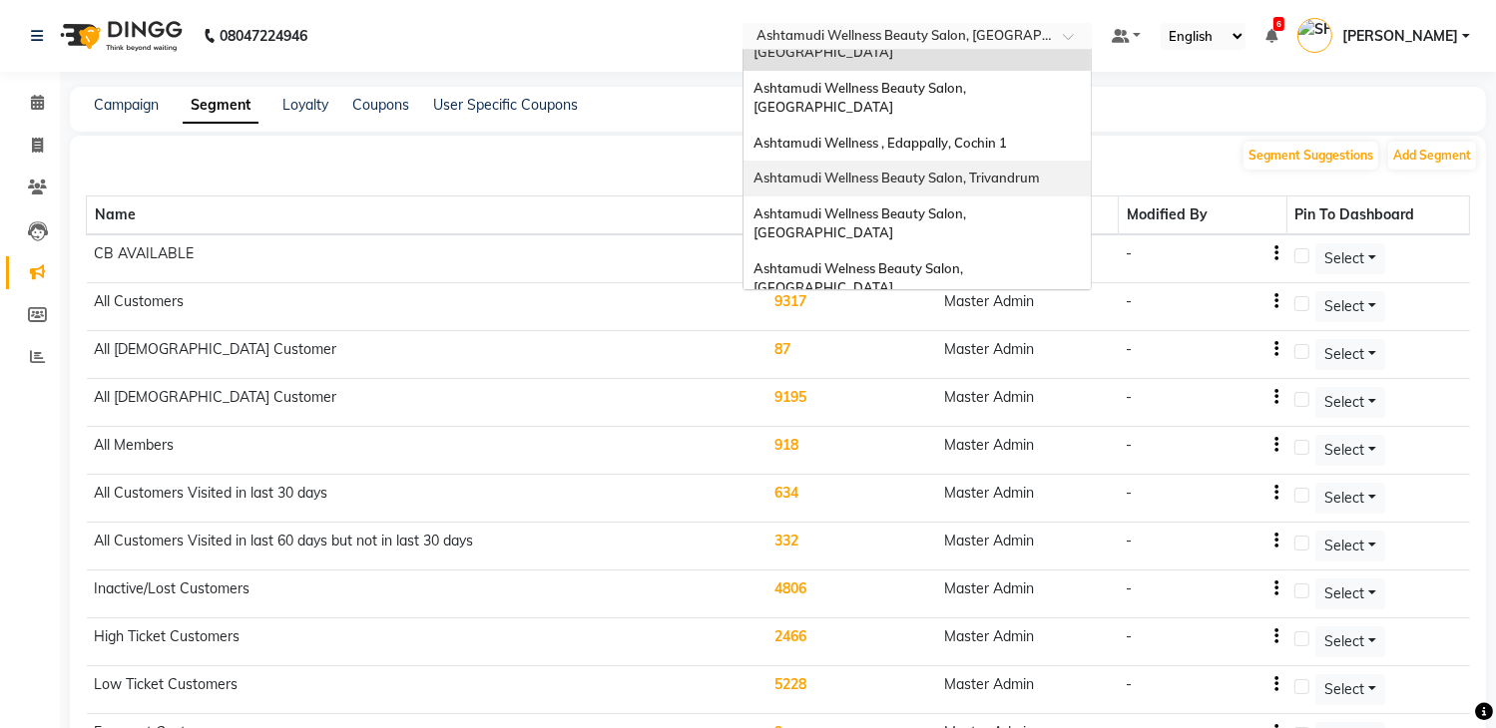
scroll to position [200, 0]
click at [962, 169] on span "Ashtamudi Wellness Beauty Salon, Trivandrum" at bounding box center [896, 177] width 286 height 16
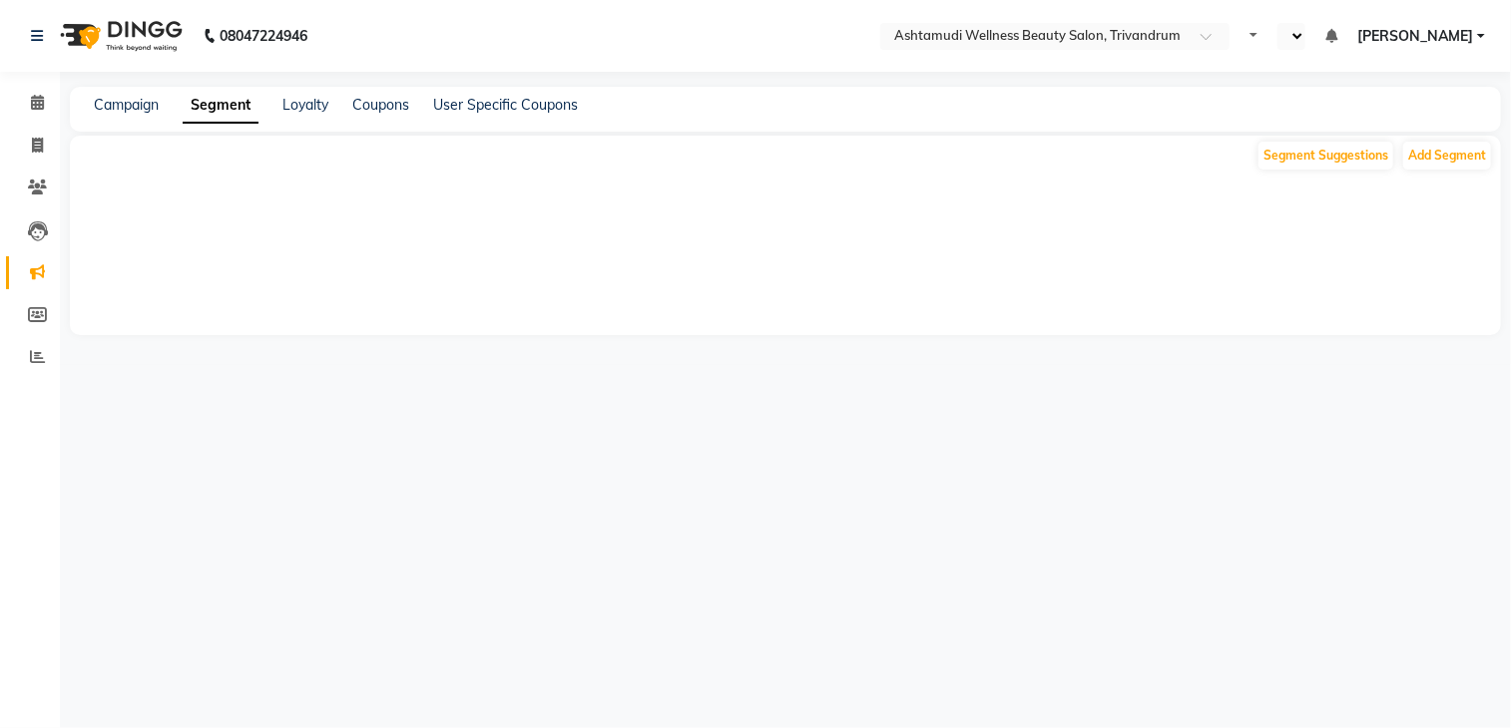
select select "en"
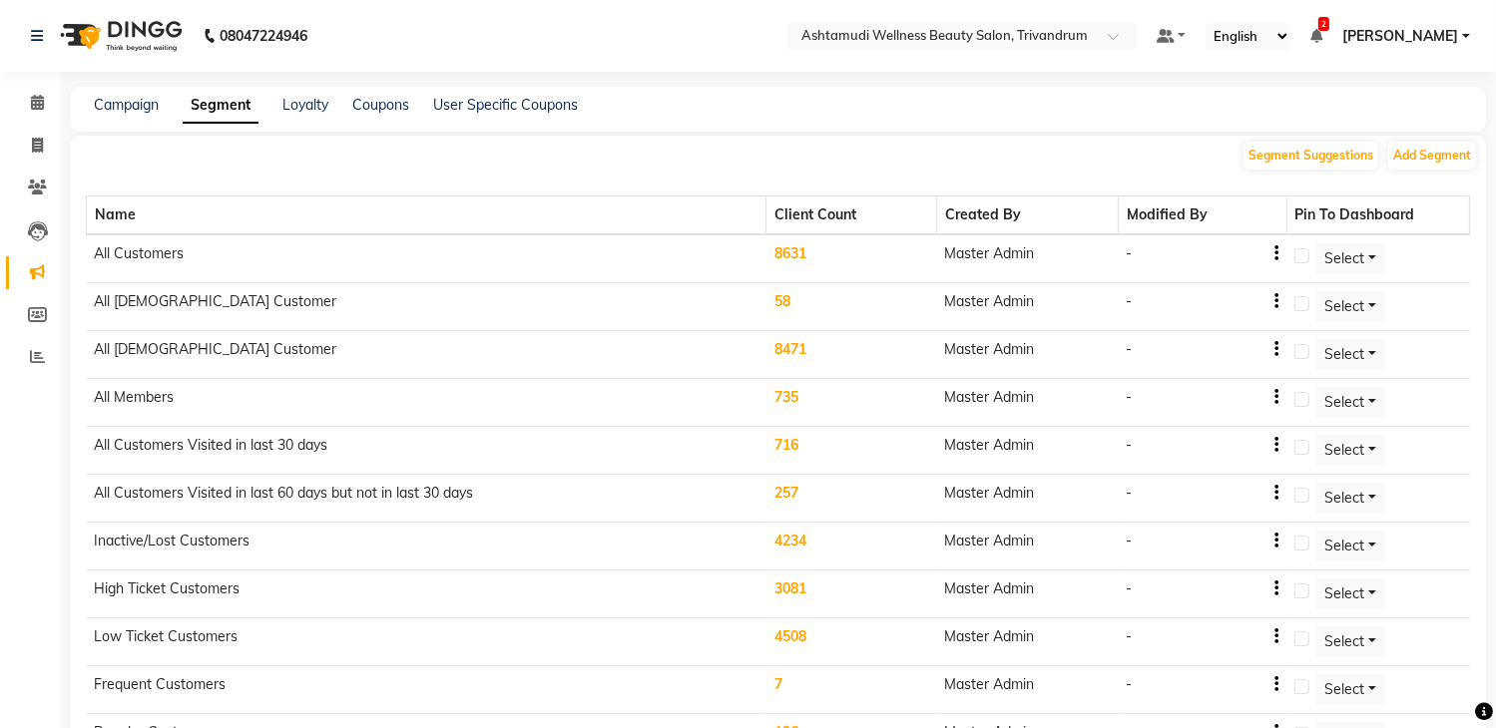
scroll to position [355, 0]
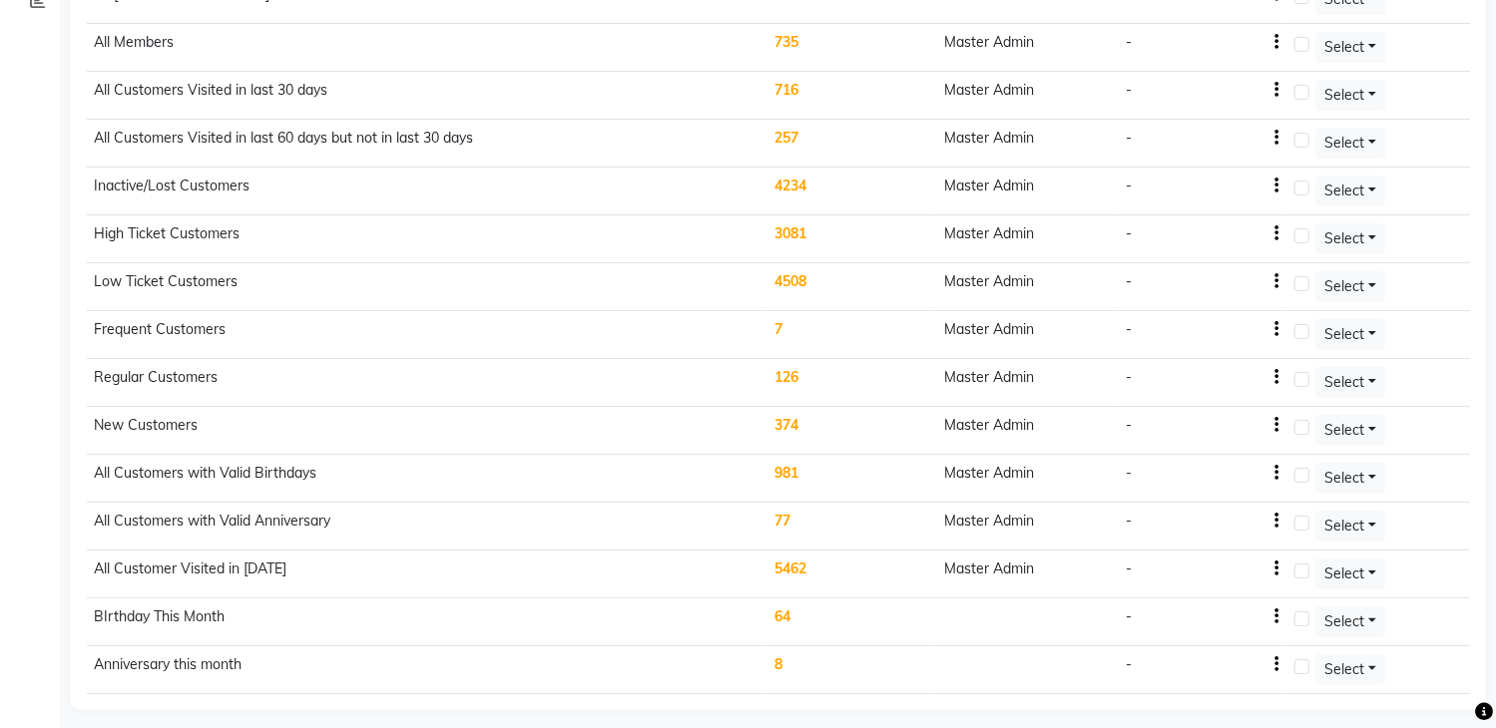
click at [783, 604] on td "64" at bounding box center [851, 623] width 170 height 48
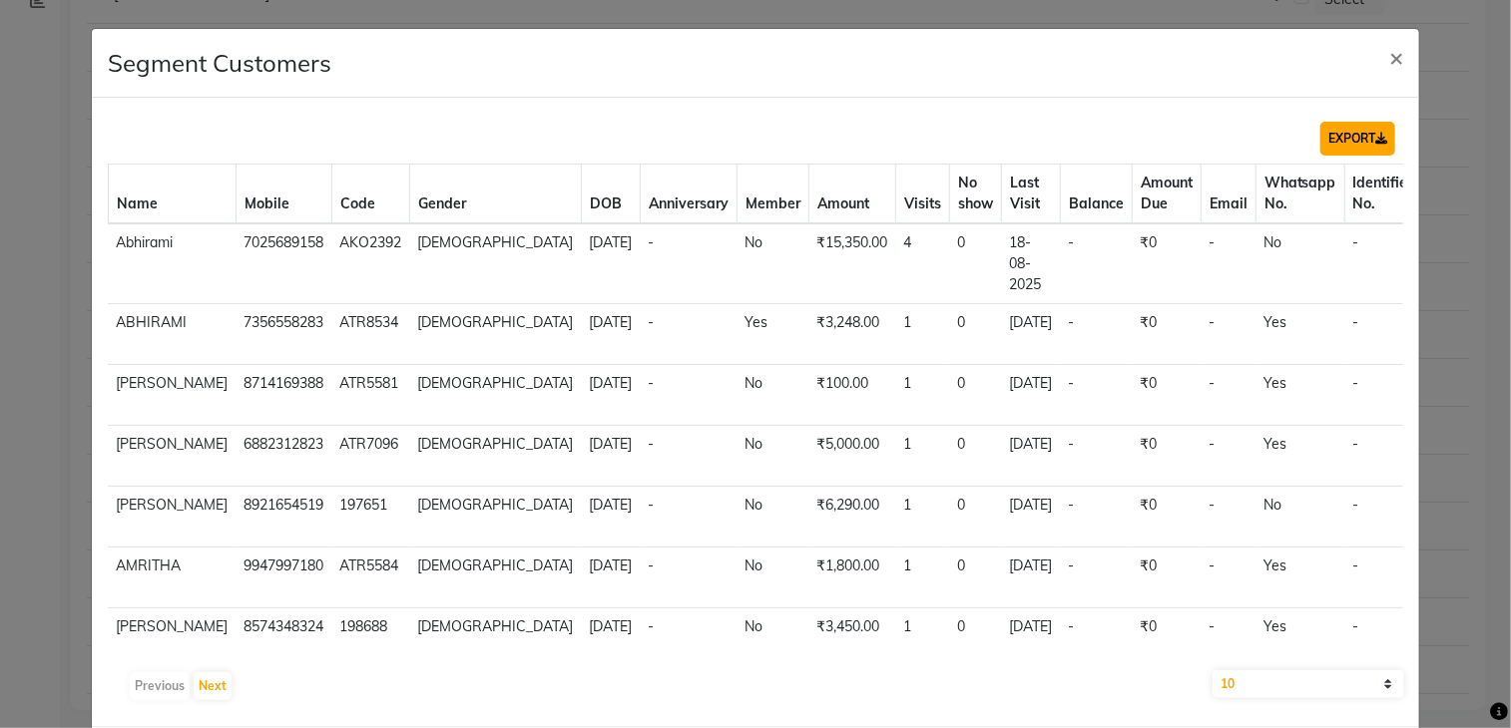
click at [1323, 135] on button "EXPORT" at bounding box center [1357, 139] width 75 height 34
click at [1389, 59] on span "×" at bounding box center [1396, 57] width 14 height 30
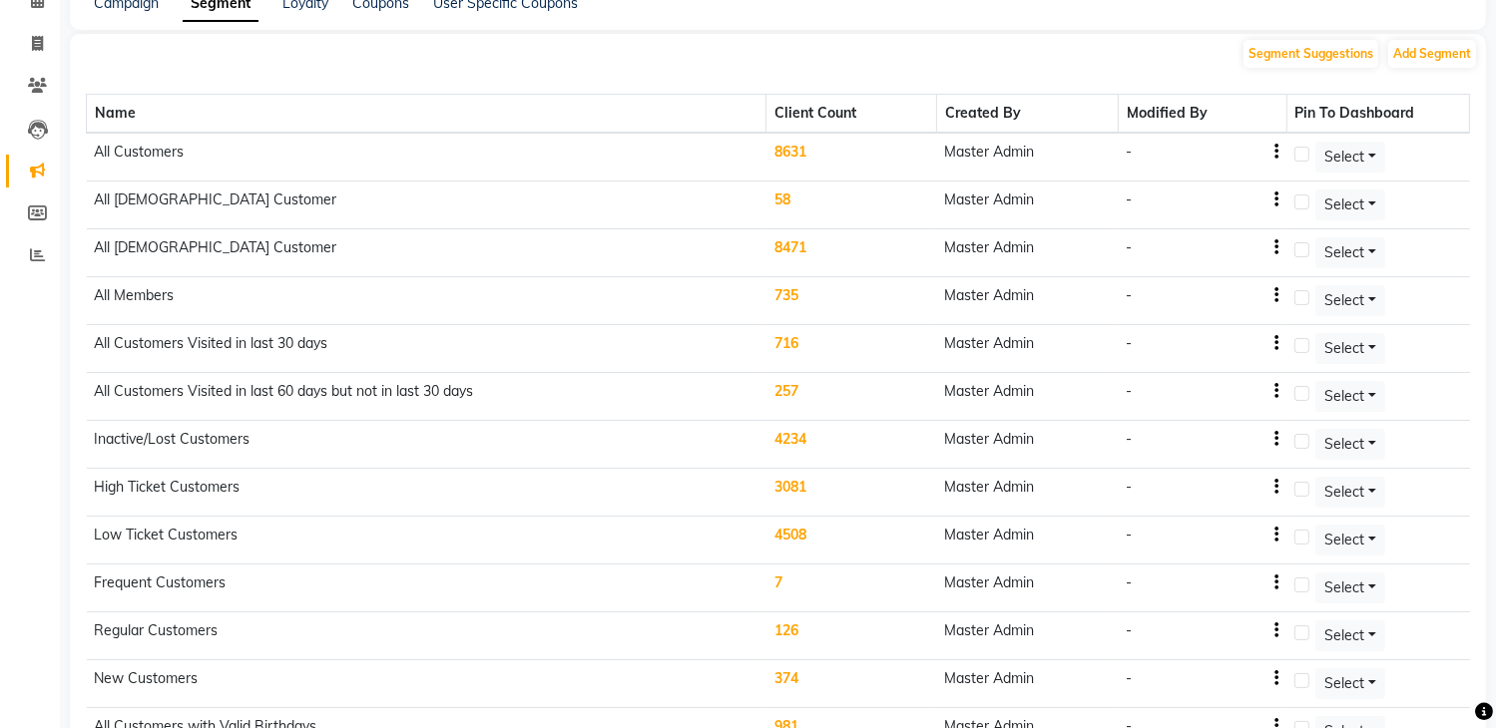
scroll to position [0, 0]
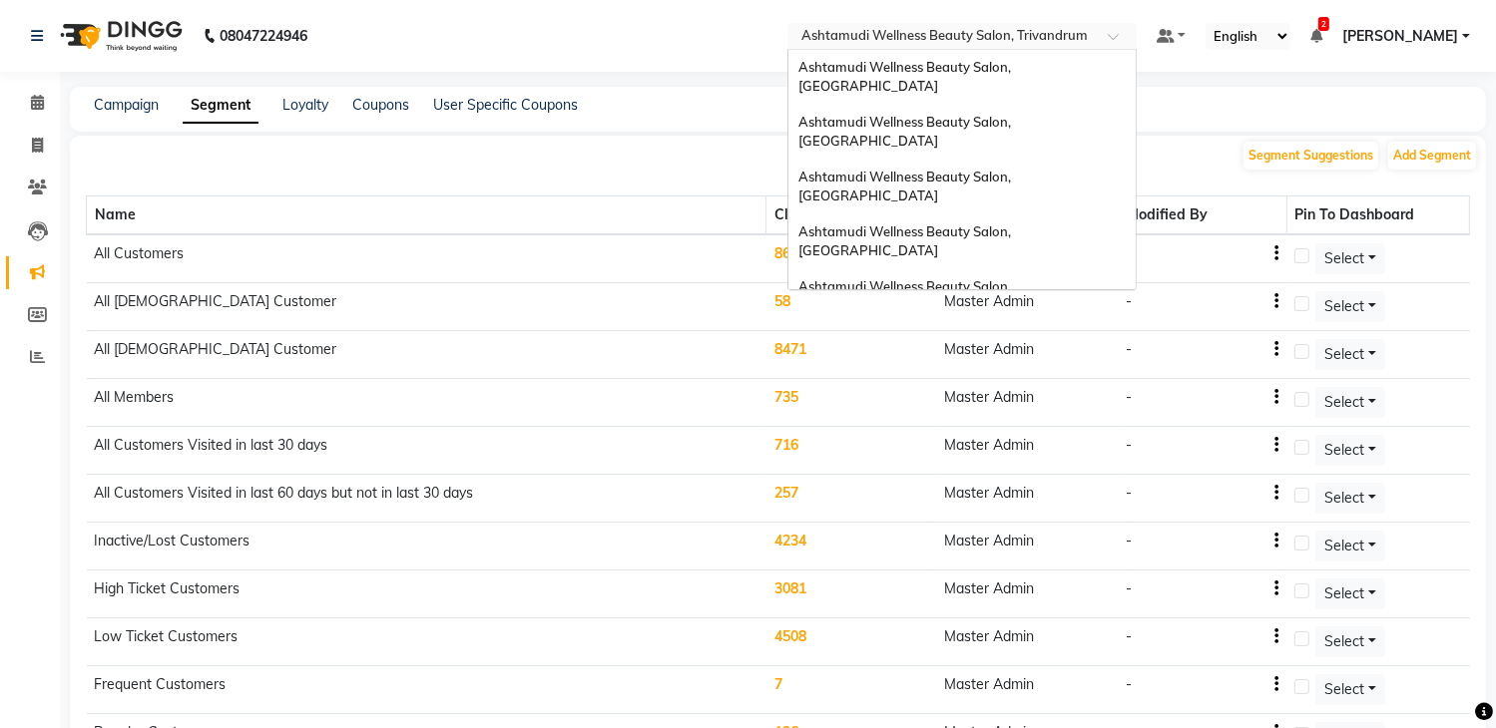
click at [1030, 37] on input "text" at bounding box center [941, 38] width 289 height 20
click at [623, 49] on nav "08047224946 Select Location × Ashtamudi Wellness Beauty Salon, Trivandrum Ashta…" at bounding box center [748, 36] width 1496 height 72
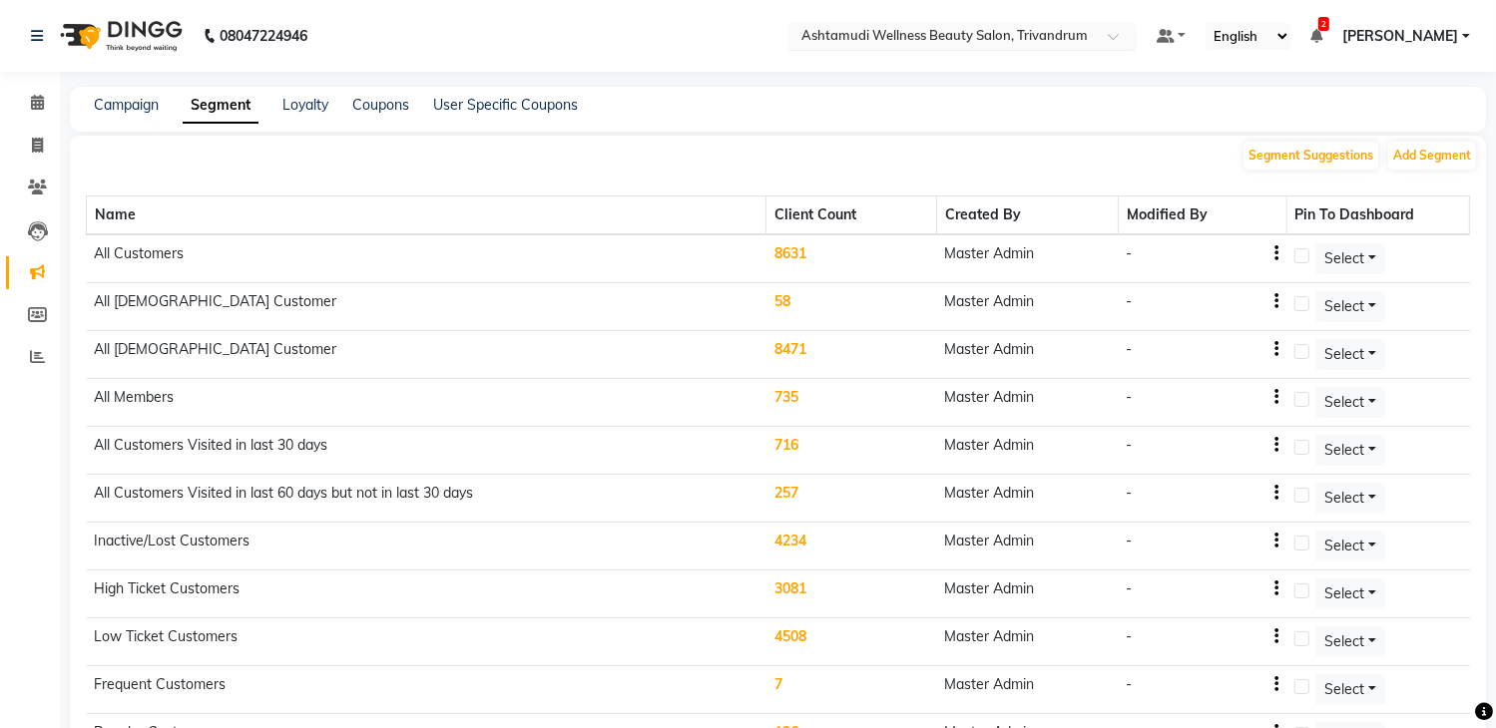
click at [1025, 32] on input "text" at bounding box center [941, 38] width 289 height 20
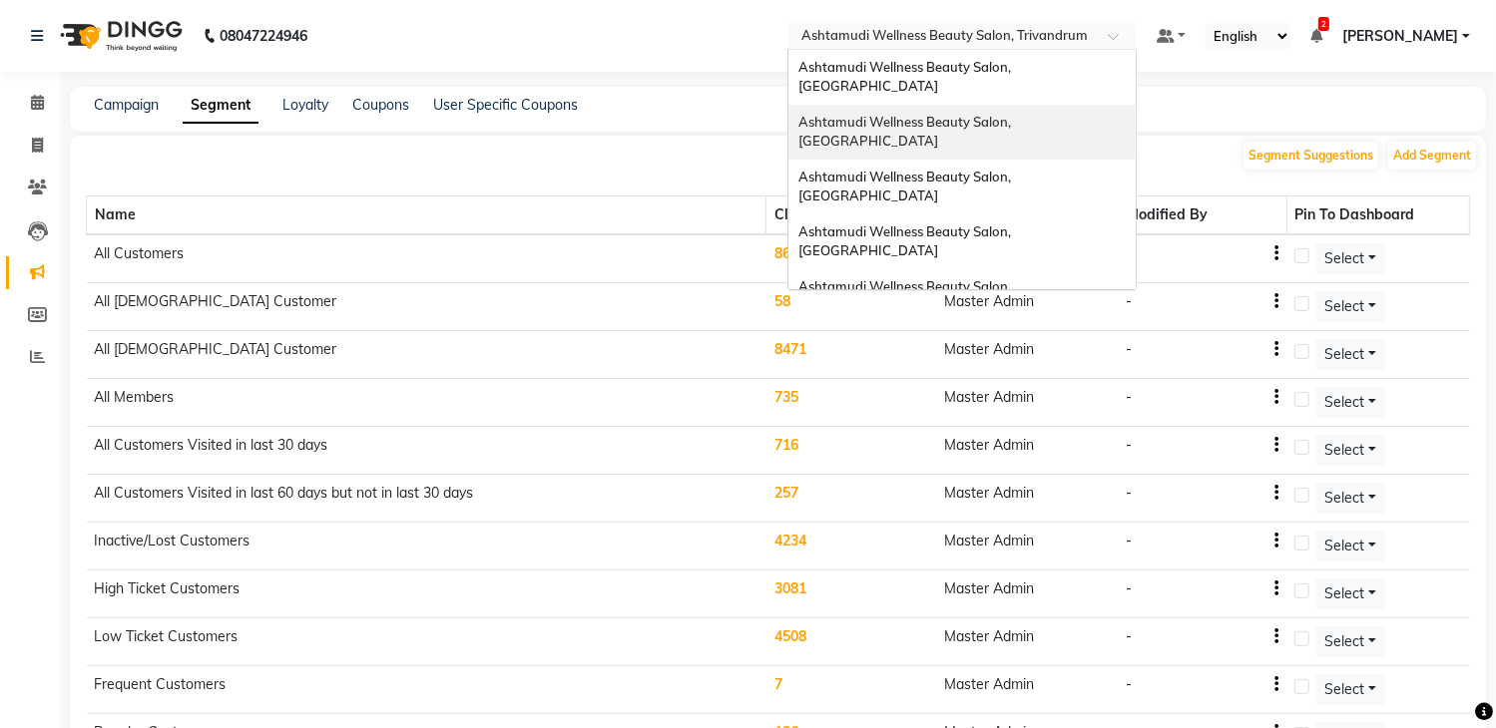
click at [710, 46] on nav "08047224946 Select Location × Ashtamudi Wellness Beauty Salon, Trivandrum Ashta…" at bounding box center [748, 36] width 1496 height 72
